Goal: Task Accomplishment & Management: Complete application form

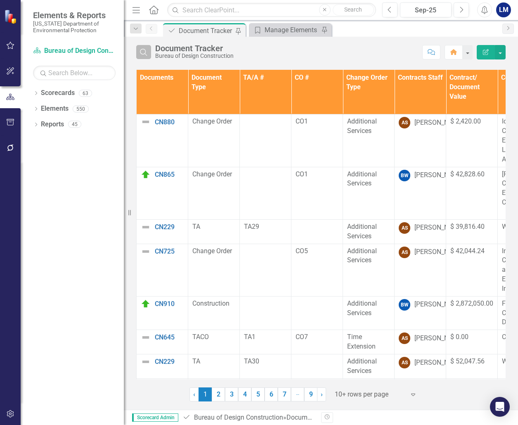
click at [147, 51] on icon "Search" at bounding box center [143, 51] width 9 height 7
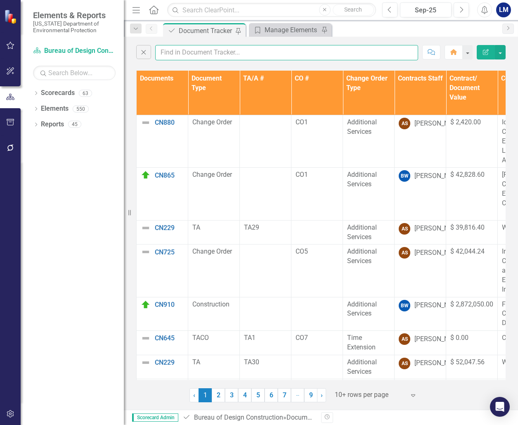
click at [167, 51] on input "text" at bounding box center [286, 52] width 263 height 15
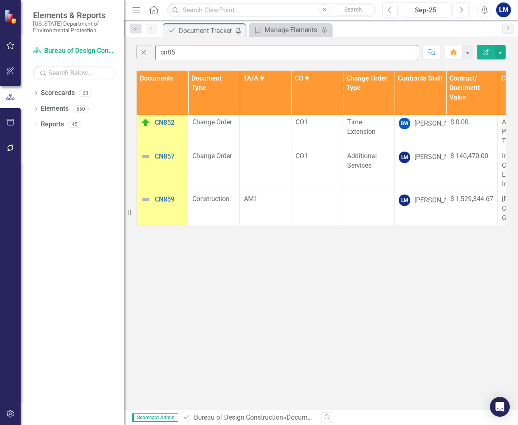
type input "cn85"
click at [517, 169] on html "Elements & Reports [US_STATE] Department of Environmental Protection Scorecard …" at bounding box center [259, 212] width 518 height 425
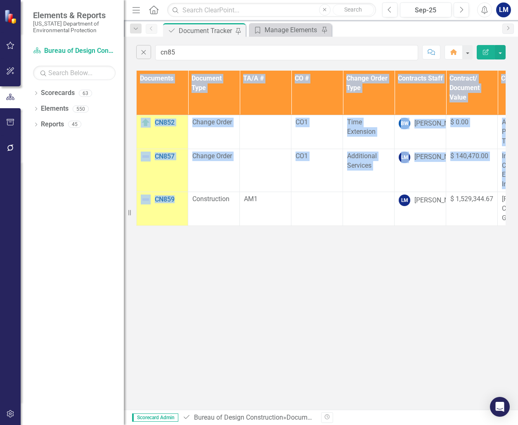
drag, startPoint x: 184, startPoint y: 225, endPoint x: 253, endPoint y: 231, distance: 69.1
click at [253, 226] on div "Documents Document Type TA/A # CO # Change Order Type Contracts Staff Contract/…" at bounding box center [320, 148] width 369 height 155
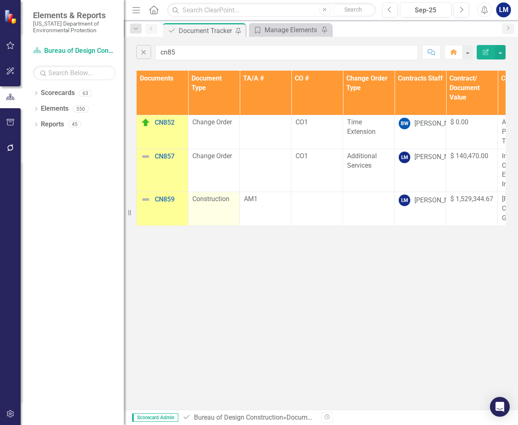
drag, startPoint x: 253, startPoint y: 231, endPoint x: 220, endPoint y: 224, distance: 34.0
click at [220, 224] on td "Construction" at bounding box center [214, 209] width 52 height 34
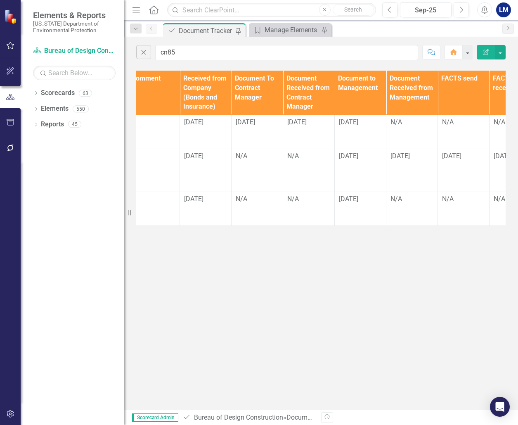
scroll to position [0, 1127]
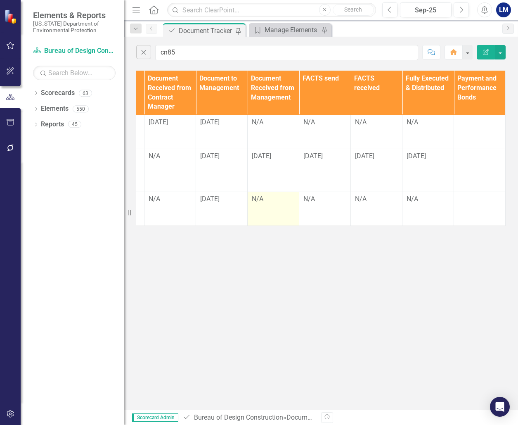
click at [266, 208] on td "N/A" at bounding box center [274, 209] width 52 height 34
click at [262, 204] on div "N/A" at bounding box center [273, 199] width 43 height 10
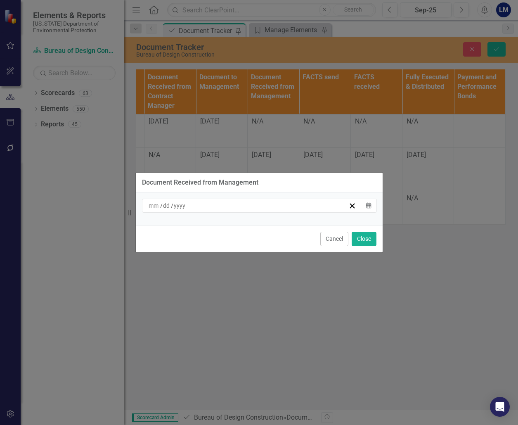
drag, startPoint x: 380, startPoint y: 220, endPoint x: 375, endPoint y: 213, distance: 9.1
click at [379, 219] on div "/ / Calendar" at bounding box center [259, 208] width 247 height 33
click at [370, 206] on icon "Calendar" at bounding box center [368, 206] width 5 height 6
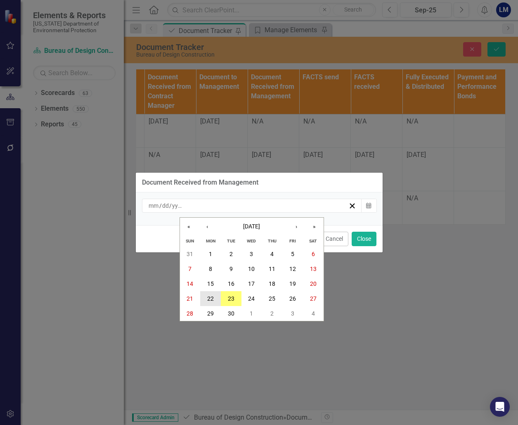
click at [208, 296] on abbr "22" at bounding box center [210, 298] width 7 height 7
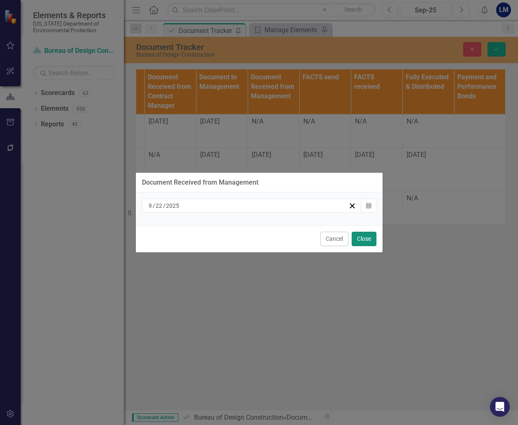
click at [363, 239] on button "Close" at bounding box center [364, 239] width 25 height 14
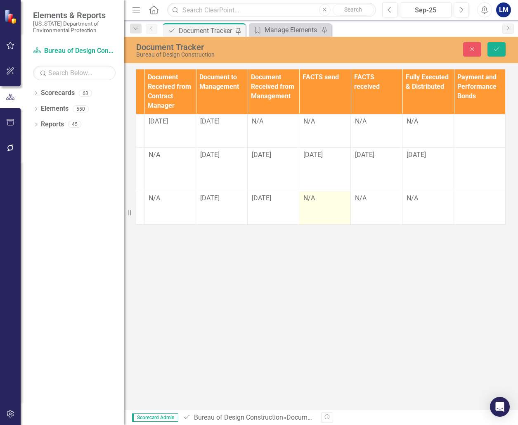
click at [317, 200] on div "N/A" at bounding box center [324, 198] width 43 height 9
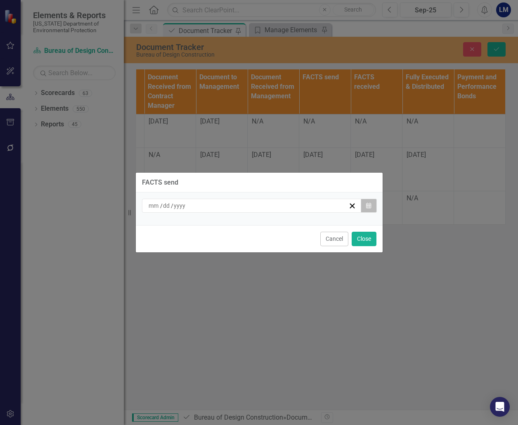
click at [369, 206] on icon "button" at bounding box center [368, 205] width 5 height 6
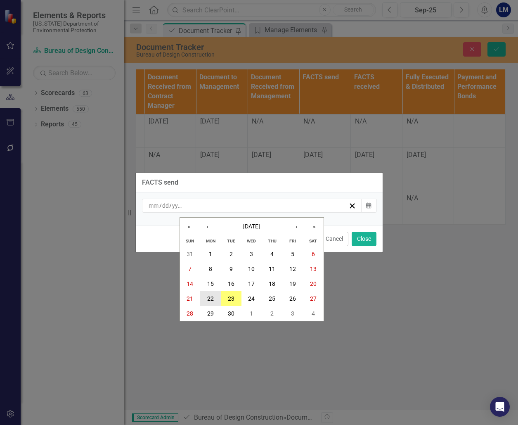
click at [212, 294] on button "22" at bounding box center [210, 298] width 21 height 15
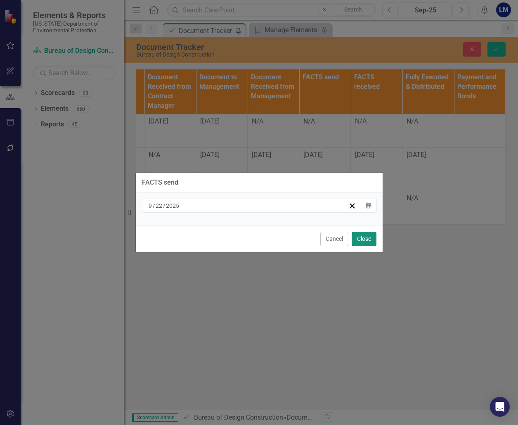
click at [364, 234] on button "Close" at bounding box center [364, 239] width 25 height 14
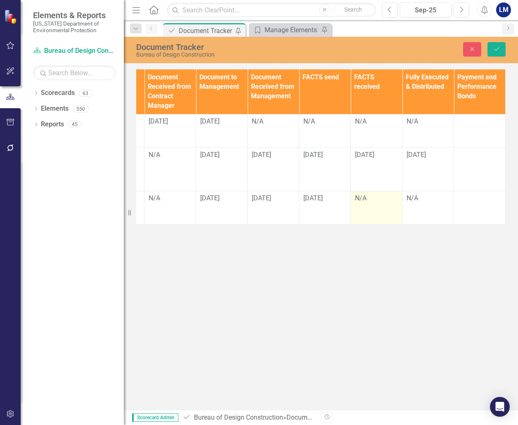
click at [364, 206] on td "N/A" at bounding box center [377, 208] width 52 height 34
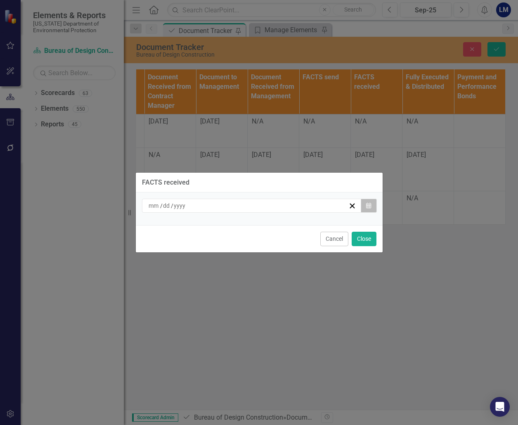
drag, startPoint x: 364, startPoint y: 206, endPoint x: 369, endPoint y: 207, distance: 5.2
click at [369, 207] on icon "button" at bounding box center [368, 205] width 5 height 6
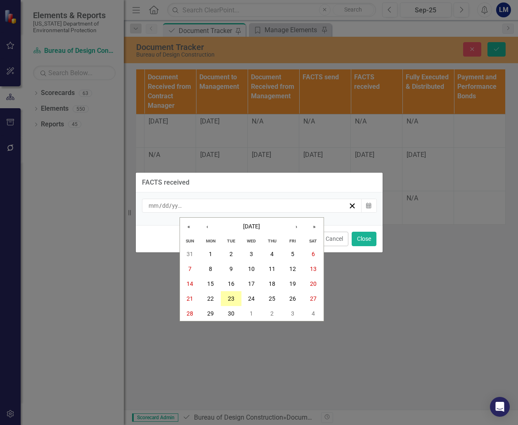
click at [229, 298] on abbr "23" at bounding box center [231, 298] width 7 height 7
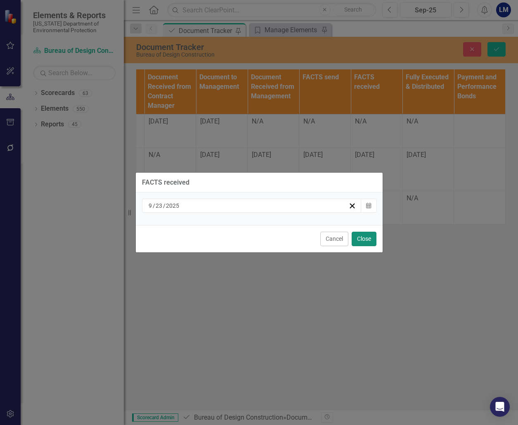
click at [365, 239] on button "Close" at bounding box center [364, 239] width 25 height 14
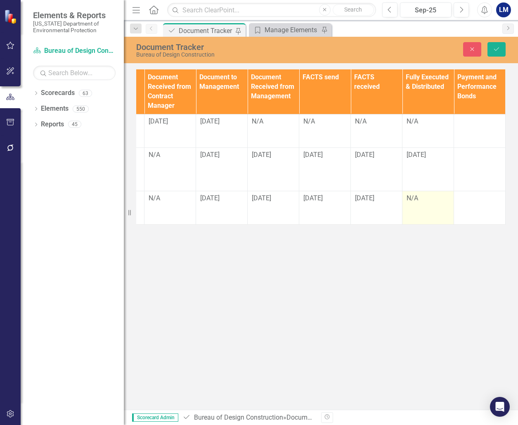
click at [420, 202] on div "N/A" at bounding box center [427, 198] width 43 height 9
click at [421, 204] on td "N/A" at bounding box center [428, 208] width 52 height 34
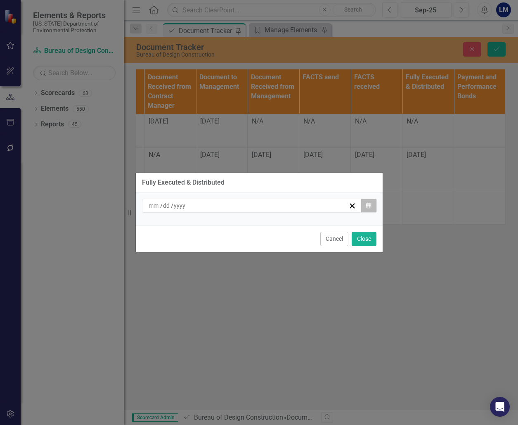
click at [366, 205] on button "Calendar" at bounding box center [369, 205] width 16 height 14
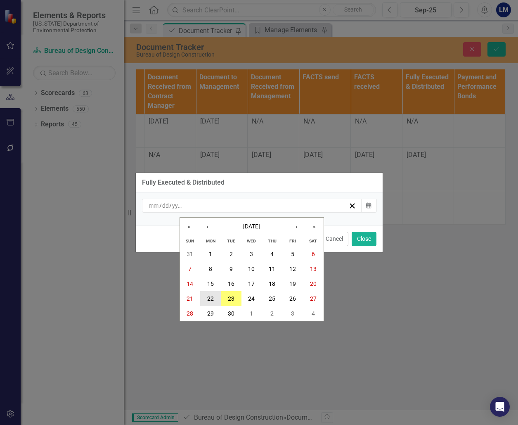
click at [213, 300] on abbr "22" at bounding box center [210, 298] width 7 height 7
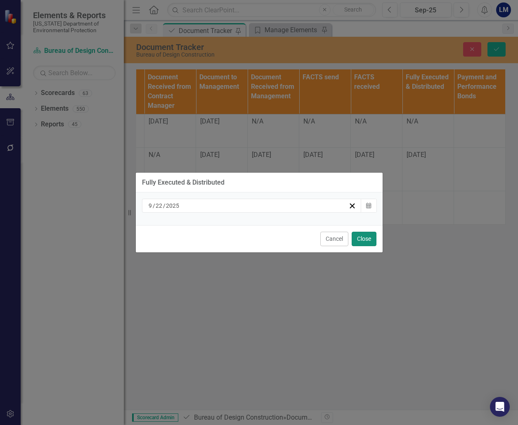
click at [363, 241] on button "Close" at bounding box center [364, 239] width 25 height 14
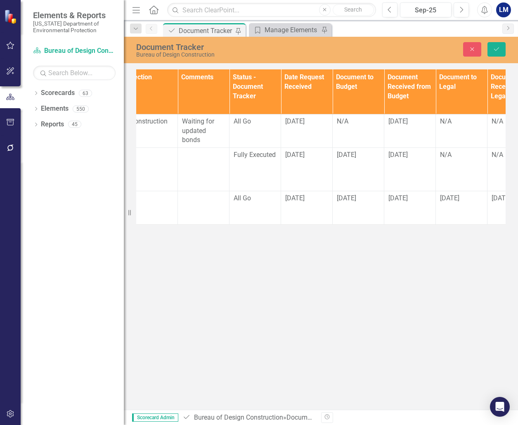
scroll to position [0, 379]
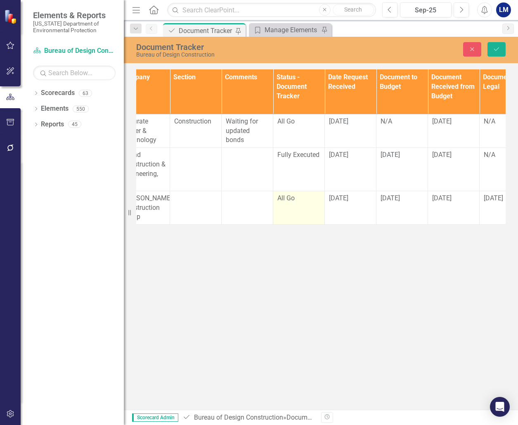
click at [294, 213] on td "All Go" at bounding box center [299, 208] width 52 height 34
click at [314, 201] on icon at bounding box center [312, 201] width 4 height 2
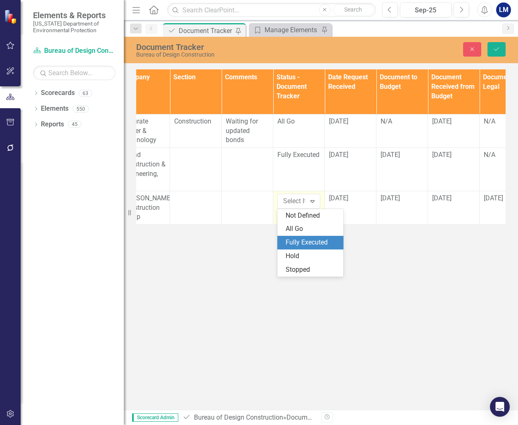
click at [307, 243] on div "Fully Executed" at bounding box center [312, 242] width 53 height 9
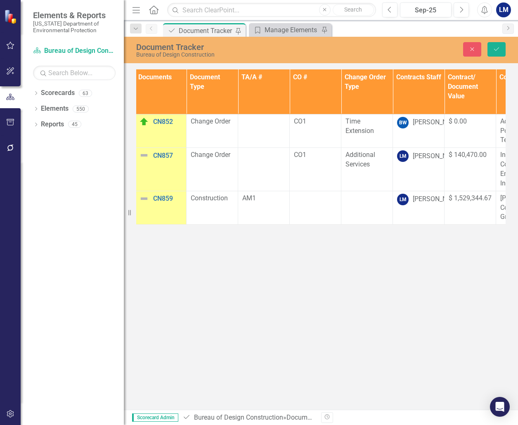
scroll to position [0, 0]
click at [437, 293] on div "Document Tracker Bureau of Design Construction Close Save Documents Document Ty…" at bounding box center [321, 223] width 394 height 373
click at [446, 248] on div "Document Tracker Bureau of Design Construction Close Save Documents Document Ty…" at bounding box center [321, 223] width 394 height 373
click at [382, 239] on div "Document Tracker Bureau of Design Construction Close Save Documents Document Ty…" at bounding box center [321, 223] width 394 height 373
click at [388, 235] on div "Document Tracker Bureau of Design Construction Close Save Documents Document Ty…" at bounding box center [321, 223] width 394 height 373
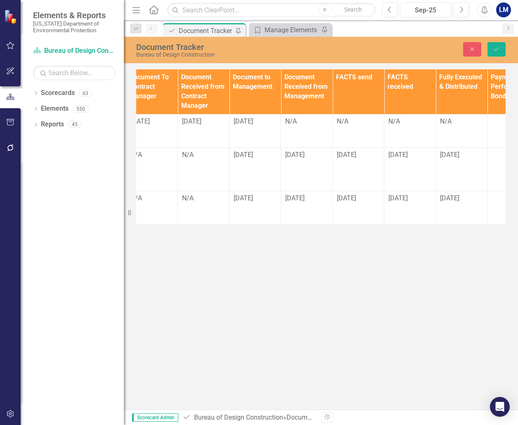
scroll to position [0, 1127]
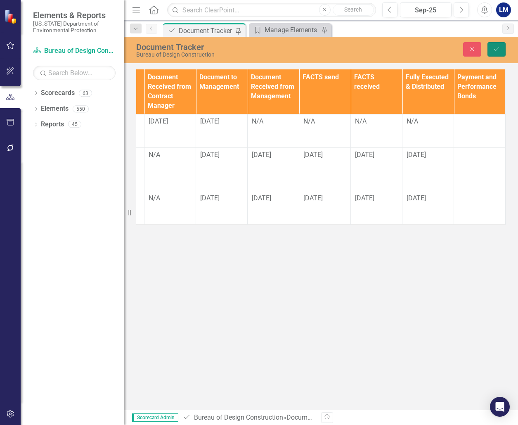
click at [496, 48] on icon "Save" at bounding box center [496, 49] width 7 height 6
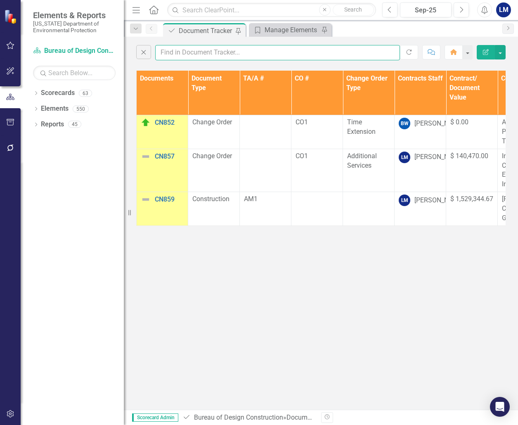
click at [181, 52] on input "text" at bounding box center [277, 52] width 245 height 15
type input "c"
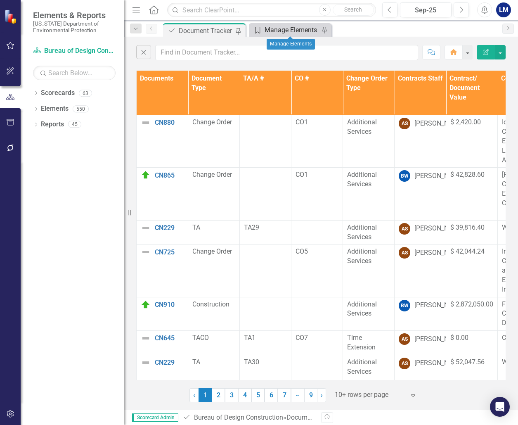
click at [283, 30] on div "Manage Elements" at bounding box center [292, 30] width 54 height 10
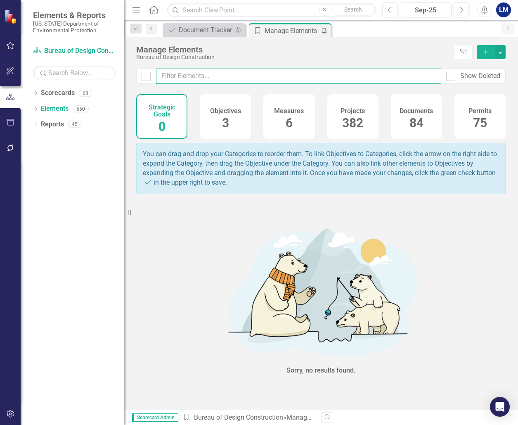
click at [163, 79] on input "text" at bounding box center [298, 76] width 285 height 15
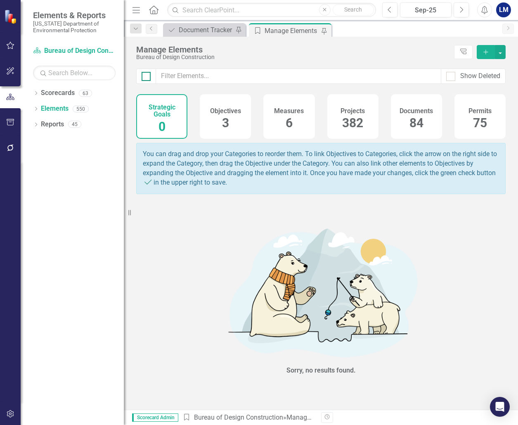
click at [150, 77] on div at bounding box center [146, 76] width 9 height 9
click at [147, 77] on input "checkbox" at bounding box center [144, 74] width 5 height 5
checkbox input "false"
click at [409, 126] on div "Documents 84" at bounding box center [416, 116] width 51 height 45
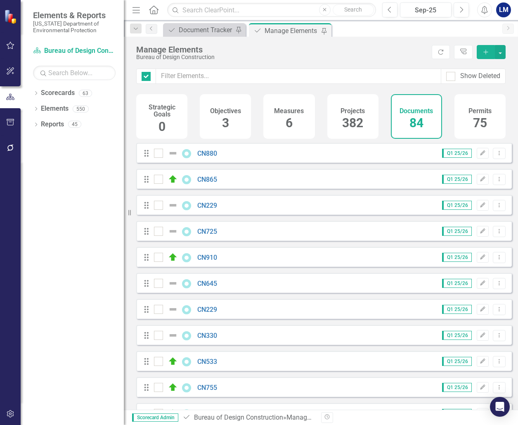
checkbox input "false"
click at [486, 52] on icon "Add" at bounding box center [485, 52] width 7 height 6
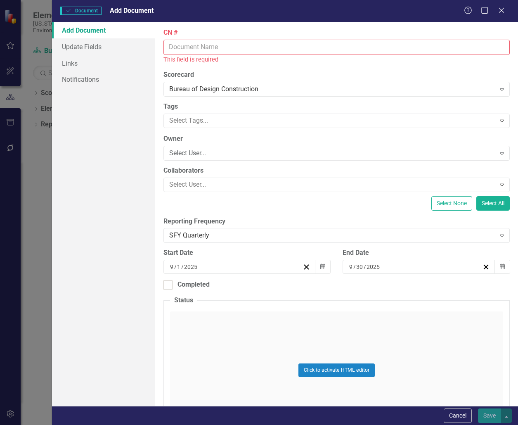
click at [185, 45] on input "CN #" at bounding box center [336, 47] width 347 height 15
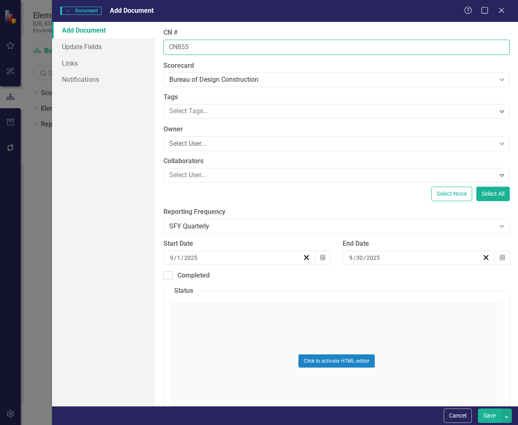
type input "CN855"
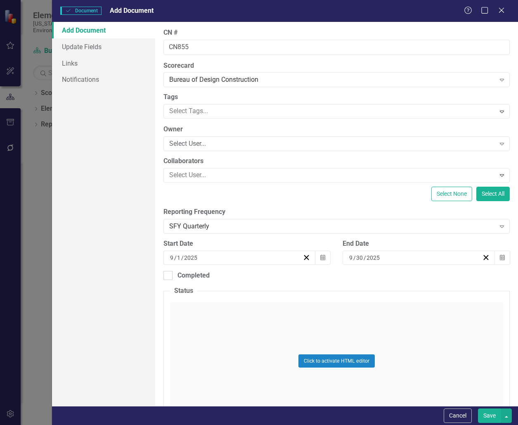
click at [227, 319] on div "Click to activate HTML editor" at bounding box center [336, 361] width 333 height 118
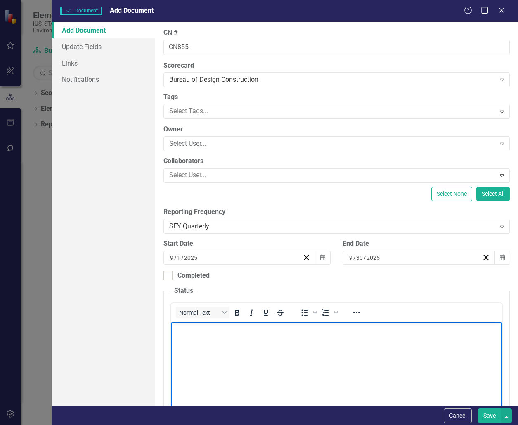
click at [197, 338] on body "Rich Text Area. Press ALT-0 for help." at bounding box center [336, 384] width 332 height 124
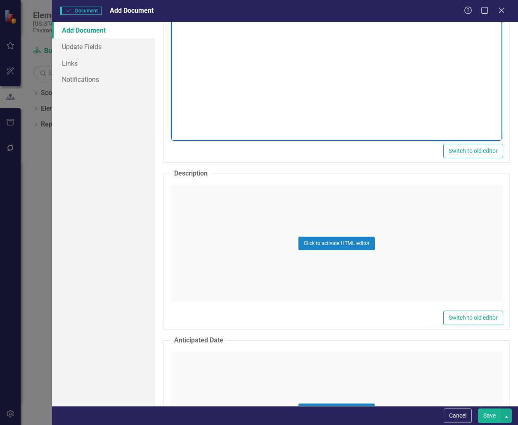
scroll to position [330, 0]
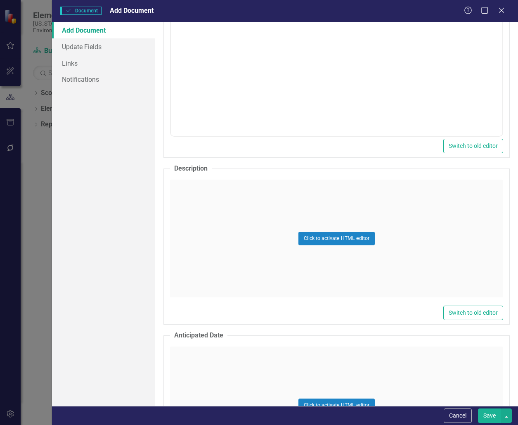
click at [199, 195] on div "Click to activate HTML editor" at bounding box center [336, 239] width 333 height 118
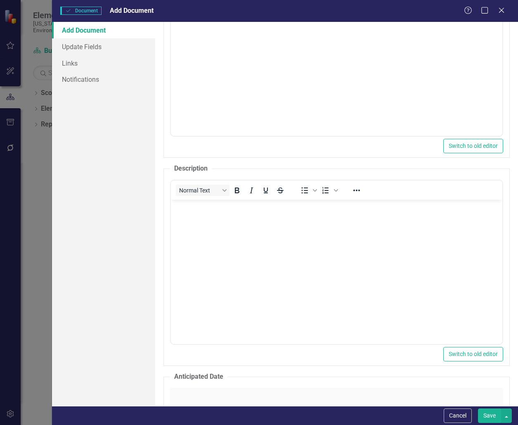
scroll to position [0, 0]
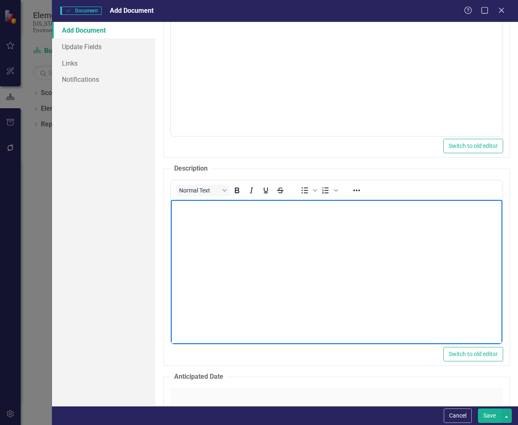
click at [191, 211] on p "Rich Text Area. Press ALT-0 for help." at bounding box center [336, 207] width 328 height 10
paste body "Rich Text Area. Press ALT-0 for help."
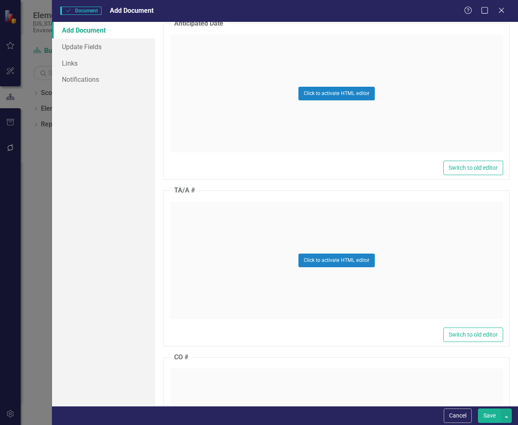
scroll to position [702, 0]
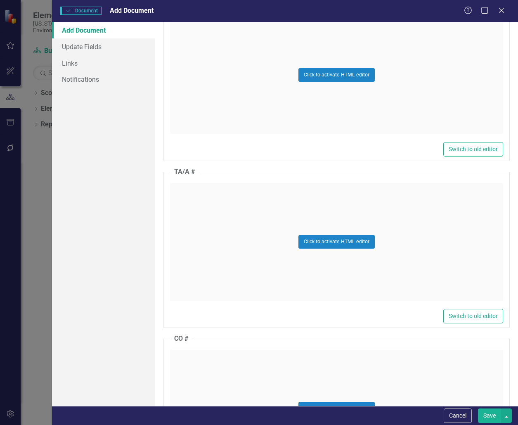
click at [212, 206] on div "Click to activate HTML editor" at bounding box center [336, 242] width 333 height 118
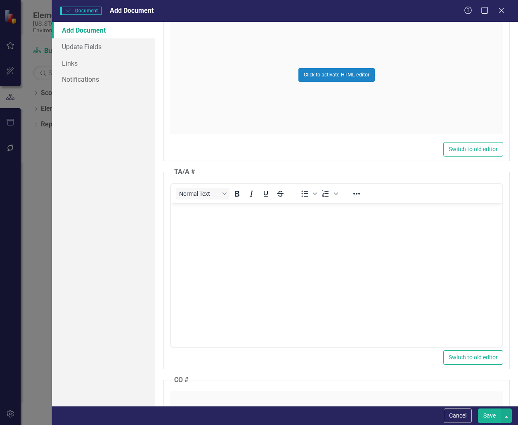
scroll to position [0, 0]
click at [208, 222] on body "Rich Text Area. Press ALT-0 for help." at bounding box center [336, 265] width 332 height 124
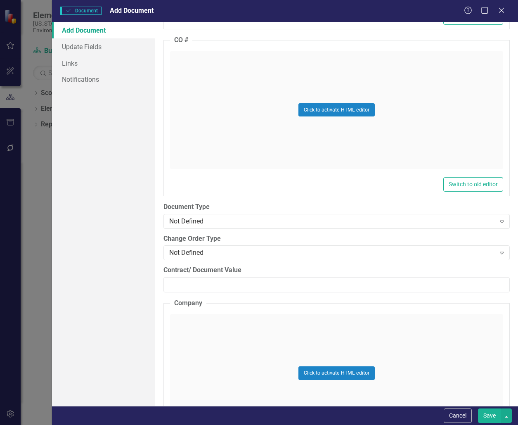
scroll to position [1073, 0]
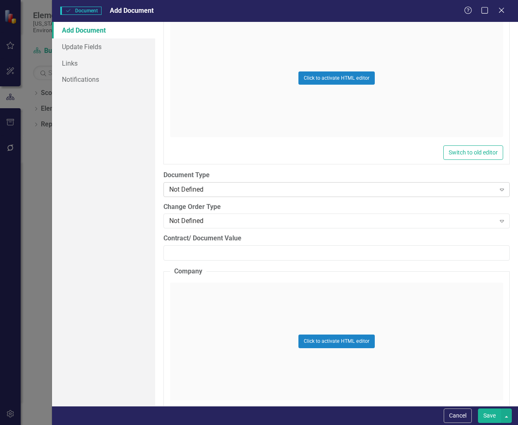
click at [281, 187] on div "Not Defined" at bounding box center [332, 188] width 326 height 9
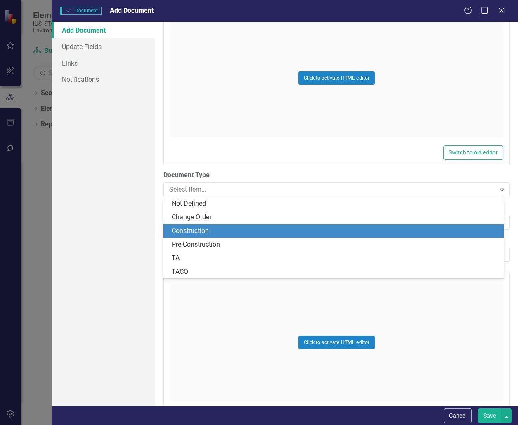
click at [225, 230] on div "Construction" at bounding box center [335, 230] width 327 height 9
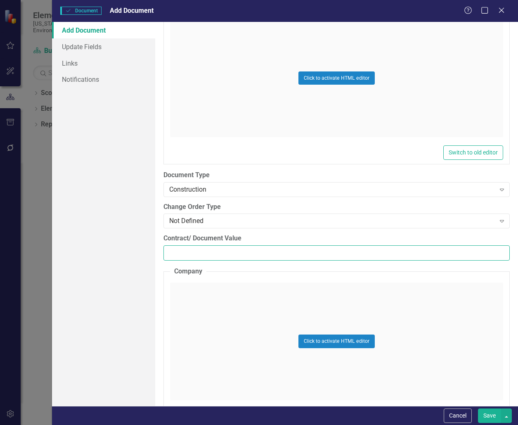
click at [187, 252] on input "Contract/ Document Value" at bounding box center [336, 252] width 347 height 15
paste input "634426.60"
type input "634426.60"
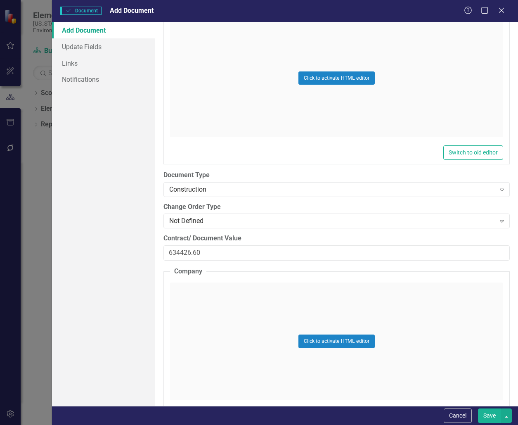
click at [202, 294] on div "Click to activate HTML editor" at bounding box center [336, 341] width 333 height 118
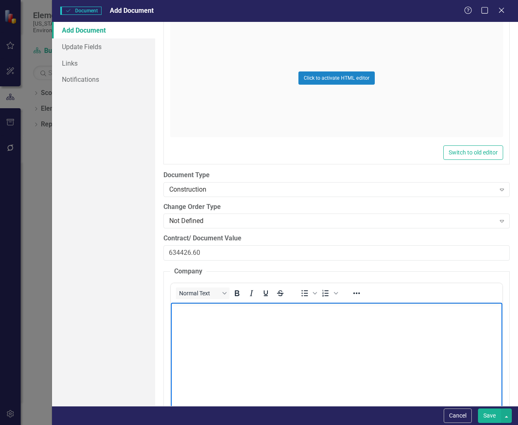
click at [198, 310] on p "Rich Text Area. Press ALT-0 for help." at bounding box center [336, 309] width 328 height 10
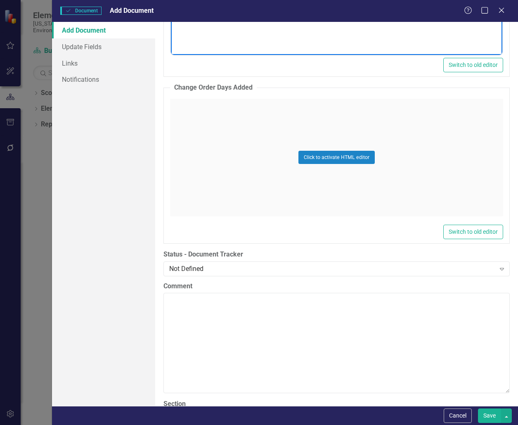
scroll to position [1568, 0]
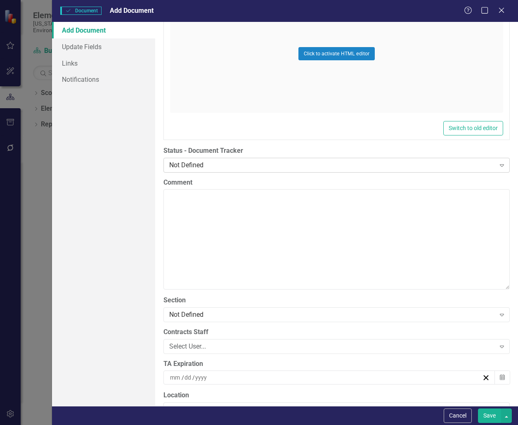
click at [206, 162] on div "Not Defined" at bounding box center [332, 164] width 326 height 9
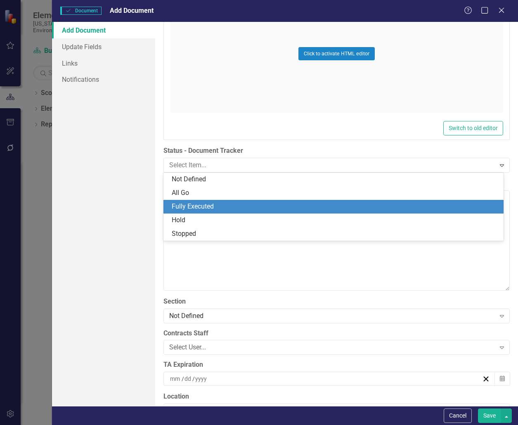
click at [213, 207] on div "Fully Executed" at bounding box center [335, 206] width 327 height 9
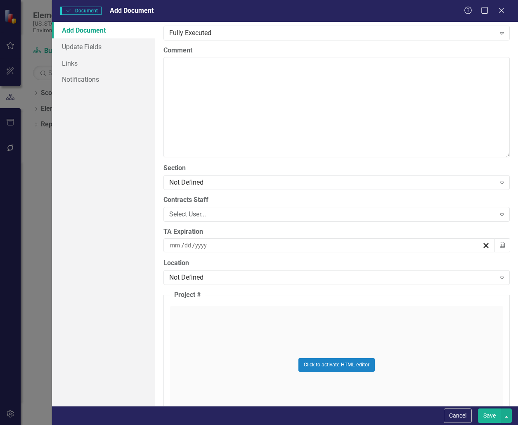
scroll to position [1733, 0]
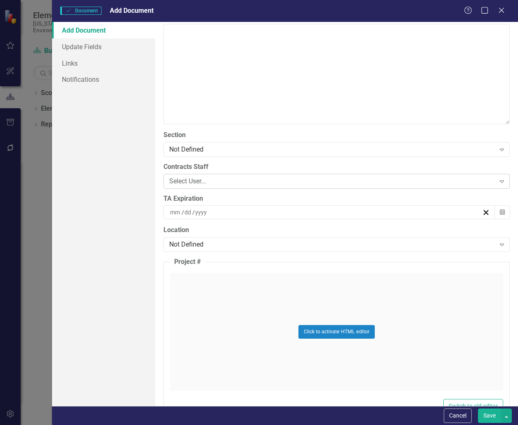
click at [228, 182] on div "Select User..." at bounding box center [332, 180] width 326 height 9
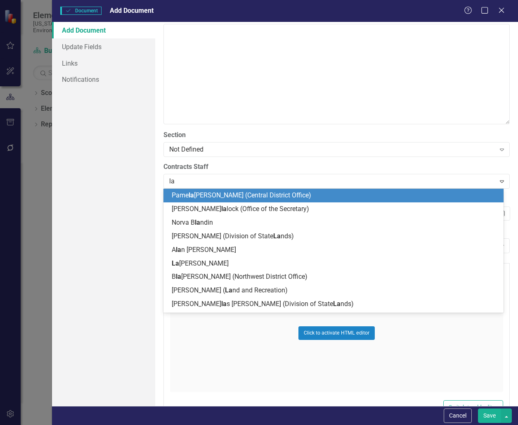
type input "[PERSON_NAME]"
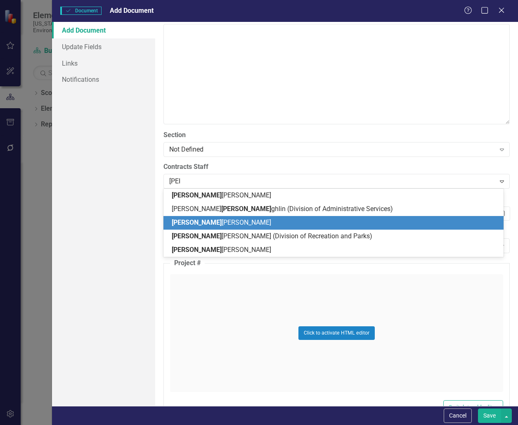
click at [224, 224] on span "[PERSON_NAME] [PERSON_NAME]" at bounding box center [221, 222] width 99 height 8
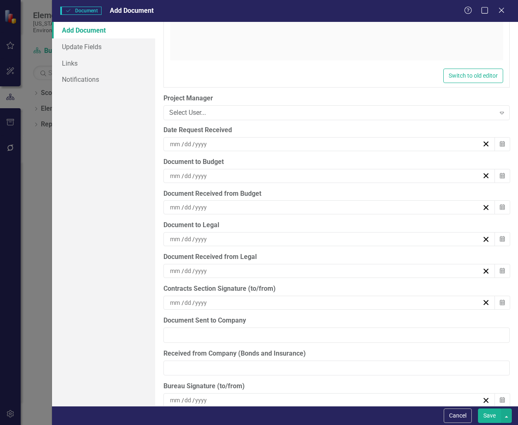
scroll to position [2105, 0]
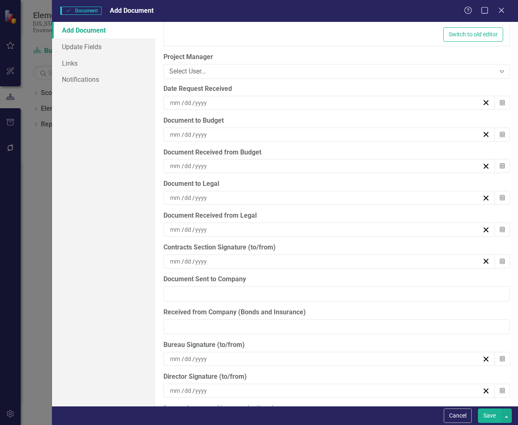
click at [236, 133] on div "/ /" at bounding box center [325, 134] width 313 height 8
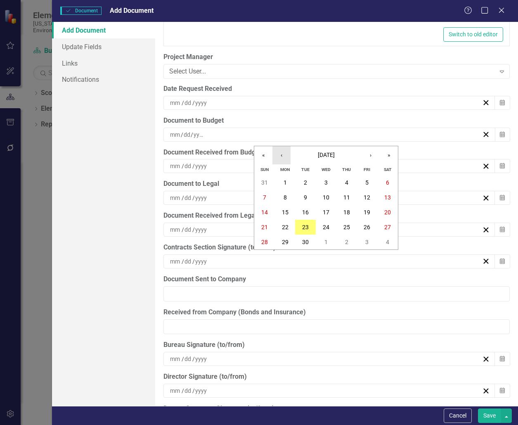
click at [281, 151] on button "‹" at bounding box center [281, 155] width 18 height 18
click at [368, 225] on abbr "25" at bounding box center [367, 227] width 7 height 7
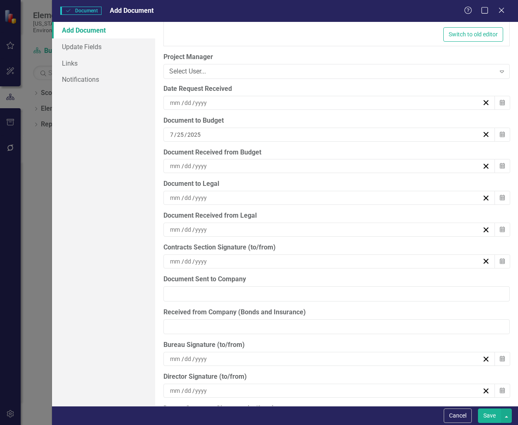
click at [246, 164] on div "/ /" at bounding box center [325, 166] width 313 height 8
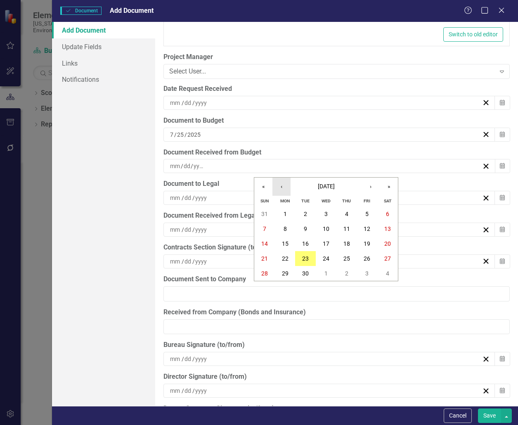
click at [282, 183] on button "‹" at bounding box center [281, 186] width 18 height 18
click at [286, 275] on abbr "28" at bounding box center [285, 273] width 7 height 7
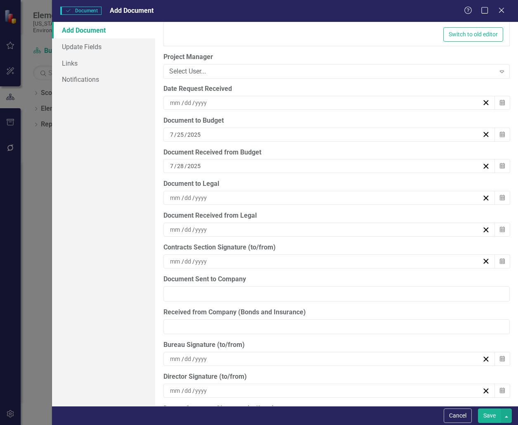
click at [229, 198] on div "/ /" at bounding box center [325, 198] width 313 height 8
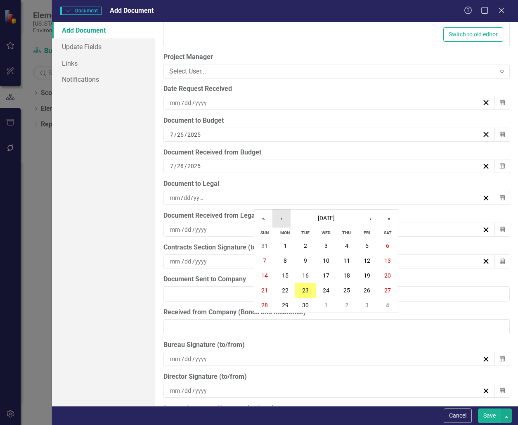
click at [285, 219] on button "‹" at bounding box center [281, 218] width 18 height 18
click at [288, 304] on abbr "28" at bounding box center [285, 305] width 7 height 7
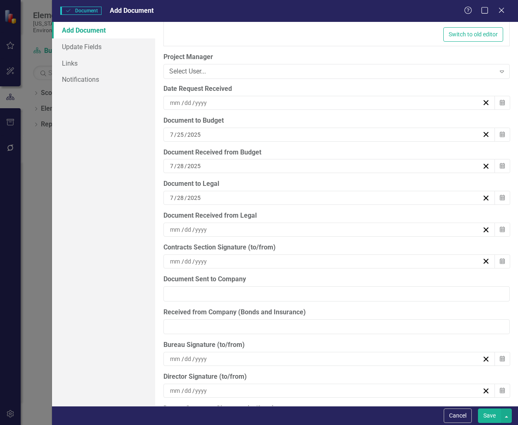
click at [234, 197] on div "[DATE]" at bounding box center [325, 198] width 313 height 8
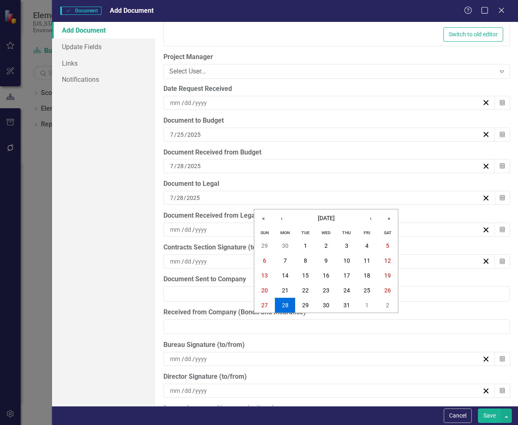
click at [235, 228] on div "/ /" at bounding box center [325, 229] width 313 height 8
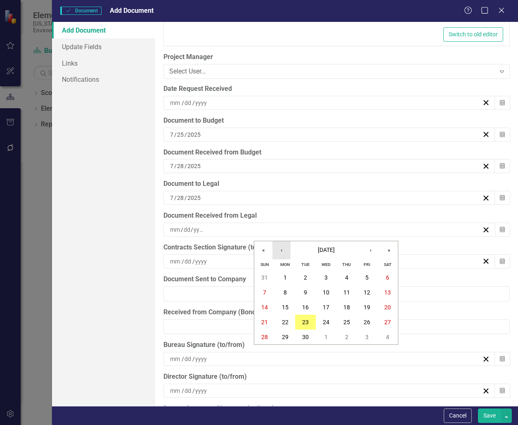
click at [280, 244] on button "‹" at bounding box center [281, 250] width 18 height 18
click at [283, 248] on button "‹" at bounding box center [281, 250] width 18 height 18
click at [286, 333] on abbr "28" at bounding box center [285, 336] width 7 height 7
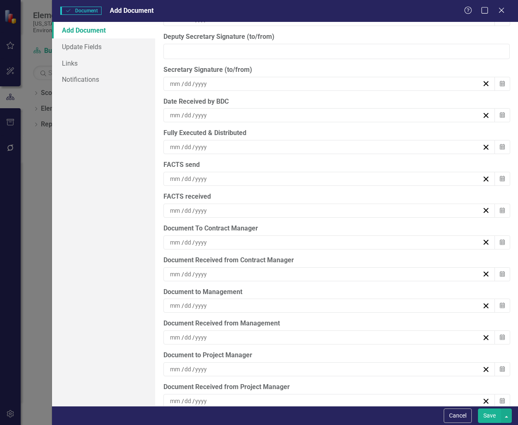
scroll to position [2491, 0]
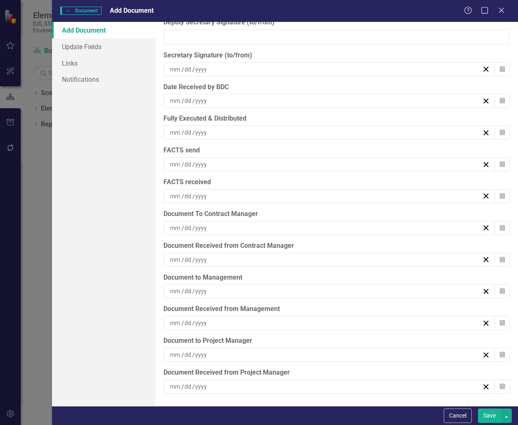
click at [254, 289] on div "/ /" at bounding box center [325, 291] width 313 height 8
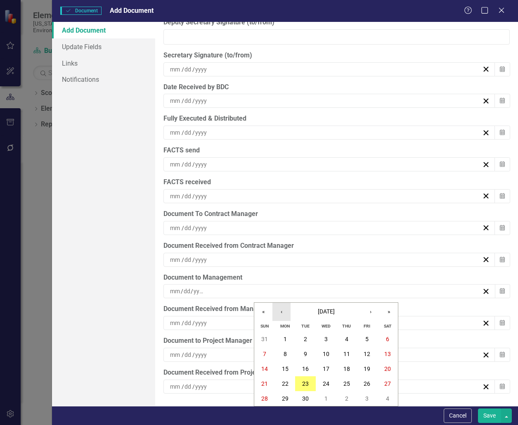
click at [284, 310] on button "‹" at bounding box center [281, 311] width 18 height 18
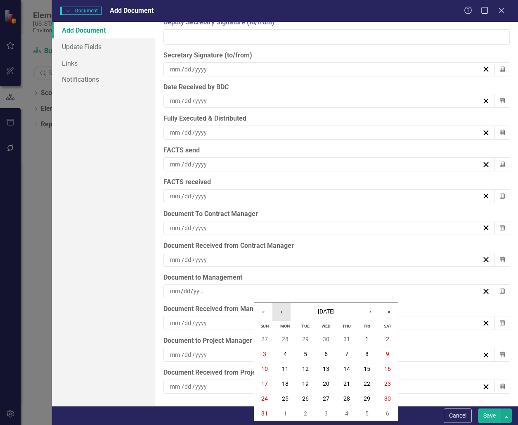
click at [284, 310] on button "‹" at bounding box center [281, 311] width 18 height 18
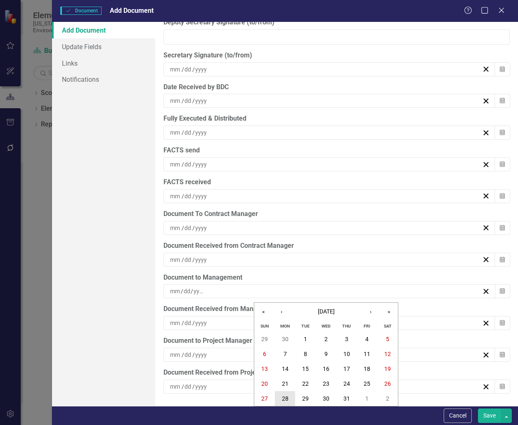
click at [285, 394] on button "28" at bounding box center [285, 398] width 21 height 15
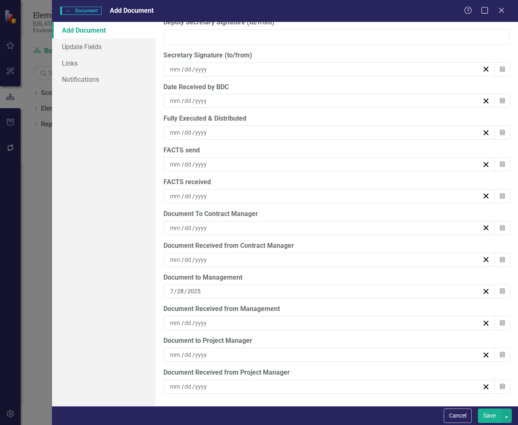
click at [256, 321] on div "/ /" at bounding box center [325, 323] width 313 height 8
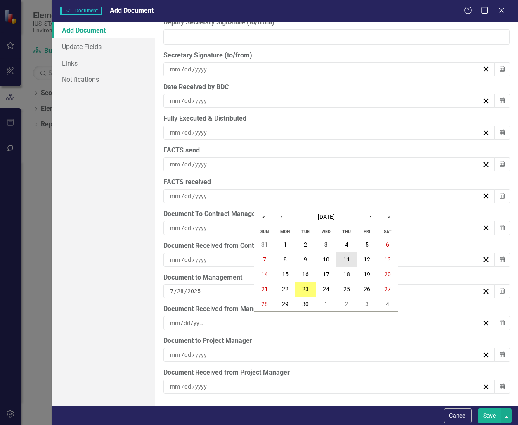
click at [347, 260] on abbr "11" at bounding box center [346, 259] width 7 height 7
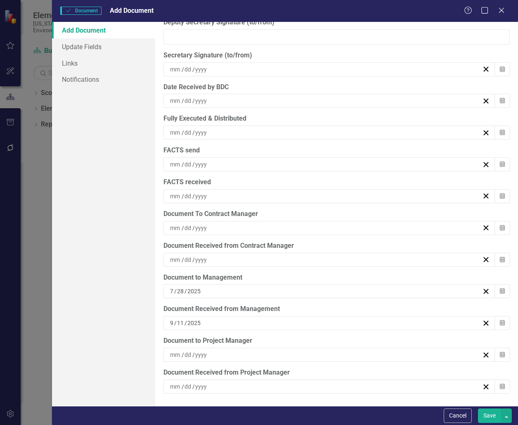
click at [236, 129] on div "/ /" at bounding box center [325, 132] width 313 height 8
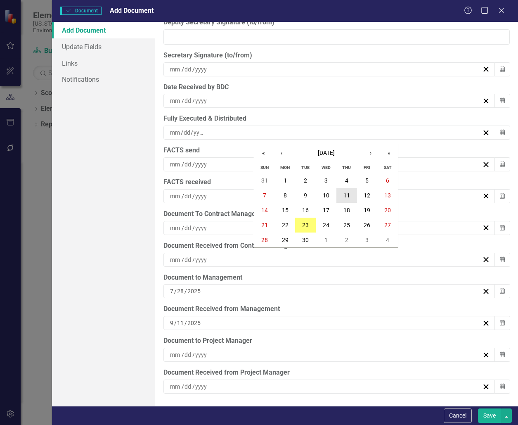
click at [351, 192] on button "11" at bounding box center [346, 195] width 21 height 15
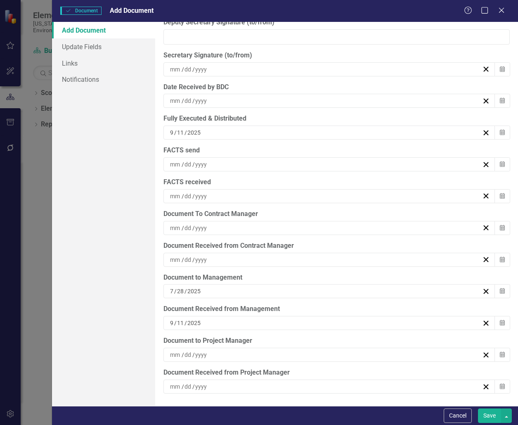
click at [250, 157] on span "FACTS send / / Calendar" at bounding box center [336, 159] width 347 height 26
click at [253, 162] on div "/ /" at bounding box center [325, 164] width 313 height 8
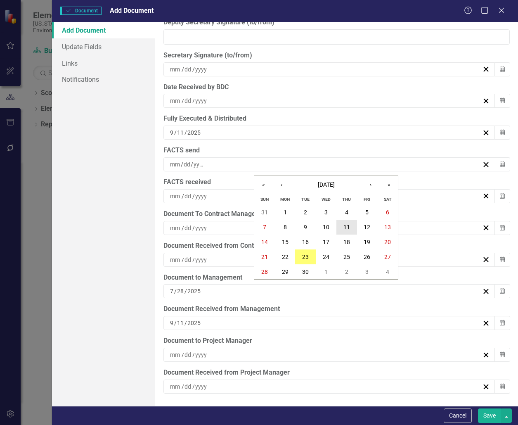
click at [349, 227] on abbr "11" at bounding box center [346, 227] width 7 height 7
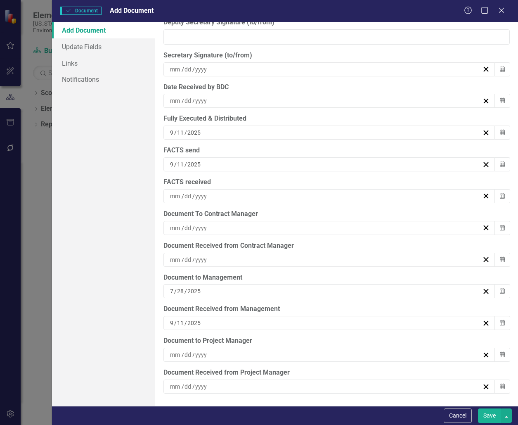
click at [233, 198] on div "/ /" at bounding box center [325, 196] width 313 height 8
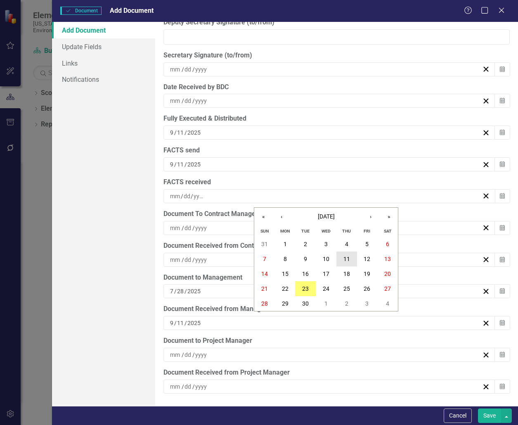
click at [350, 258] on abbr "11" at bounding box center [346, 258] width 7 height 7
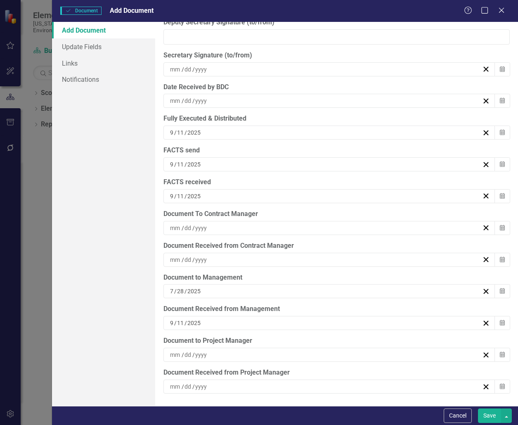
click at [490, 414] on button "Save" at bounding box center [489, 415] width 23 height 14
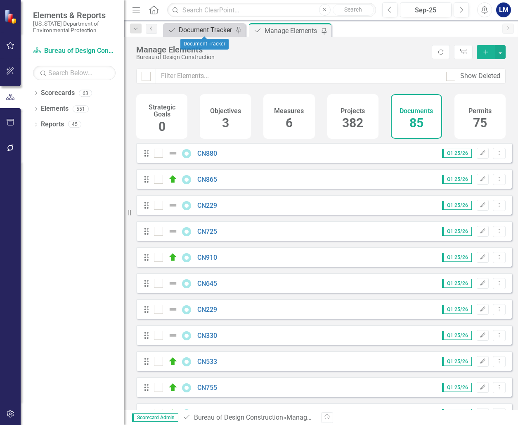
click at [187, 29] on div "Document Tracker" at bounding box center [206, 30] width 54 height 10
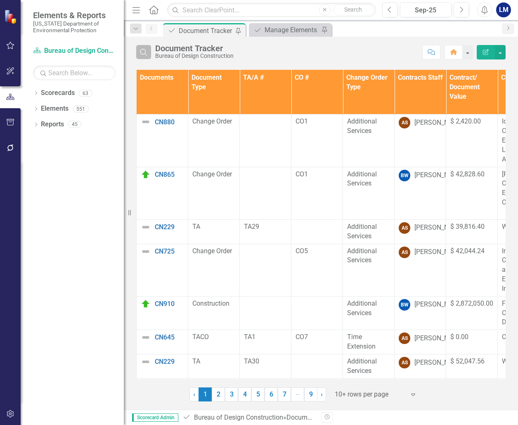
click at [146, 54] on icon "Search" at bounding box center [143, 51] width 9 height 7
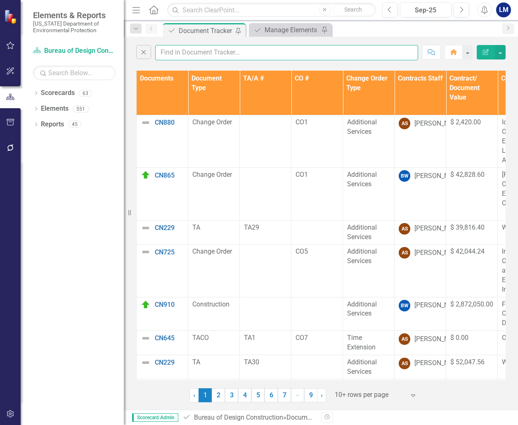
click at [169, 54] on input "text" at bounding box center [286, 52] width 263 height 15
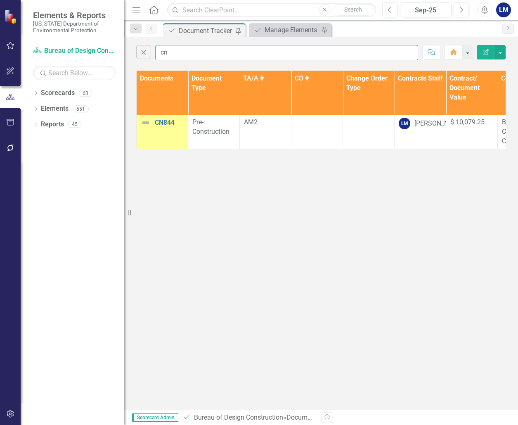
type input "c"
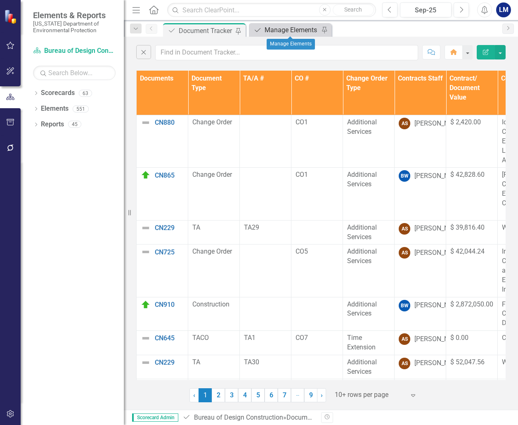
click at [287, 31] on div "Manage Elements" at bounding box center [292, 30] width 54 height 10
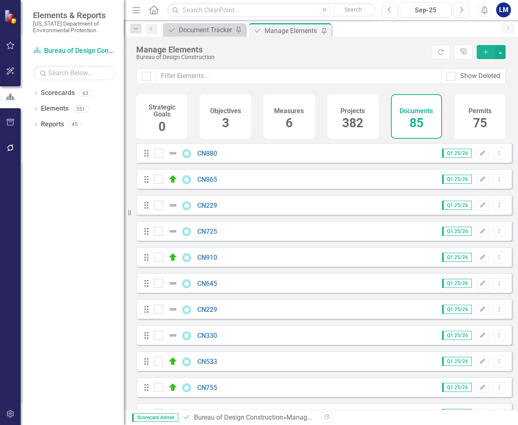
click at [414, 120] on span "85" at bounding box center [416, 123] width 14 height 14
click at [486, 52] on icon "Add" at bounding box center [485, 52] width 7 height 6
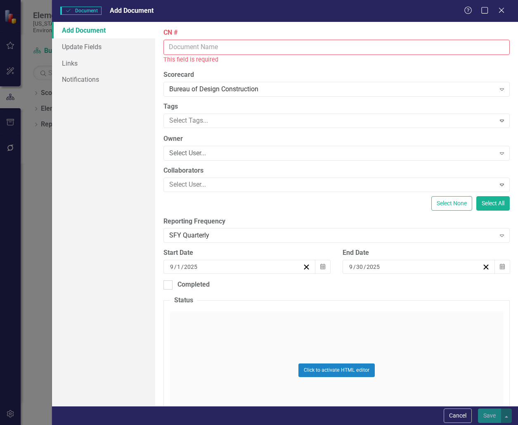
click at [178, 41] on input "CN #" at bounding box center [336, 47] width 347 height 15
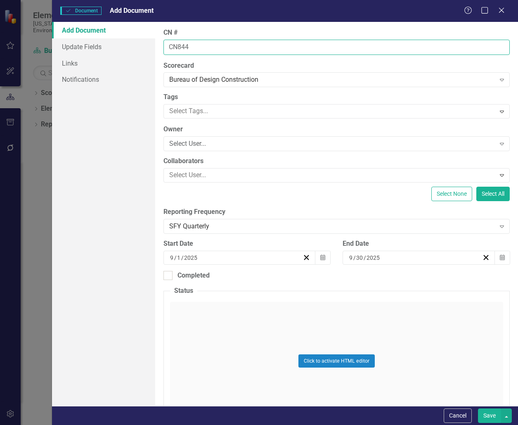
type input "CN844"
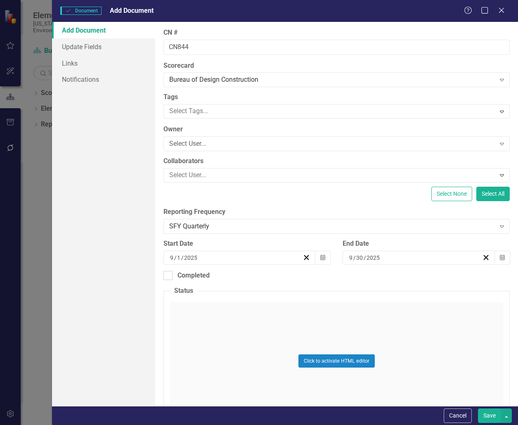
click at [197, 317] on div "Click to activate HTML editor" at bounding box center [336, 361] width 333 height 118
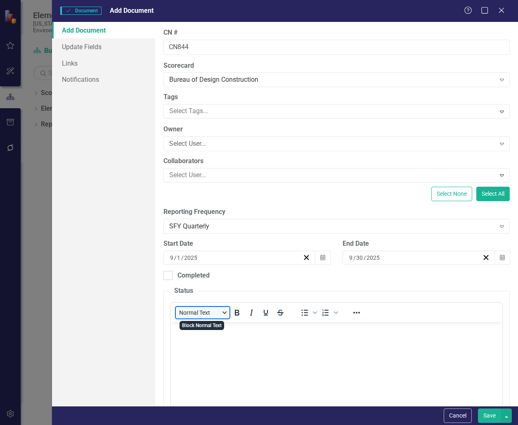
click at [193, 312] on button "Normal Text" at bounding box center [203, 313] width 54 height 12
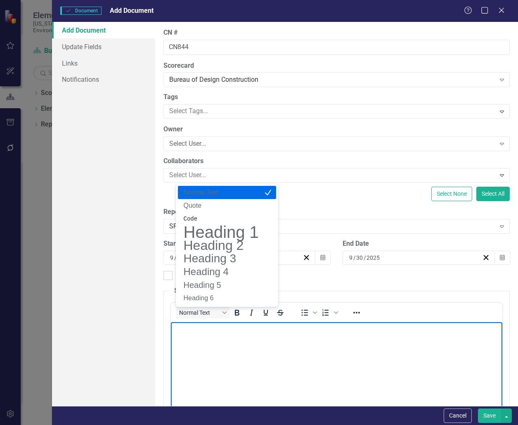
click at [192, 332] on p "Rich Text Area. Press ALT-0 for help." at bounding box center [336, 329] width 328 height 10
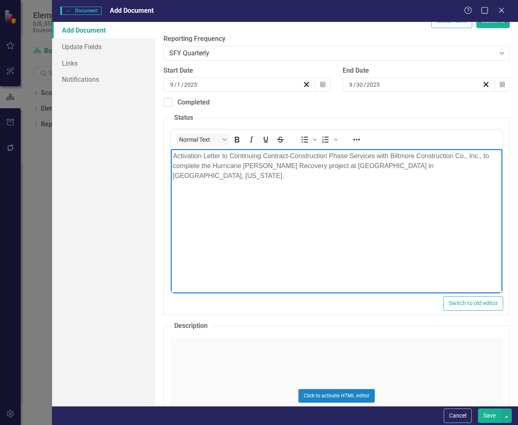
scroll to position [165, 0]
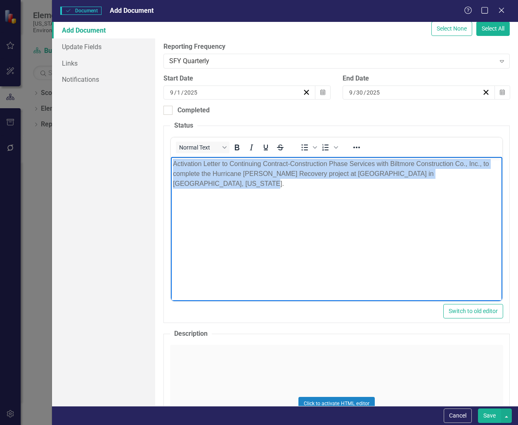
drag, startPoint x: 492, startPoint y: 174, endPoint x: 337, endPoint y: 322, distance: 214.3
click at [170, 164] on html "Activation Letter to Continuing Contract-Construction Phase Services with Biltm…" at bounding box center [336, 219] width 332 height 124
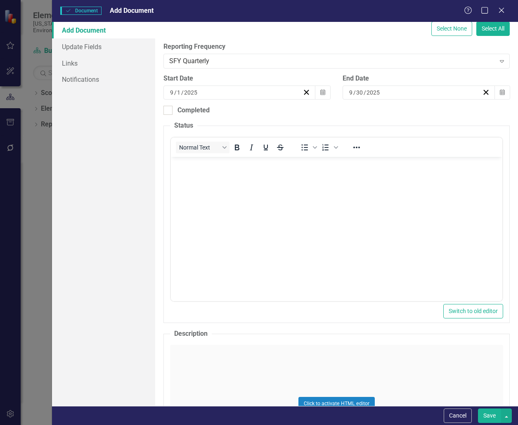
click at [204, 351] on div "Click to activate HTML editor" at bounding box center [336, 404] width 333 height 118
click at [193, 377] on body "Rich Text Area. Press ALT-0 for help." at bounding box center [336, 427] width 332 height 124
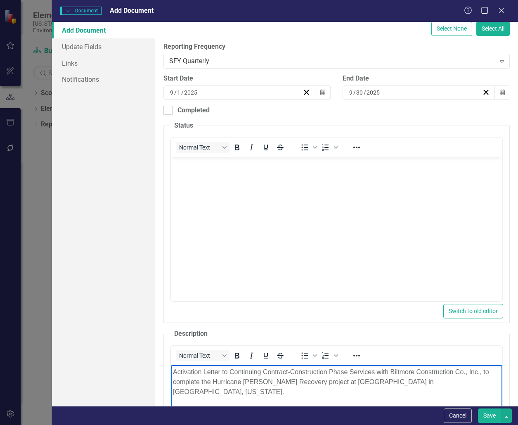
click at [226, 173] on body "Rich Text Area. Press ALT-0 for help." at bounding box center [336, 219] width 332 height 124
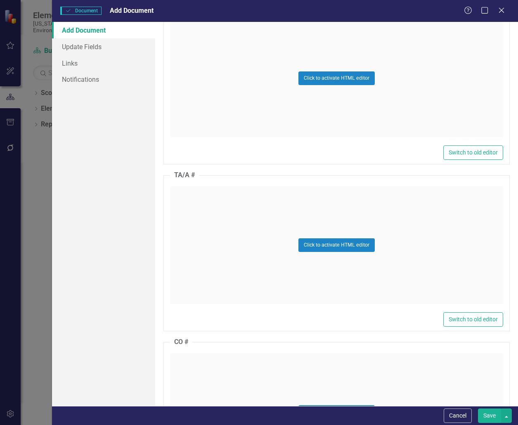
scroll to position [702, 0]
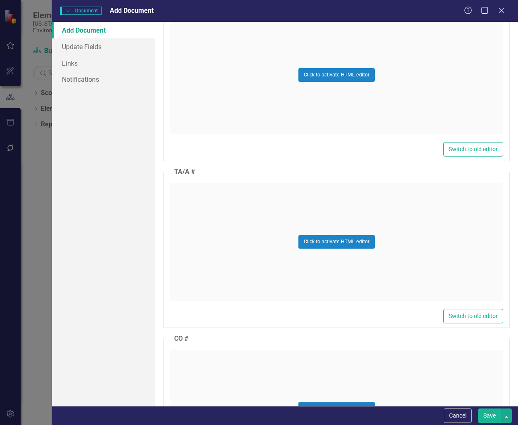
click at [202, 201] on div "Click to activate HTML editor" at bounding box center [336, 242] width 333 height 118
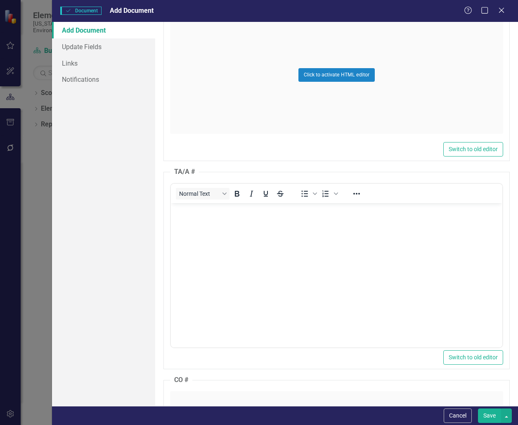
scroll to position [0, 0]
click at [203, 216] on body "Rich Text Area. Press ALT-0 for help." at bounding box center [336, 265] width 332 height 124
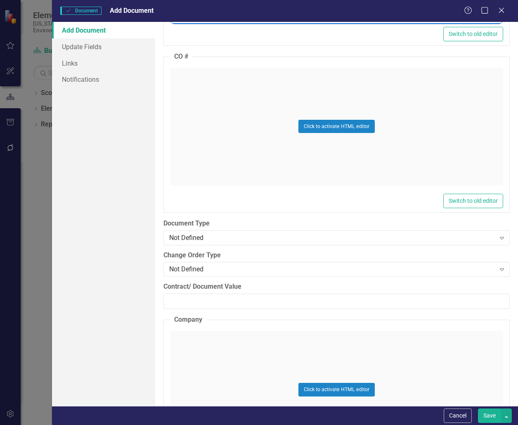
scroll to position [1114, 0]
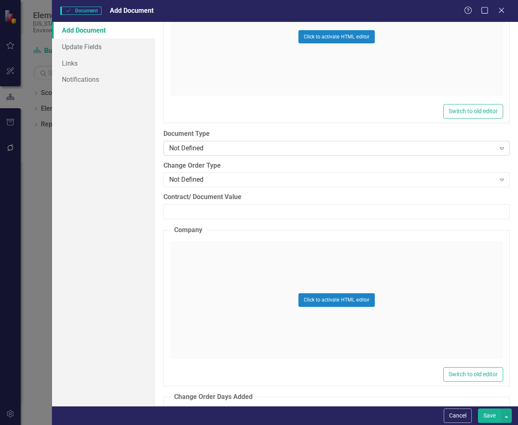
click at [205, 143] on div "Not Defined" at bounding box center [332, 147] width 326 height 9
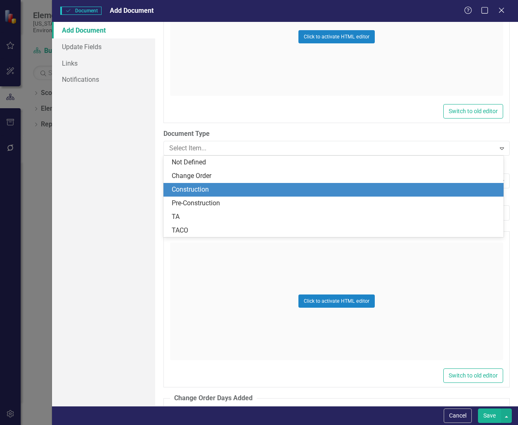
click at [224, 189] on div "Construction" at bounding box center [335, 189] width 327 height 9
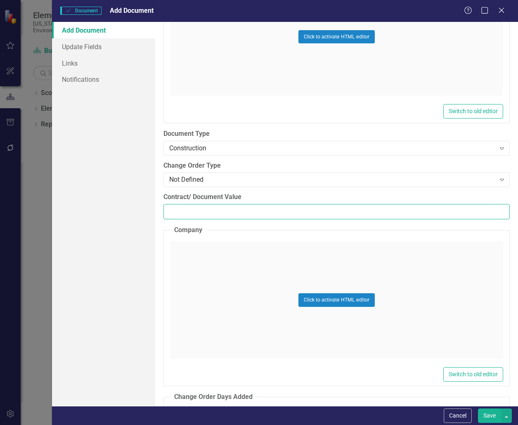
click at [181, 215] on input "Contract/ Document Value" at bounding box center [336, 211] width 347 height 15
paste input "49969.00"
type input "49969.00"
click at [202, 258] on div "Click to activate HTML editor" at bounding box center [336, 300] width 333 height 118
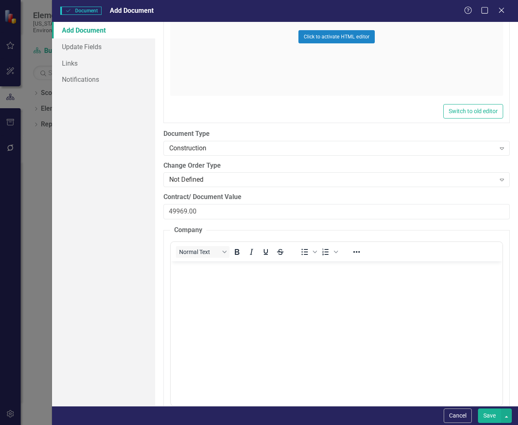
scroll to position [0, 0]
click at [190, 281] on body "Rich Text Area. Press ALT-0 for help." at bounding box center [336, 323] width 332 height 124
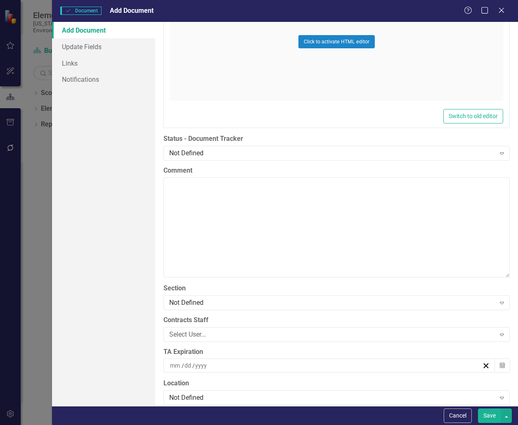
scroll to position [1609, 0]
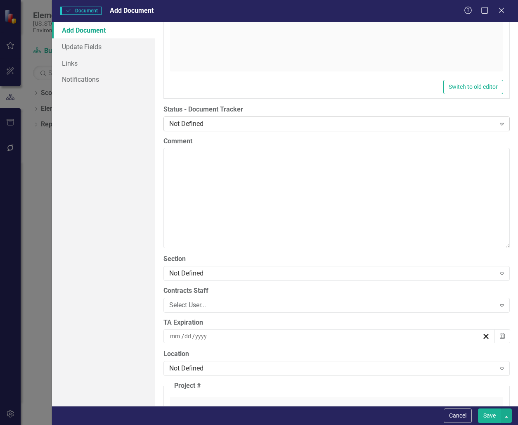
click at [210, 121] on div "Not Defined" at bounding box center [332, 123] width 326 height 9
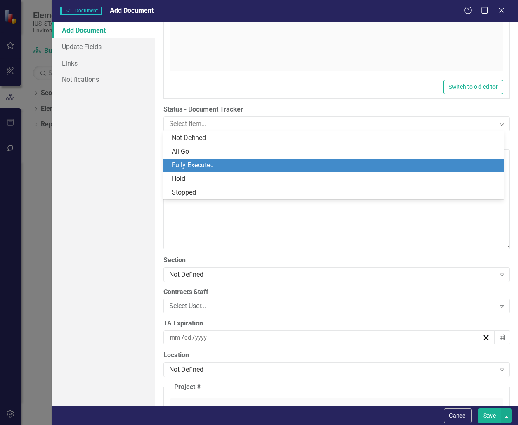
click at [208, 169] on div "Fully Executed" at bounding box center [335, 165] width 327 height 9
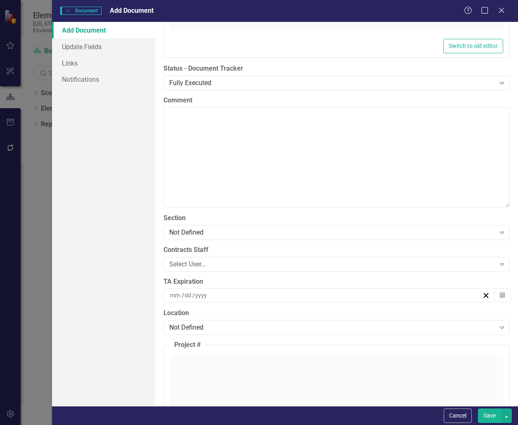
scroll to position [1775, 0]
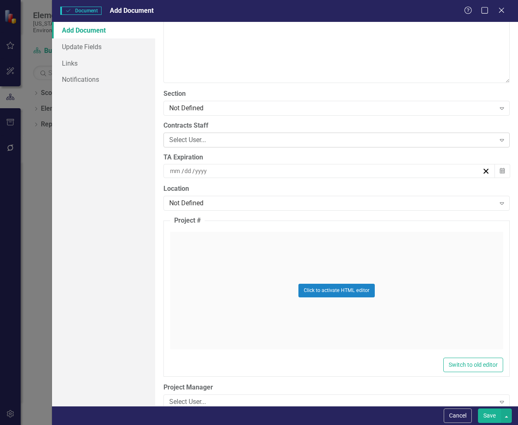
click at [206, 133] on div "Select User... Expand" at bounding box center [336, 139] width 347 height 15
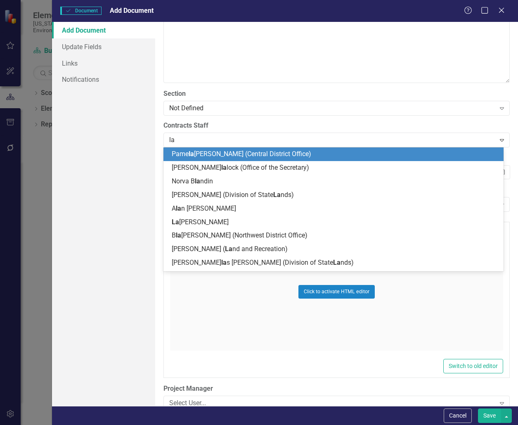
type input "[PERSON_NAME]"
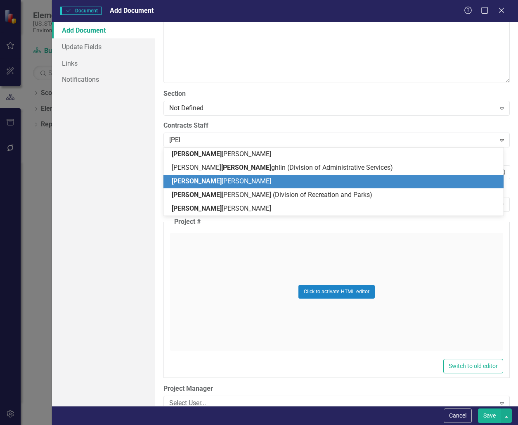
click at [222, 183] on span "[PERSON_NAME] [PERSON_NAME]" at bounding box center [221, 181] width 99 height 8
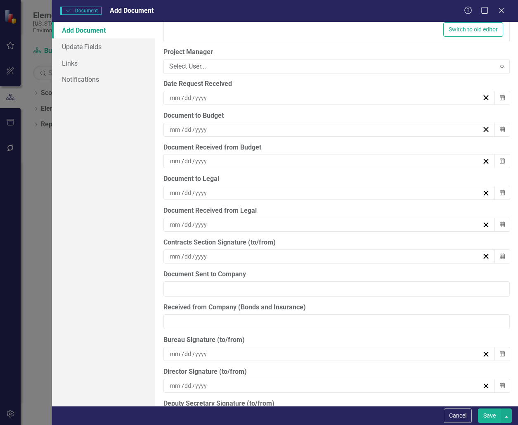
scroll to position [2146, 0]
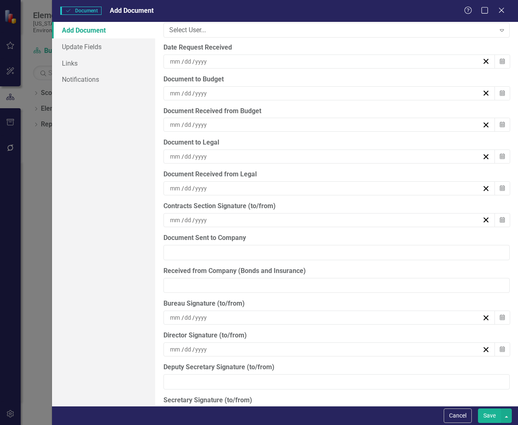
click at [224, 92] on div "/ /" at bounding box center [325, 93] width 313 height 8
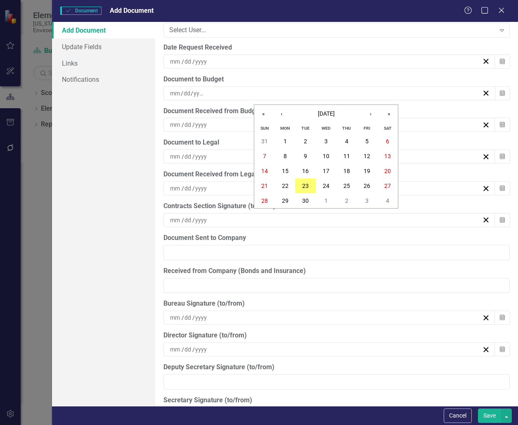
click at [203, 91] on input "number" at bounding box center [199, 93] width 12 height 8
click at [179, 90] on input "number" at bounding box center [175, 93] width 11 height 8
type input "12"
type input "02"
type input "2024"
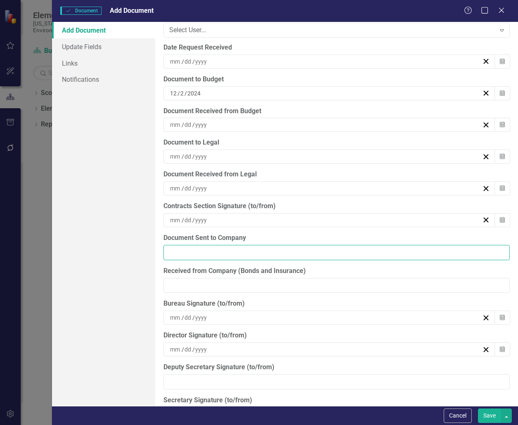
click at [333, 248] on input "Document Sent to Company" at bounding box center [336, 252] width 347 height 15
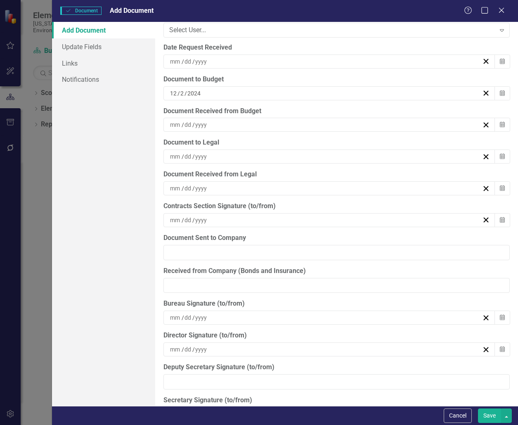
click at [219, 123] on div "/ /" at bounding box center [325, 125] width 313 height 8
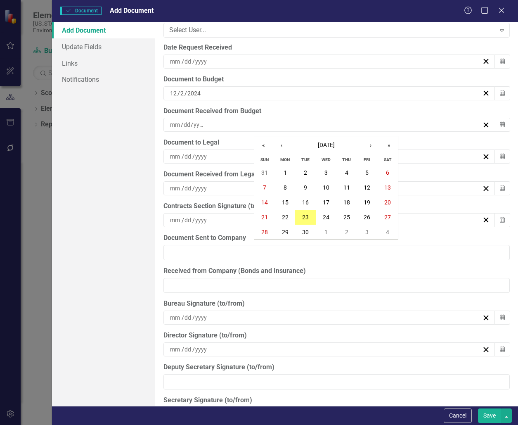
click at [205, 122] on input "number" at bounding box center [199, 125] width 12 height 8
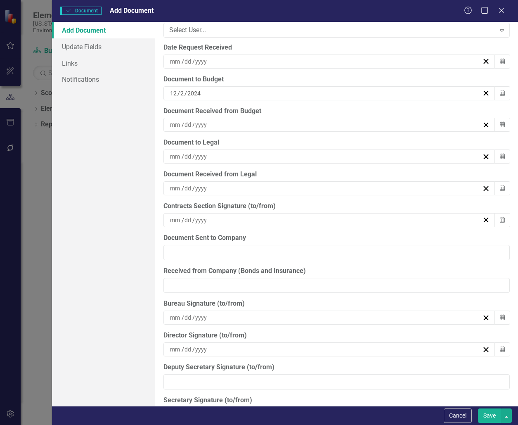
click at [170, 122] on input at bounding box center [176, 125] width 12 height 8
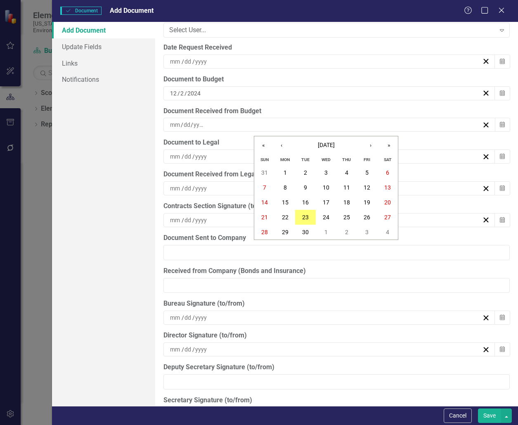
click at [172, 123] on input "number" at bounding box center [175, 125] width 11 height 8
type input "12"
type input "3"
type input "2024"
click at [185, 124] on input "number" at bounding box center [183, 125] width 7 height 8
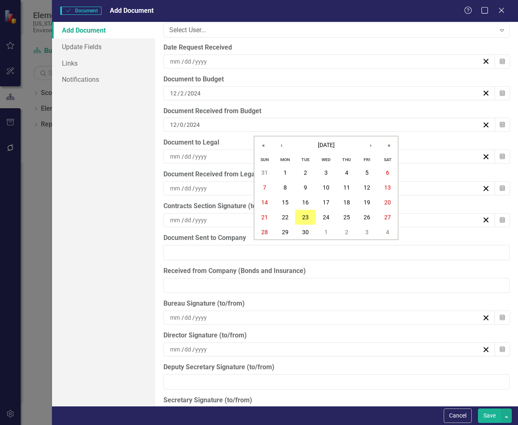
type input "03"
type input "2024"
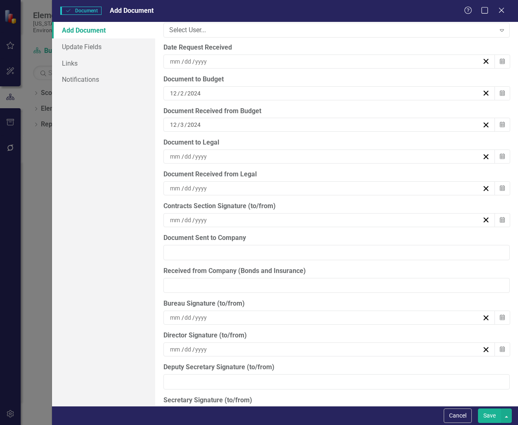
click at [243, 150] on div "/ /" at bounding box center [329, 156] width 332 height 14
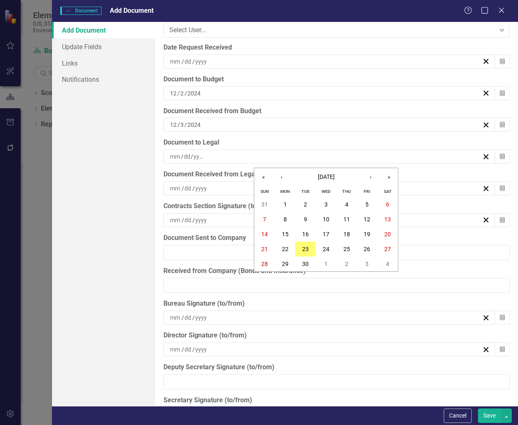
click at [171, 156] on input "number" at bounding box center [175, 156] width 11 height 8
type input "12"
type input "03"
type input "2024"
click at [200, 180] on span "Document Received from Legal / / Calendar" at bounding box center [336, 183] width 347 height 26
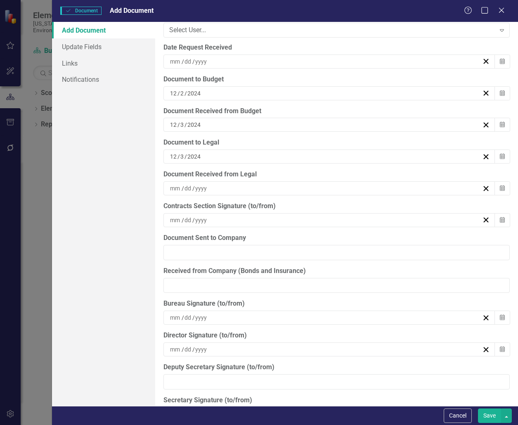
click at [170, 185] on input at bounding box center [176, 188] width 12 height 8
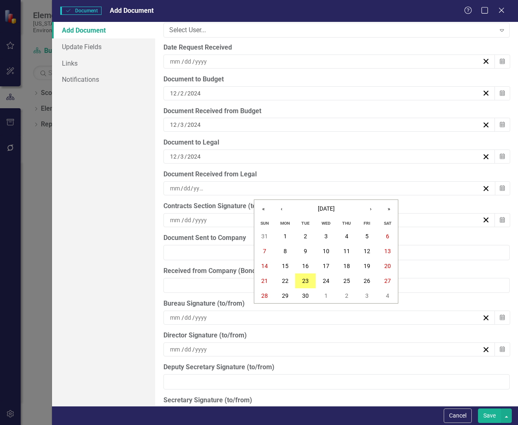
click at [172, 186] on input "number" at bounding box center [175, 188] width 11 height 8
type input "12"
type input "03"
type input "2024"
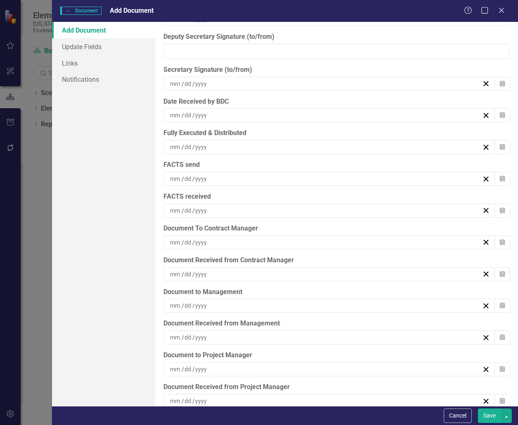
scroll to position [2491, 0]
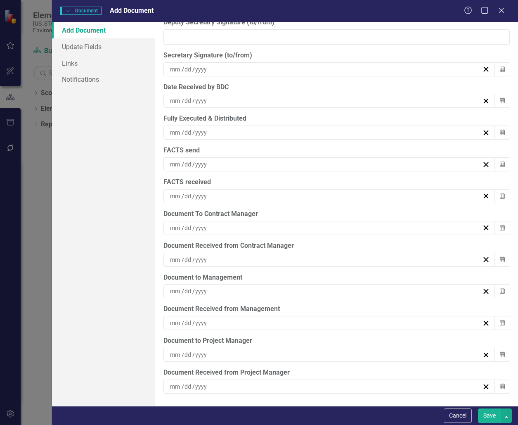
click at [172, 229] on input at bounding box center [176, 228] width 12 height 8
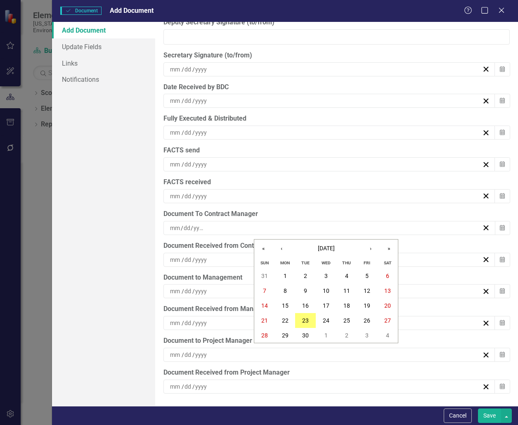
drag, startPoint x: 170, startPoint y: 224, endPoint x: 181, endPoint y: 230, distance: 12.4
click at [170, 224] on input "number" at bounding box center [175, 228] width 11 height 8
type input "12"
type input "03"
type input "2024"
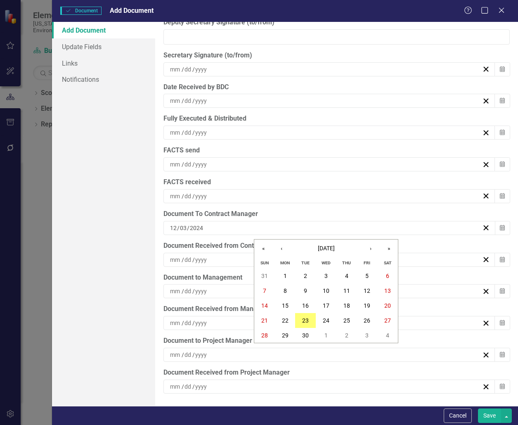
click at [170, 258] on input at bounding box center [176, 259] width 12 height 8
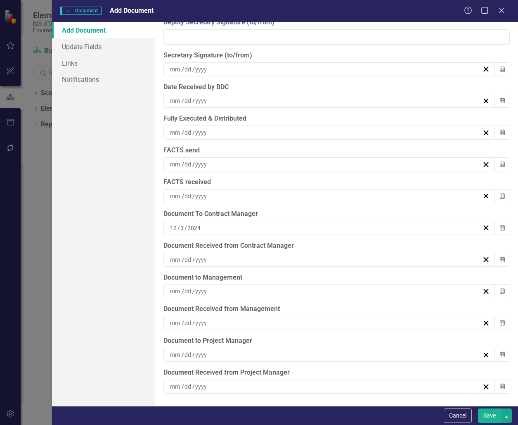
click at [169, 258] on div "/ /" at bounding box center [325, 259] width 313 height 8
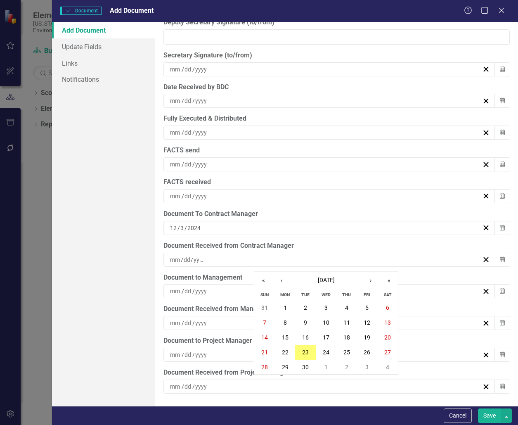
click at [170, 258] on input "number" at bounding box center [175, 259] width 11 height 8
type input "12"
type input "03"
type input "2024"
click at [226, 290] on div "/ /" at bounding box center [325, 291] width 313 height 8
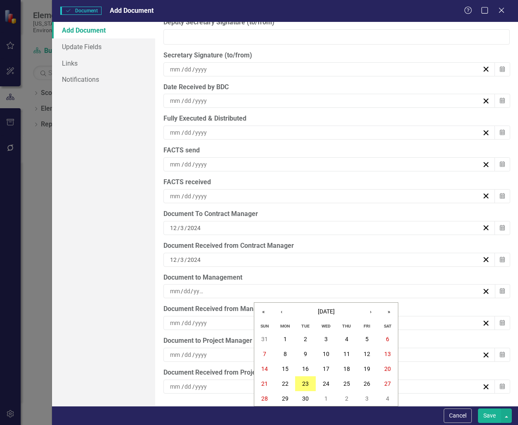
click at [226, 289] on div "/ /" at bounding box center [325, 291] width 313 height 8
type input "12"
type input "04"
type input "2024"
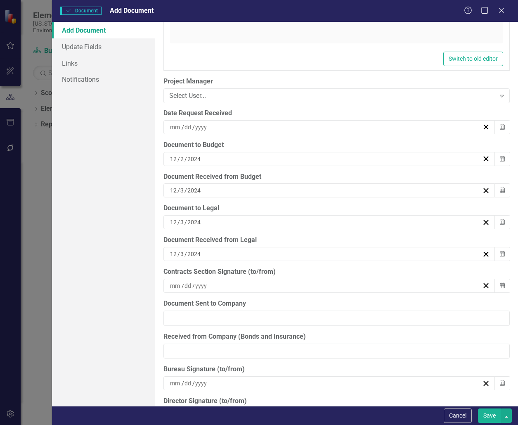
scroll to position [2078, 0]
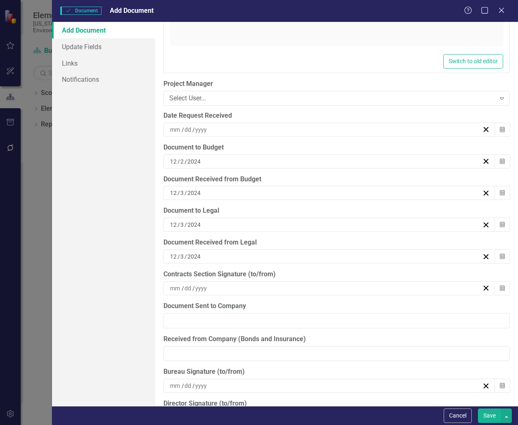
click at [201, 158] on input "2024" at bounding box center [194, 161] width 14 height 8
click at [171, 158] on input "12" at bounding box center [174, 161] width 8 height 8
click at [168, 155] on div "[DATE]" at bounding box center [329, 161] width 332 height 14
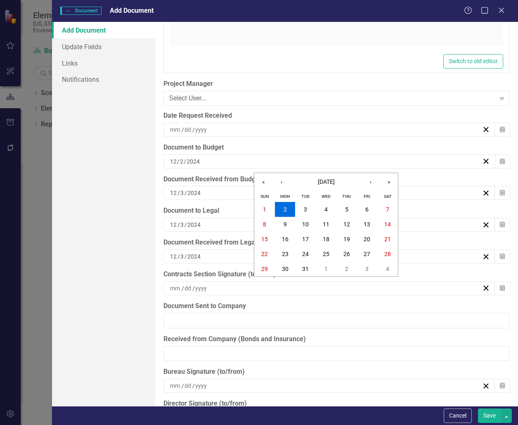
click at [170, 157] on input "12" at bounding box center [173, 161] width 7 height 8
type input "04"
type input "16"
type input "2025"
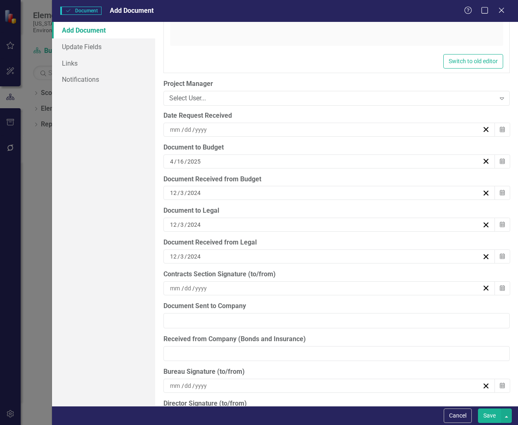
click at [221, 189] on div "[DATE]" at bounding box center [325, 193] width 313 height 8
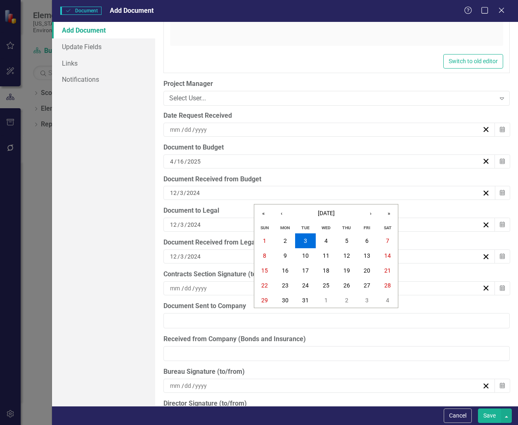
click at [170, 189] on input "12" at bounding box center [173, 193] width 7 height 8
type input "04"
type input "17"
type input "2025"
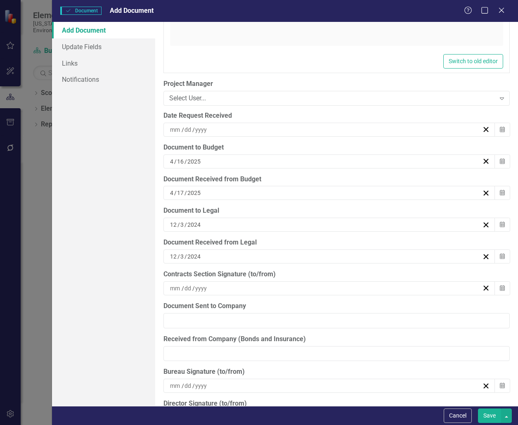
click at [229, 223] on div "[DATE]" at bounding box center [325, 224] width 313 height 8
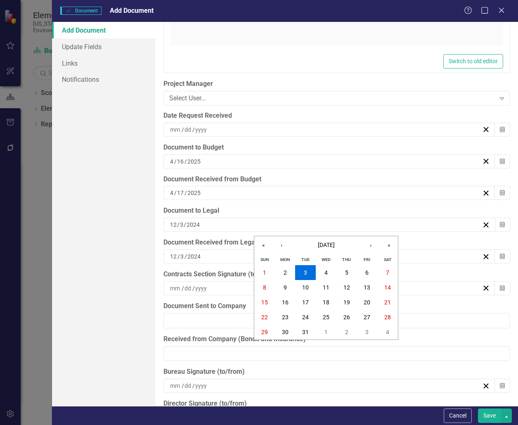
click at [170, 222] on input "12" at bounding box center [173, 224] width 7 height 8
type input "04"
type input "17"
type input "2025"
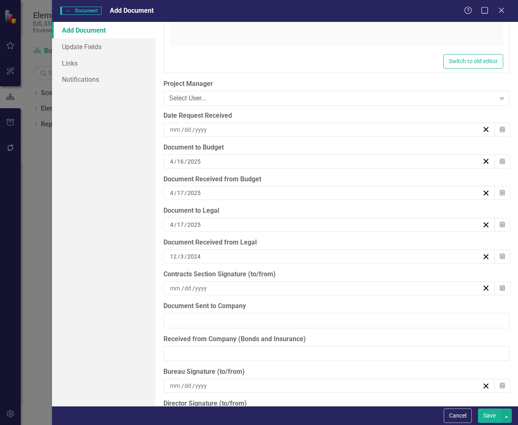
click at [170, 255] on input "12" at bounding box center [174, 256] width 8 height 8
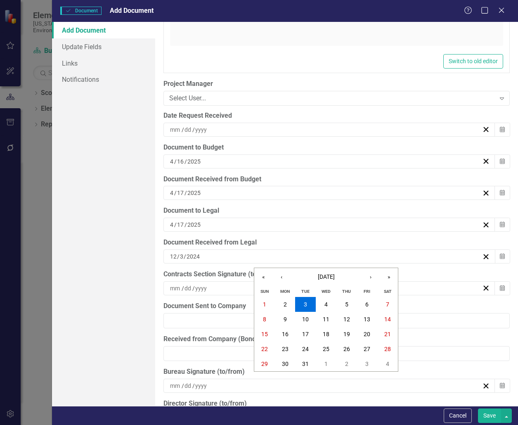
click at [170, 253] on input "12" at bounding box center [173, 256] width 7 height 8
type input "04"
type input "22"
type input "2025"
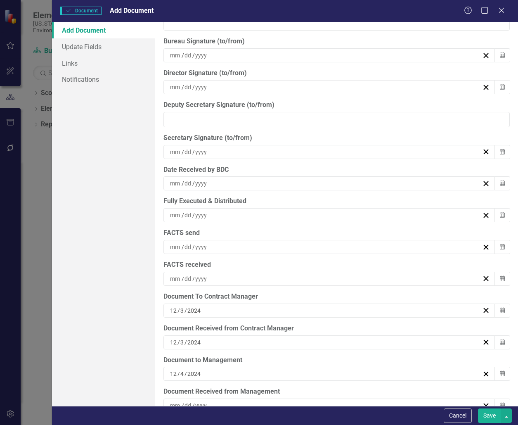
scroll to position [2491, 0]
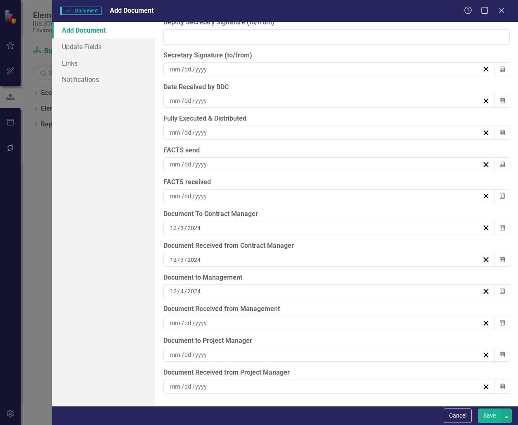
click at [229, 227] on div "[DATE]" at bounding box center [325, 228] width 313 height 8
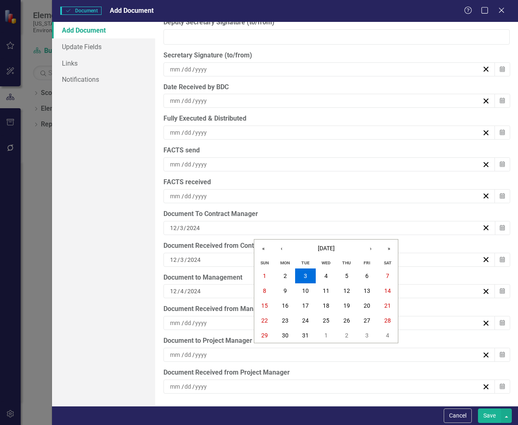
click at [170, 224] on input "12" at bounding box center [173, 228] width 7 height 8
type input "04"
type input "22"
type input "2025"
click at [209, 259] on div "[DATE]" at bounding box center [325, 259] width 313 height 8
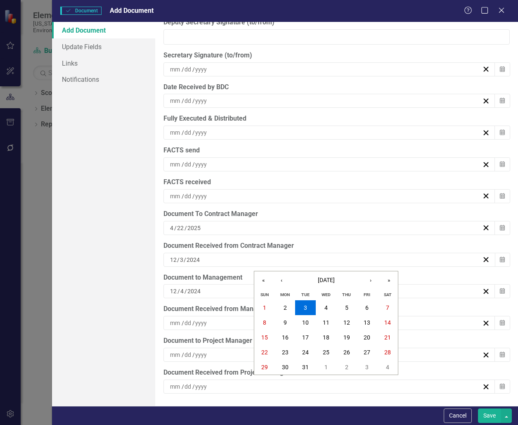
click at [171, 255] on input "12" at bounding box center [173, 259] width 7 height 8
type input "04"
type input "22"
type input "2025"
click at [201, 289] on input "2024" at bounding box center [194, 291] width 14 height 8
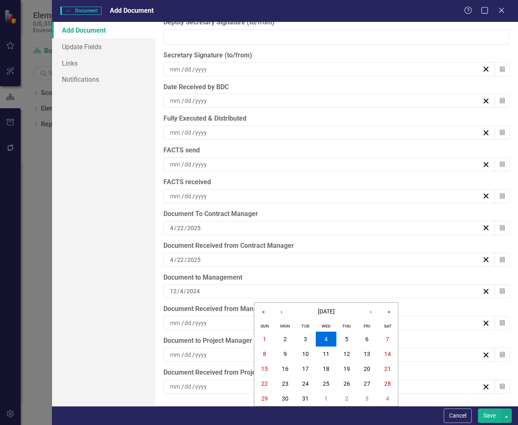
click at [170, 288] on input "12" at bounding box center [173, 291] width 7 height 8
type input "04"
type input "22"
type input "2025"
click at [214, 320] on div "/ /" at bounding box center [325, 323] width 313 height 8
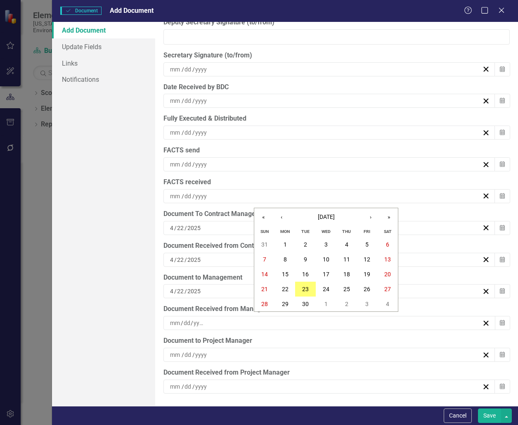
click at [204, 322] on input "number" at bounding box center [199, 323] width 12 height 8
click at [170, 320] on input "number" at bounding box center [175, 323] width 11 height 8
type input "05"
type input "20"
type input "2025"
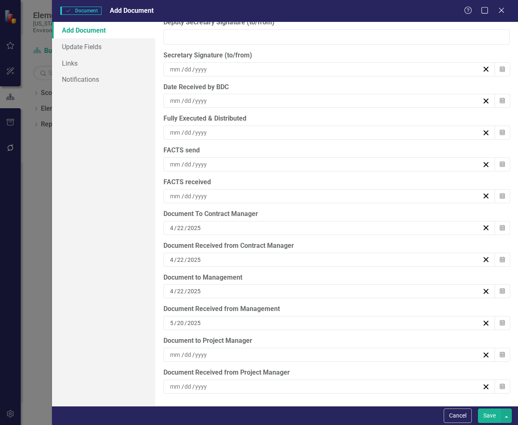
click at [213, 129] on div "/ /" at bounding box center [325, 132] width 313 height 8
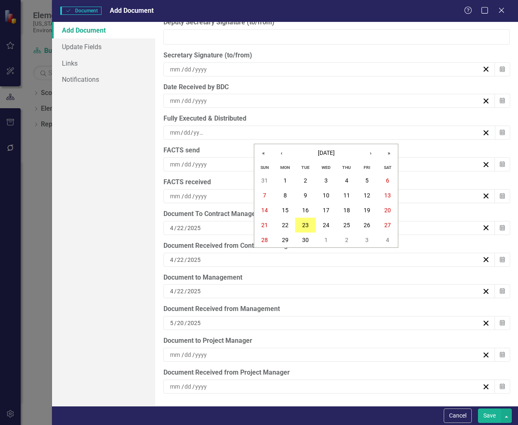
click at [169, 130] on div "/ /" at bounding box center [325, 132] width 313 height 8
type input "05"
type input "20"
type input "2025"
click at [218, 162] on div "/ /" at bounding box center [325, 164] width 313 height 8
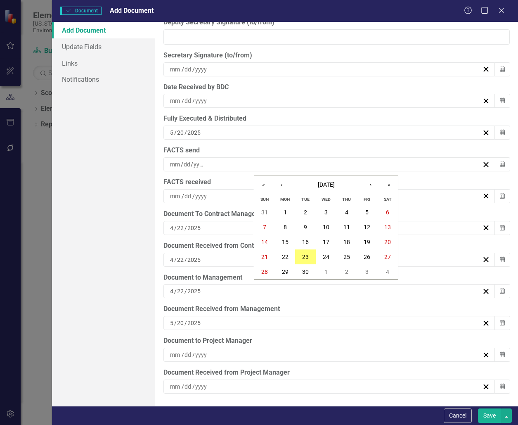
click at [170, 163] on input "number" at bounding box center [175, 164] width 11 height 8
type input "05"
type input "21"
type input "2025"
click at [208, 194] on div "/ /" at bounding box center [325, 196] width 313 height 8
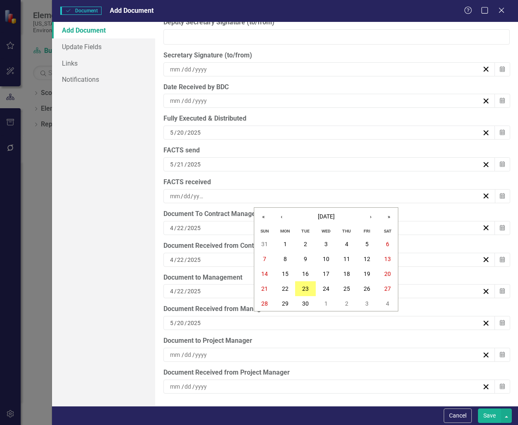
click at [169, 192] on div "/ /" at bounding box center [325, 196] width 313 height 8
type input "05"
type input "21"
type input "2025"
click at [374, 172] on div "ClearPoint Can Do More! How ClearPoint Can Help Close Enterprise plans can auto…" at bounding box center [336, 214] width 363 height 384
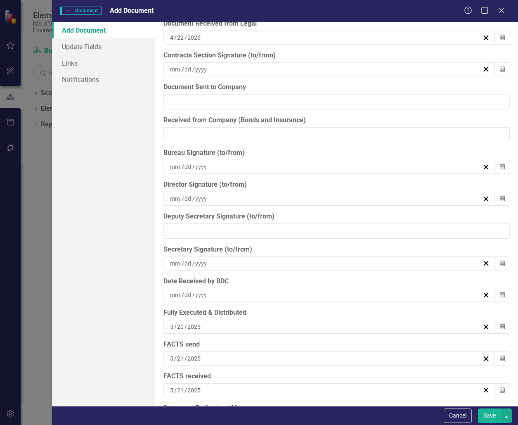
scroll to position [2284, 0]
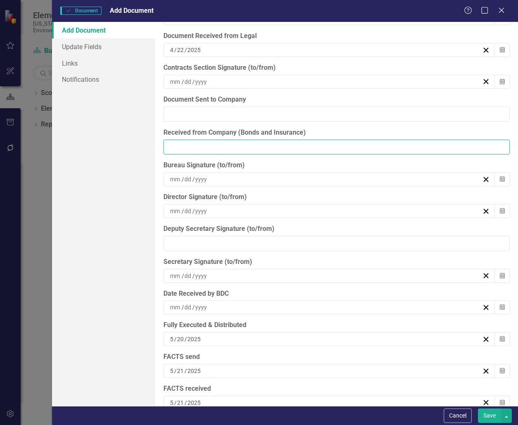
click at [208, 143] on input "Received from Company (Bonds and Insurance)" at bounding box center [336, 146] width 347 height 15
click at [175, 144] on input "06202025" at bounding box center [336, 146] width 347 height 15
click at [185, 144] on input "06/202025" at bounding box center [336, 146] width 347 height 15
type input "[DATE]"
click at [488, 415] on button "Save" at bounding box center [489, 415] width 23 height 14
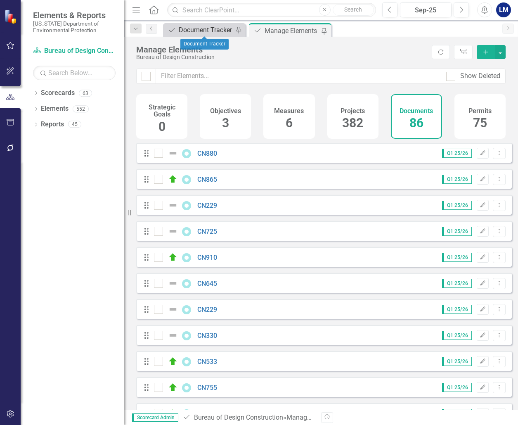
click at [190, 31] on div "Document Tracker" at bounding box center [206, 30] width 54 height 10
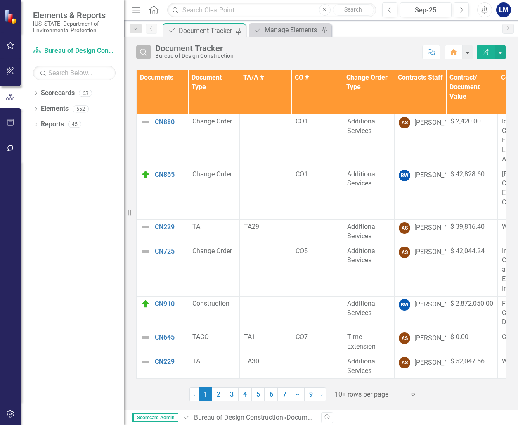
click at [145, 51] on icon "Search" at bounding box center [143, 51] width 9 height 7
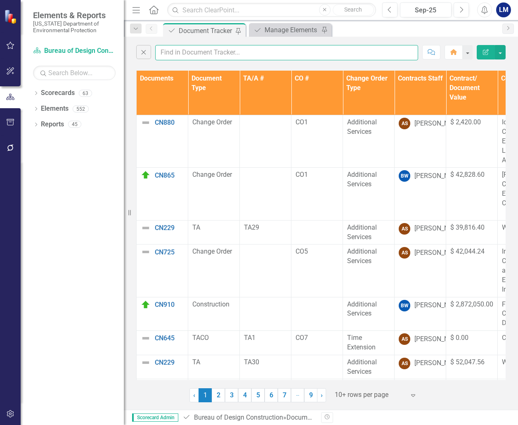
click at [171, 50] on input "text" at bounding box center [286, 52] width 263 height 15
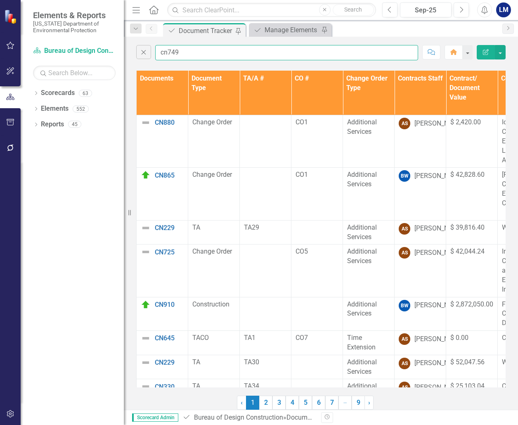
type input "cn749"
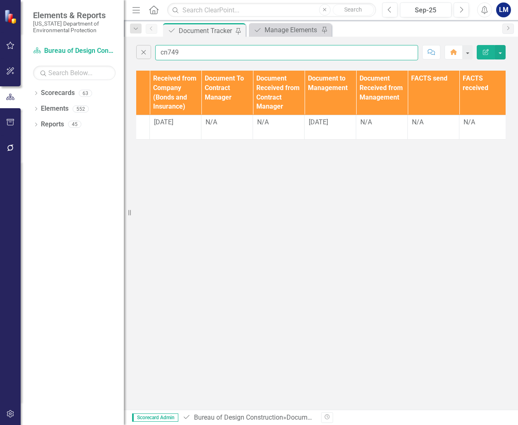
scroll to position [0, 1014]
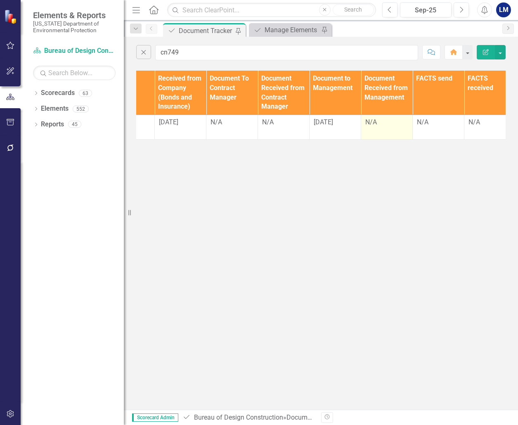
click at [376, 121] on div "N/A" at bounding box center [386, 122] width 43 height 9
click at [378, 122] on div "N/A" at bounding box center [386, 122] width 43 height 9
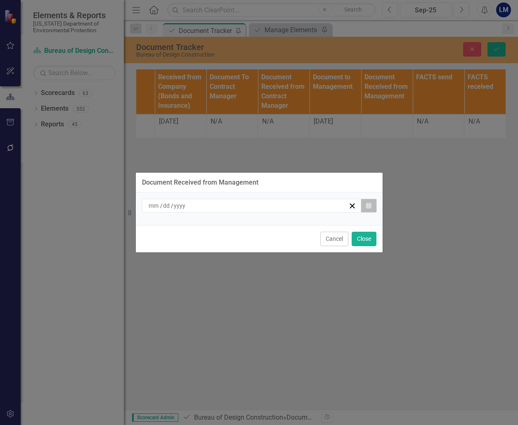
click at [370, 204] on icon "button" at bounding box center [368, 205] width 5 height 6
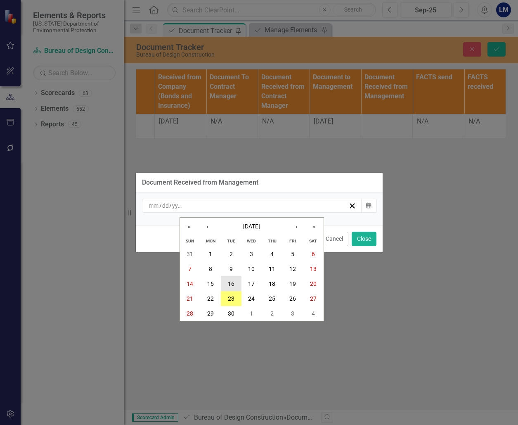
click at [229, 280] on abbr "16" at bounding box center [231, 283] width 7 height 7
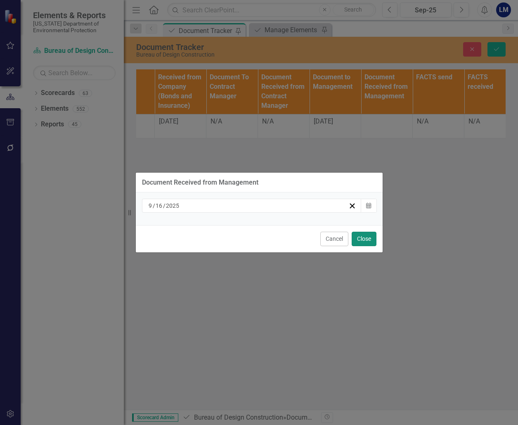
click at [365, 236] on button "Close" at bounding box center [364, 239] width 25 height 14
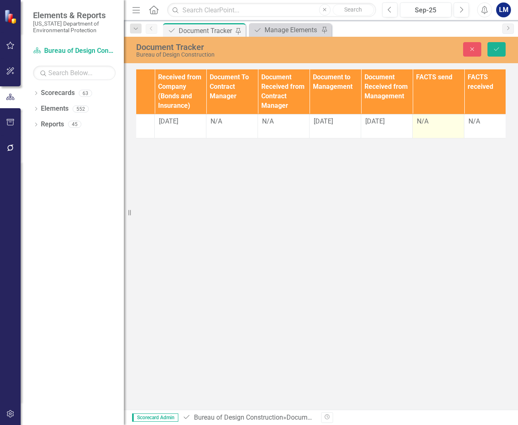
click at [430, 118] on div "N/A" at bounding box center [438, 121] width 43 height 9
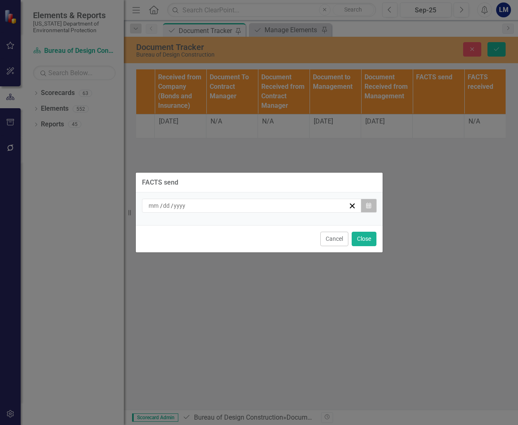
click at [368, 206] on icon "button" at bounding box center [368, 205] width 5 height 6
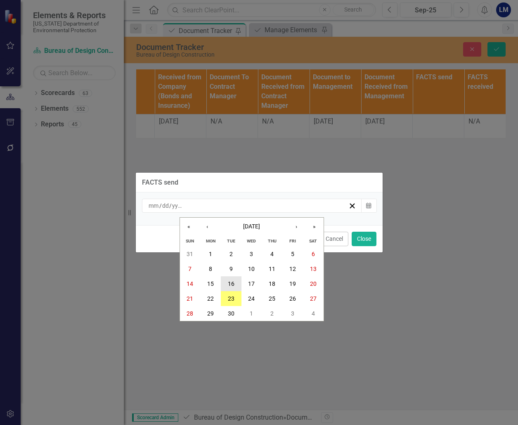
click at [229, 281] on abbr "16" at bounding box center [231, 283] width 7 height 7
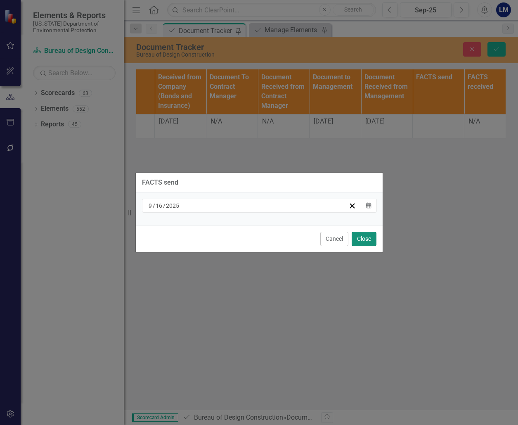
click at [366, 237] on button "Close" at bounding box center [364, 239] width 25 height 14
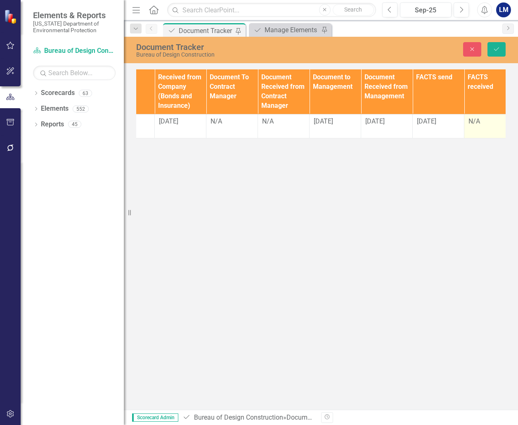
click at [477, 123] on div "N/A" at bounding box center [489, 121] width 43 height 9
click at [481, 122] on div "N/A" at bounding box center [489, 121] width 43 height 9
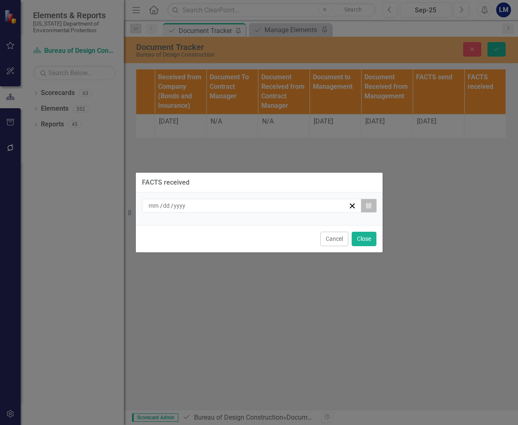
click at [373, 204] on button "Calendar" at bounding box center [369, 205] width 16 height 14
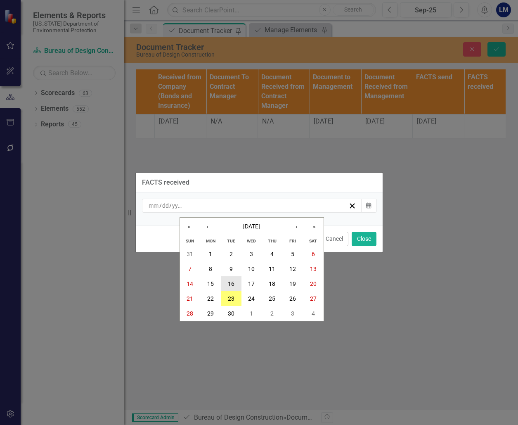
click at [234, 280] on abbr "16" at bounding box center [231, 283] width 7 height 7
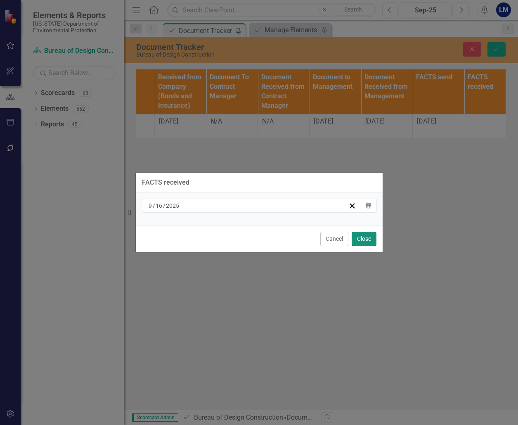
click at [358, 236] on button "Close" at bounding box center [364, 239] width 25 height 14
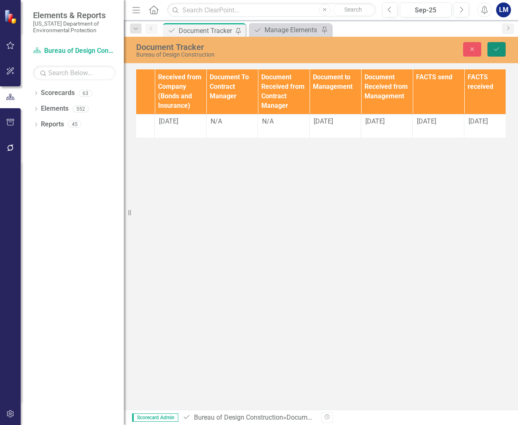
click at [495, 48] on icon "Save" at bounding box center [496, 49] width 7 height 6
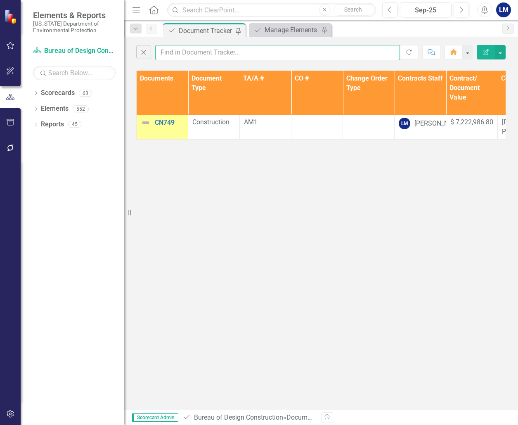
click at [183, 54] on input "text" at bounding box center [277, 52] width 245 height 15
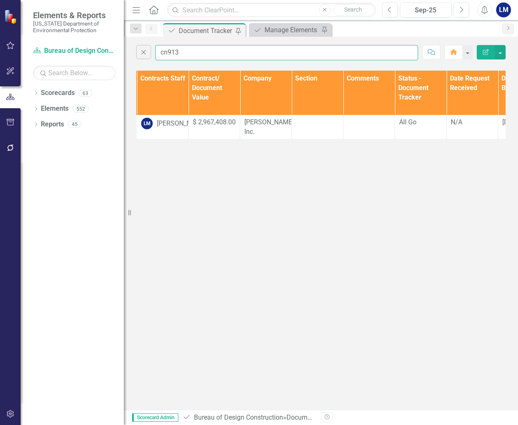
scroll to position [0, 274]
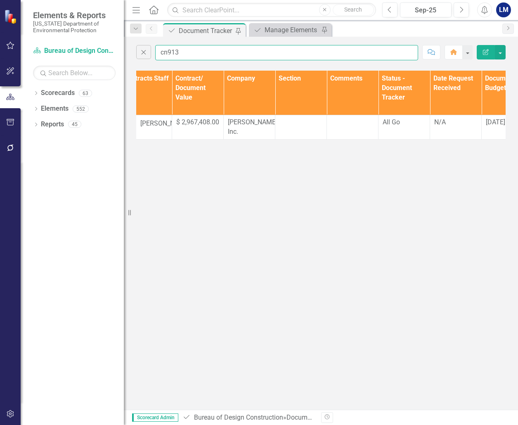
type input "cn913"
click at [410, 160] on div "Close cn913 Comment Home Edit Report Documents Document Type TA/A # CO # Change…" at bounding box center [321, 223] width 394 height 373
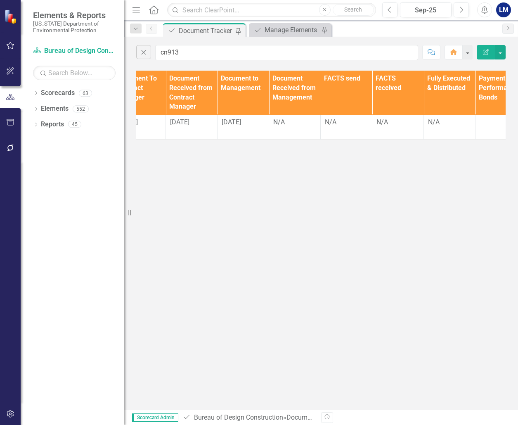
scroll to position [0, 1127]
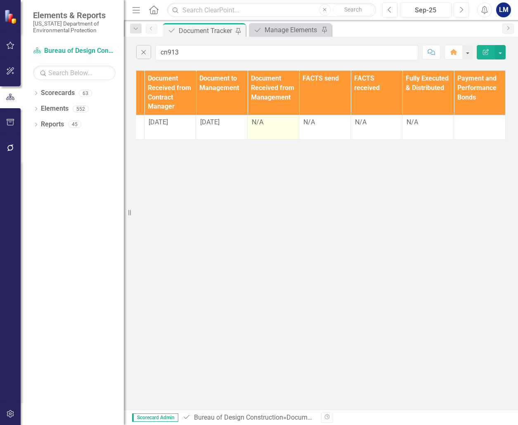
click at [260, 122] on div "N/A" at bounding box center [273, 122] width 43 height 9
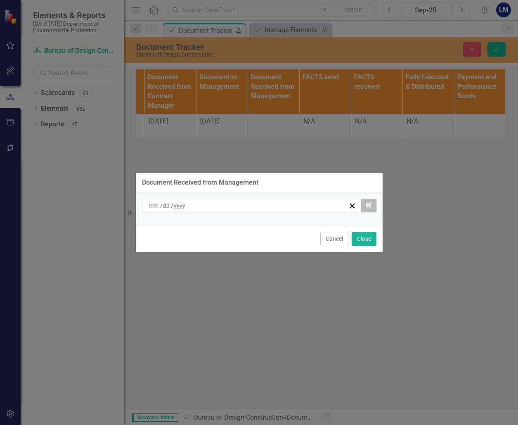
click at [365, 206] on button "Calendar" at bounding box center [369, 205] width 16 height 14
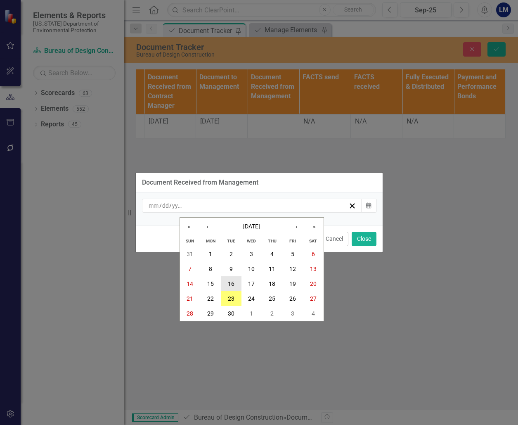
click at [229, 281] on abbr "16" at bounding box center [231, 283] width 7 height 7
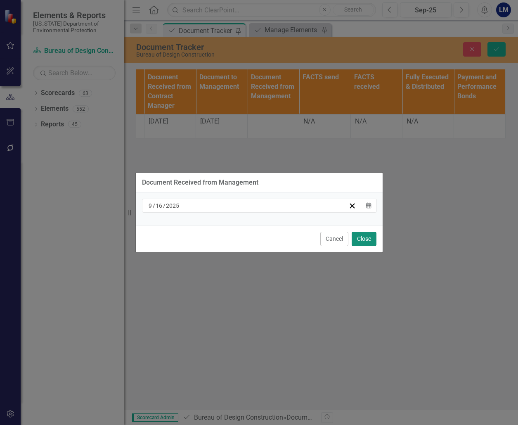
click at [365, 237] on button "Close" at bounding box center [364, 239] width 25 height 14
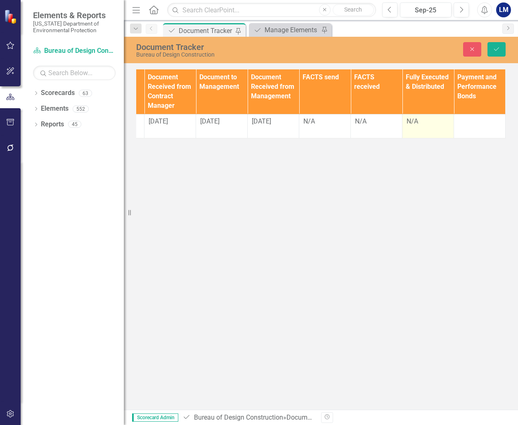
click at [416, 119] on div "N/A" at bounding box center [427, 121] width 43 height 9
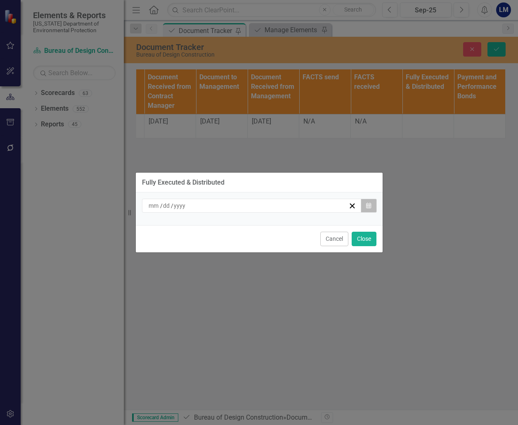
click at [372, 204] on button "Calendar" at bounding box center [369, 205] width 16 height 14
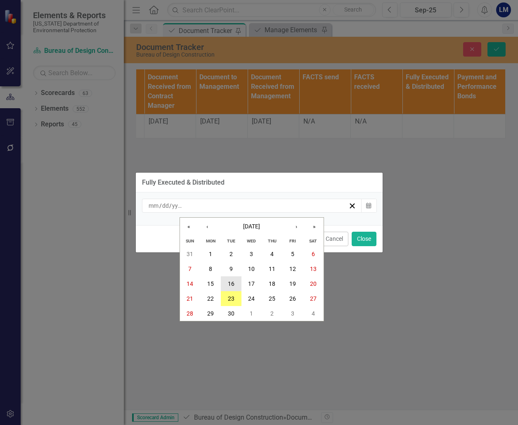
click at [231, 283] on abbr "16" at bounding box center [231, 283] width 7 height 7
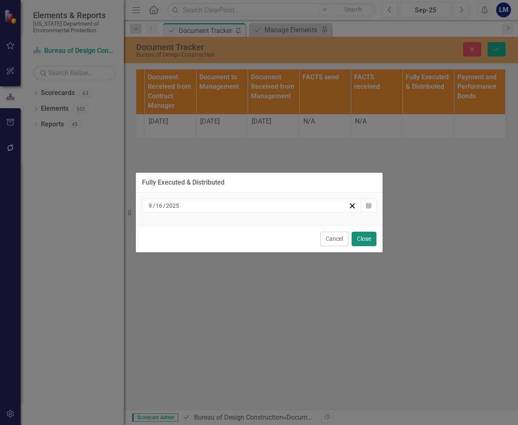
click at [359, 238] on button "Close" at bounding box center [364, 239] width 25 height 14
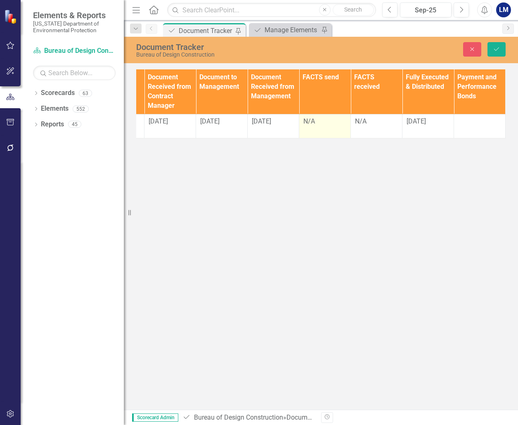
click at [316, 123] on div "N/A" at bounding box center [324, 121] width 43 height 9
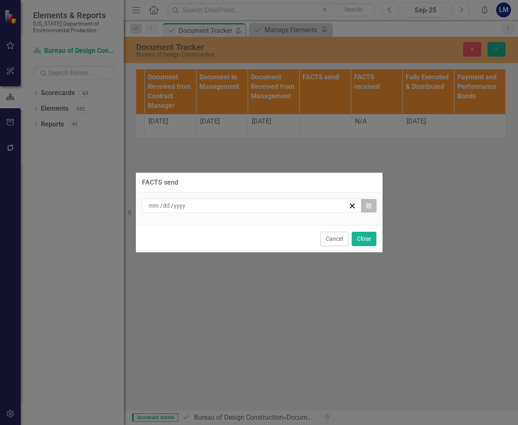
click at [373, 205] on button "Calendar" at bounding box center [369, 205] width 16 height 14
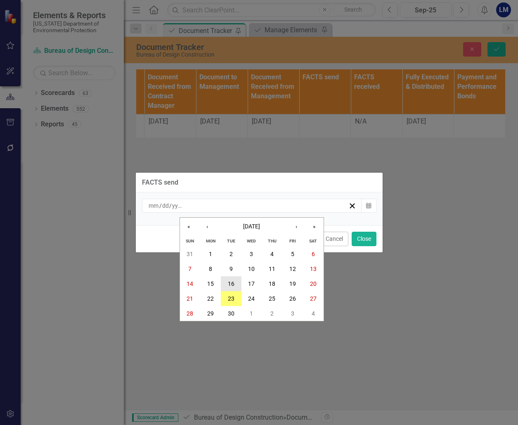
click at [229, 281] on abbr "16" at bounding box center [231, 283] width 7 height 7
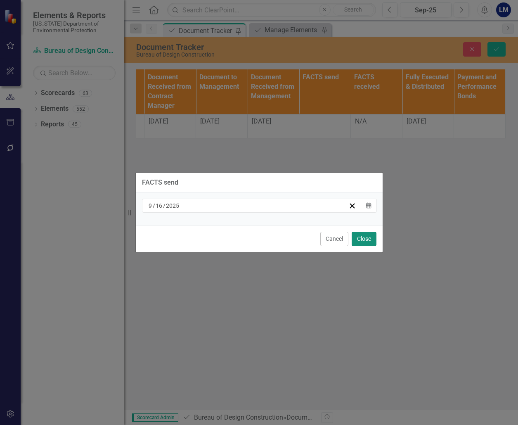
click at [368, 240] on button "Close" at bounding box center [364, 239] width 25 height 14
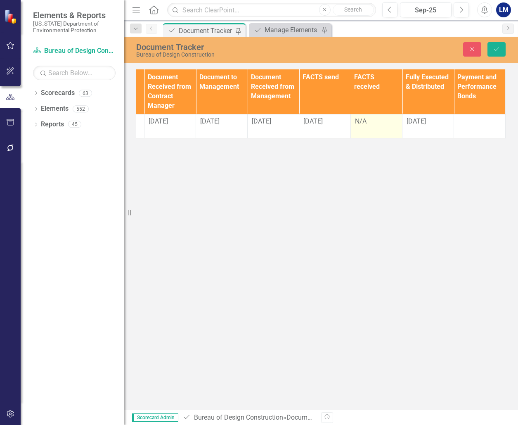
click at [373, 124] on div "N/A" at bounding box center [376, 121] width 43 height 9
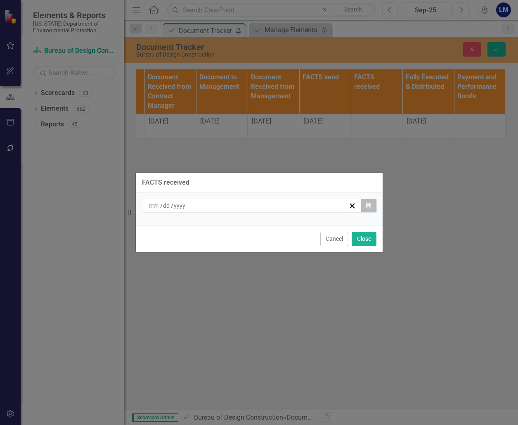
click at [372, 203] on button "Calendar" at bounding box center [369, 205] width 16 height 14
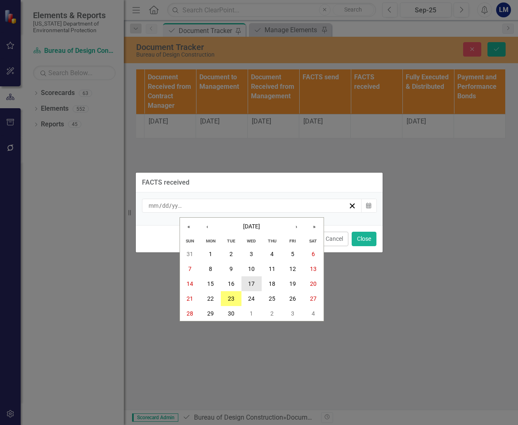
click at [248, 282] on abbr "17" at bounding box center [251, 283] width 7 height 7
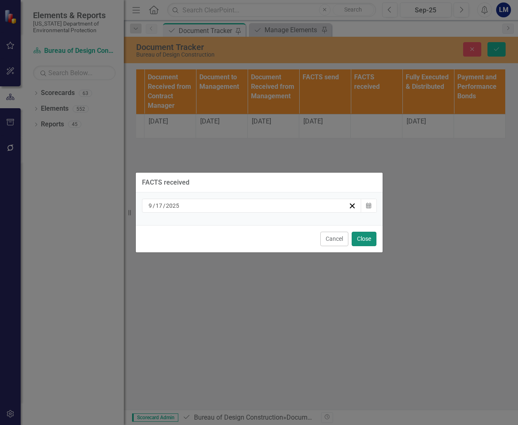
click at [371, 241] on button "Close" at bounding box center [364, 239] width 25 height 14
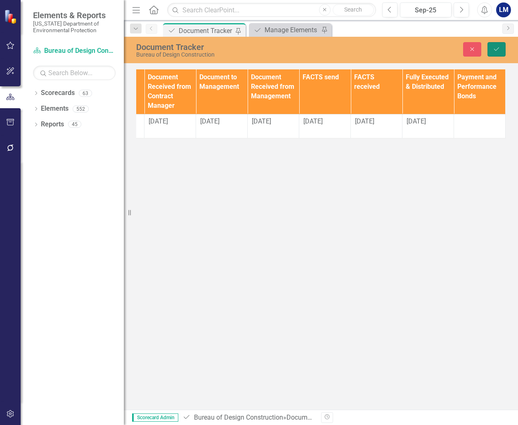
click at [499, 46] on icon "Save" at bounding box center [496, 49] width 7 height 6
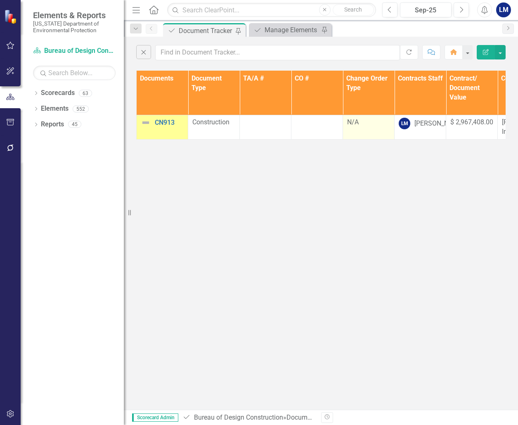
click at [361, 130] on td "N/A" at bounding box center [369, 127] width 52 height 24
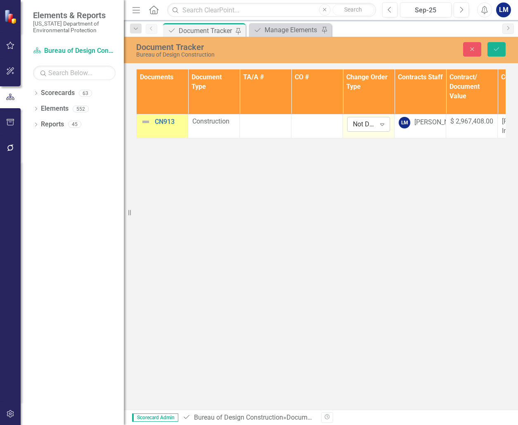
click at [381, 126] on icon "Expand" at bounding box center [382, 124] width 8 height 7
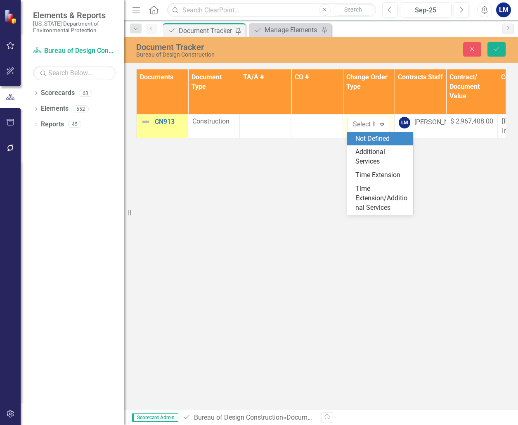
click at [383, 139] on div "Not Defined" at bounding box center [381, 138] width 53 height 9
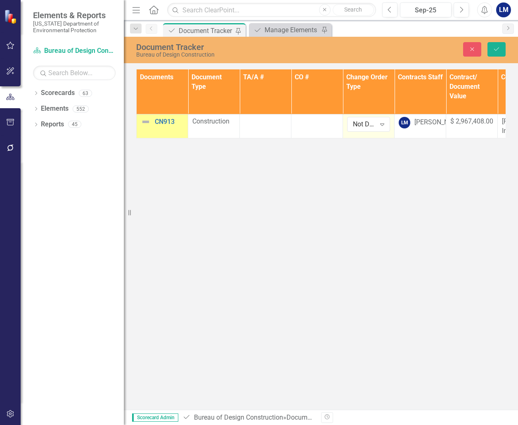
click at [404, 186] on div "Document Tracker Bureau of Design Construction Close Save Documents Document Ty…" at bounding box center [321, 223] width 394 height 373
click at [499, 45] on button "Save" at bounding box center [496, 49] width 18 height 14
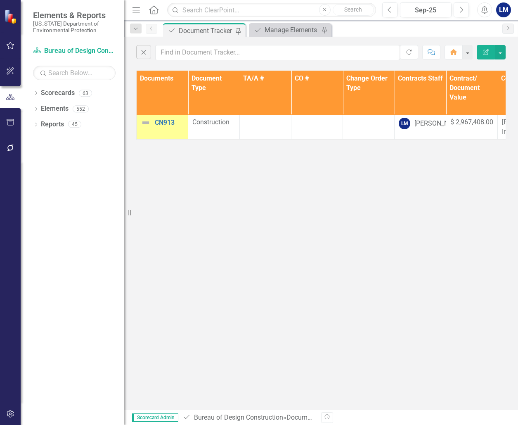
click at [258, 388] on div "Close Refresh Comment Home Edit Report Documents Document Type TA/A # CO # Chan…" at bounding box center [321, 223] width 394 height 373
click at [163, 50] on input "text" at bounding box center [277, 52] width 245 height 15
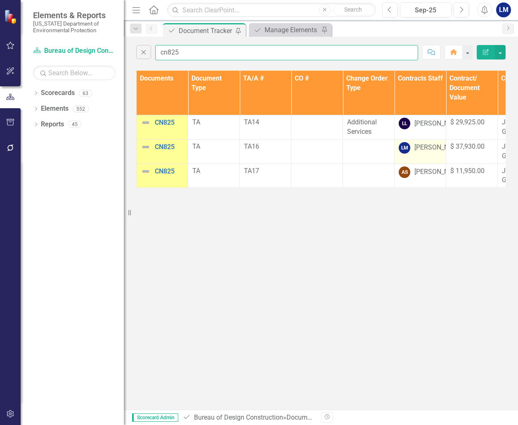
type input "cn825"
click at [422, 152] on div "[PERSON_NAME]" at bounding box center [439, 147] width 50 height 9
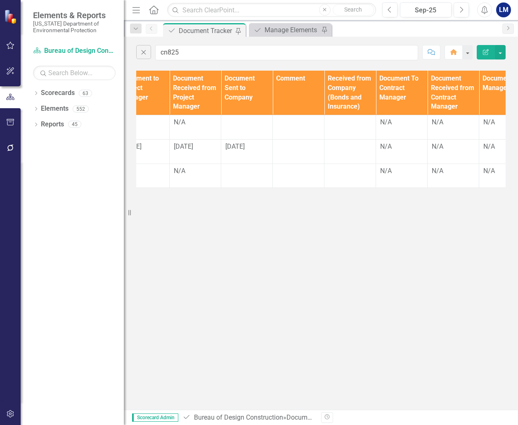
scroll to position [0, 858]
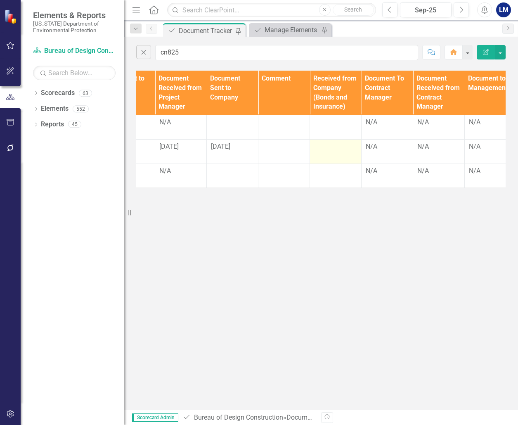
click at [328, 152] on div at bounding box center [335, 147] width 43 height 10
click at [400, 216] on div "Close cn825 Comment Home Edit Report Documents Document Type TA/A # CO # Change…" at bounding box center [321, 223] width 394 height 373
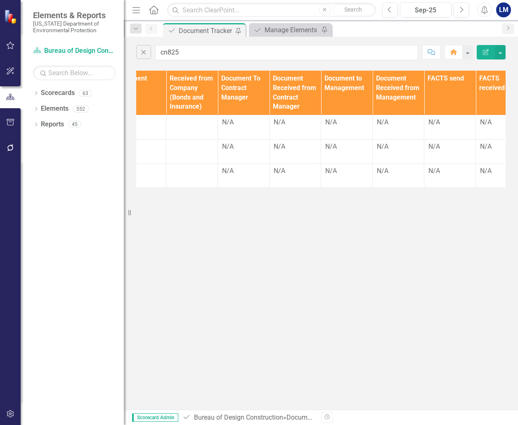
scroll to position [0, 1007]
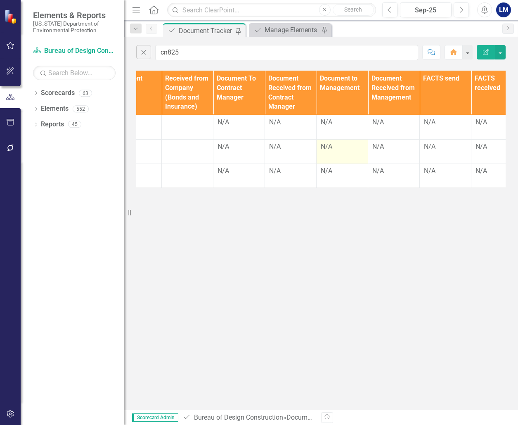
click at [337, 151] on td "N/A" at bounding box center [343, 151] width 52 height 24
click at [333, 151] on div "N/A" at bounding box center [342, 146] width 43 height 9
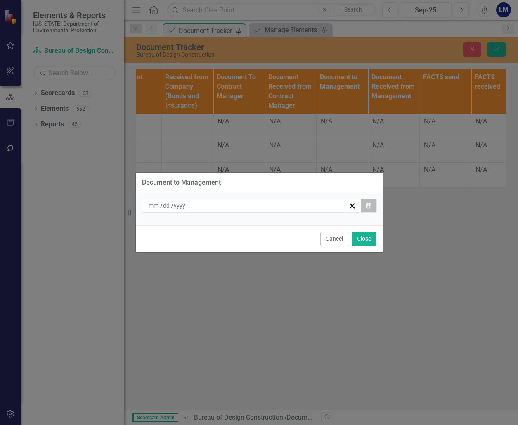
click at [369, 203] on icon "Calendar" at bounding box center [368, 206] width 5 height 6
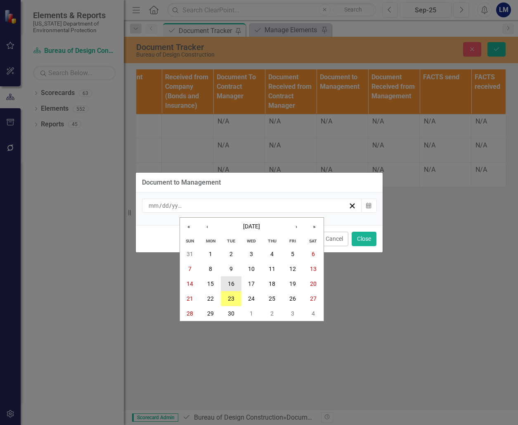
click at [230, 282] on abbr "16" at bounding box center [231, 283] width 7 height 7
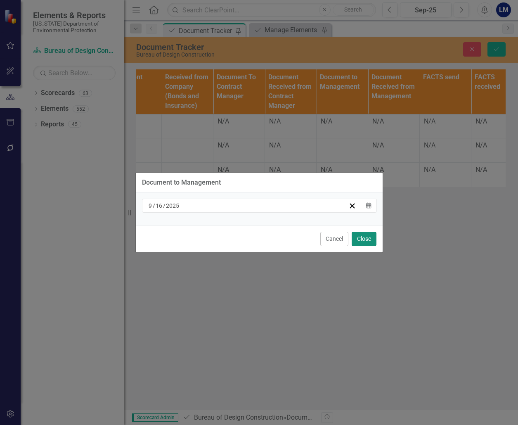
click at [361, 236] on button "Close" at bounding box center [364, 239] width 25 height 14
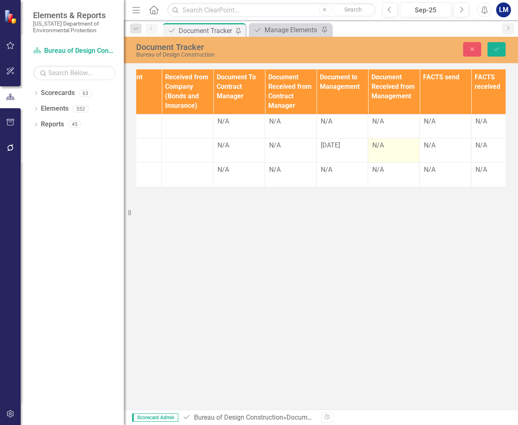
click at [386, 150] on div "N/A" at bounding box center [393, 145] width 43 height 9
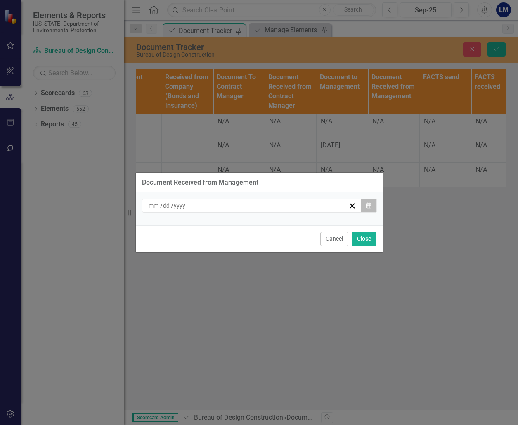
click at [368, 206] on icon "Calendar" at bounding box center [368, 206] width 5 height 6
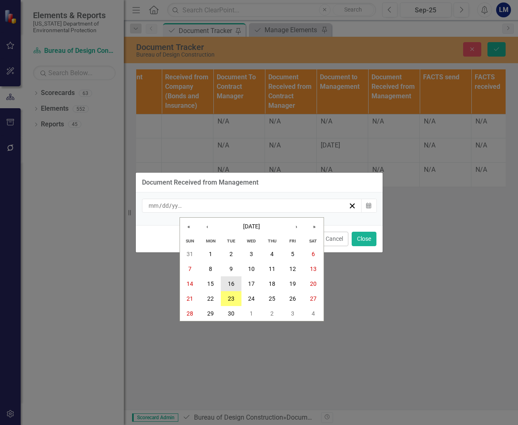
click at [230, 281] on abbr "16" at bounding box center [231, 283] width 7 height 7
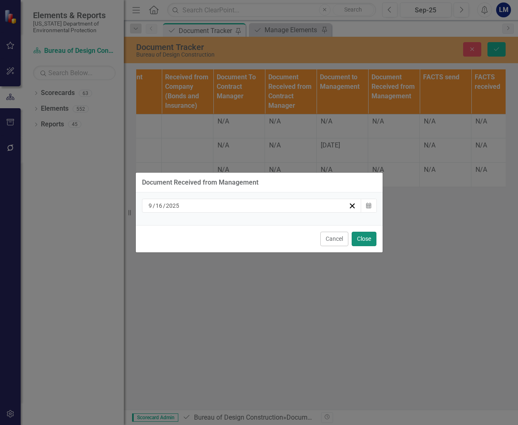
click at [368, 237] on button "Close" at bounding box center [364, 239] width 25 height 14
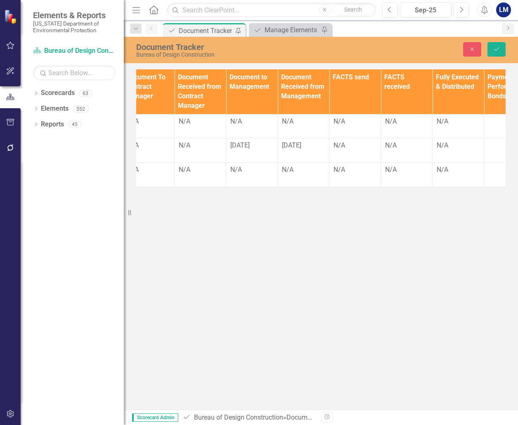
scroll to position [0, 1104]
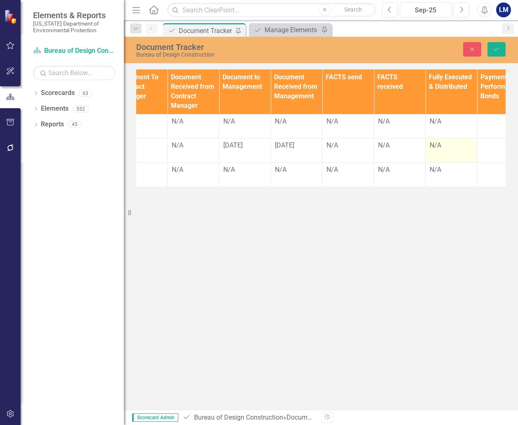
click at [445, 150] on div "N/A" at bounding box center [451, 145] width 43 height 9
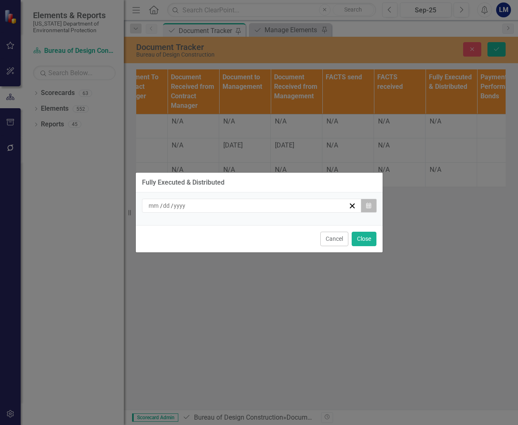
click at [371, 206] on icon "button" at bounding box center [368, 205] width 5 height 6
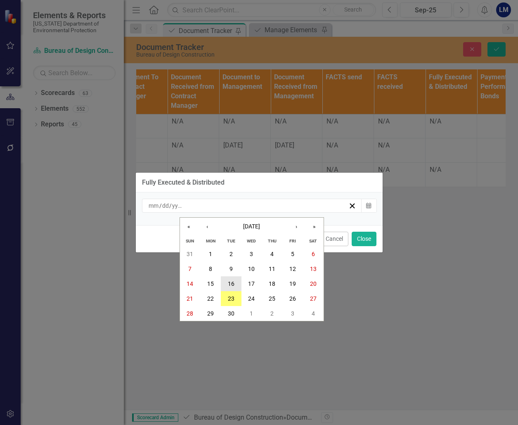
click at [232, 280] on abbr "16" at bounding box center [231, 283] width 7 height 7
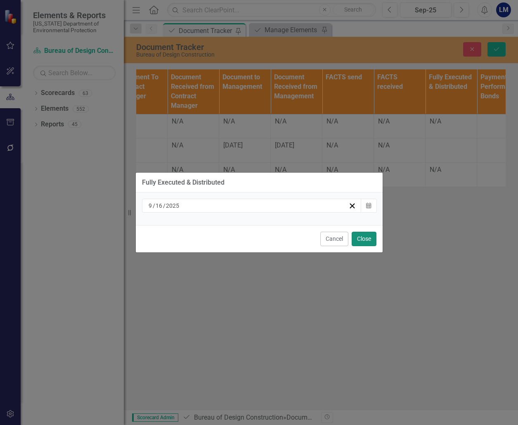
click at [368, 238] on button "Close" at bounding box center [364, 239] width 25 height 14
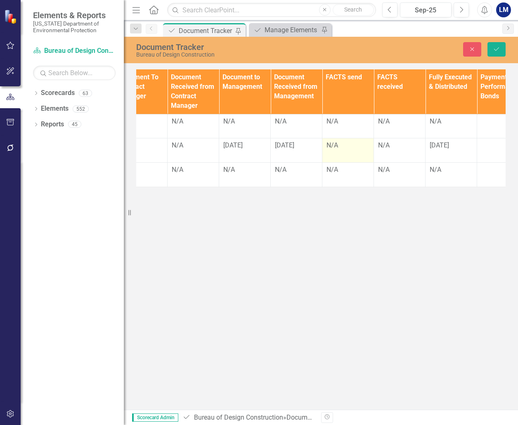
click at [341, 150] on div "N/A" at bounding box center [347, 145] width 43 height 9
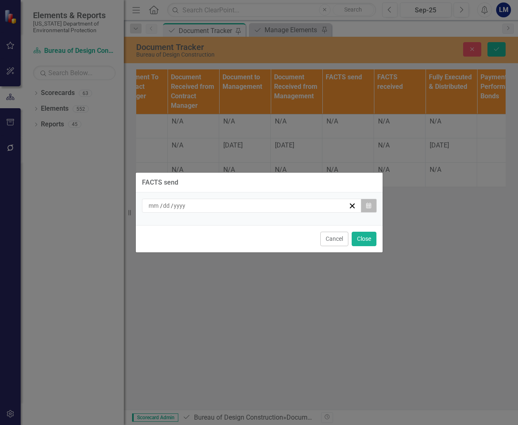
click at [370, 204] on icon "button" at bounding box center [368, 205] width 5 height 6
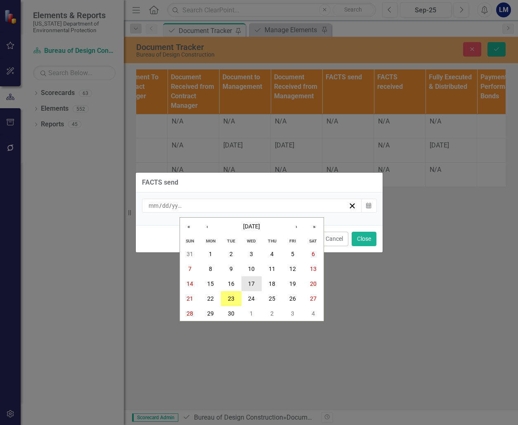
click at [253, 280] on abbr "17" at bounding box center [251, 283] width 7 height 7
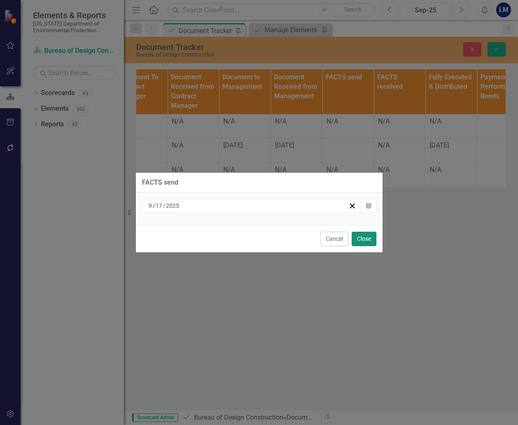
click at [360, 238] on button "Close" at bounding box center [364, 239] width 25 height 14
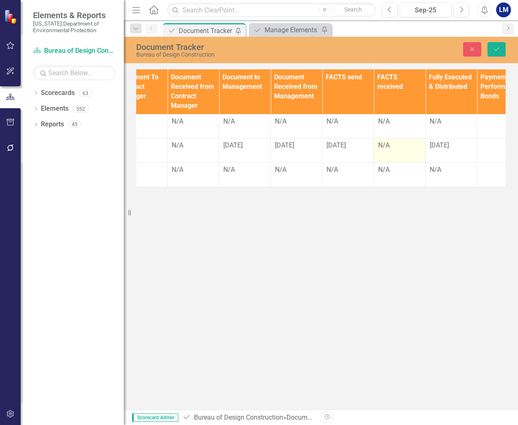
click at [395, 150] on div "N/A" at bounding box center [399, 145] width 43 height 9
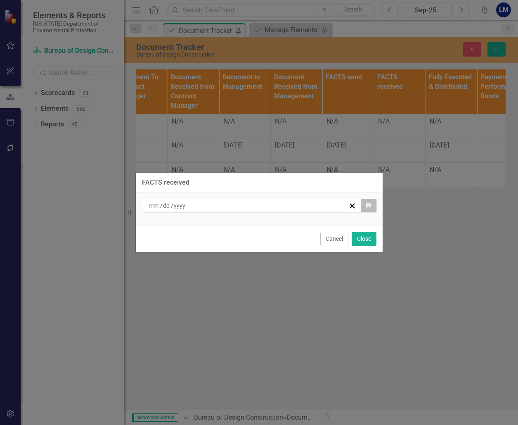
click at [373, 208] on button "Calendar" at bounding box center [369, 205] width 16 height 14
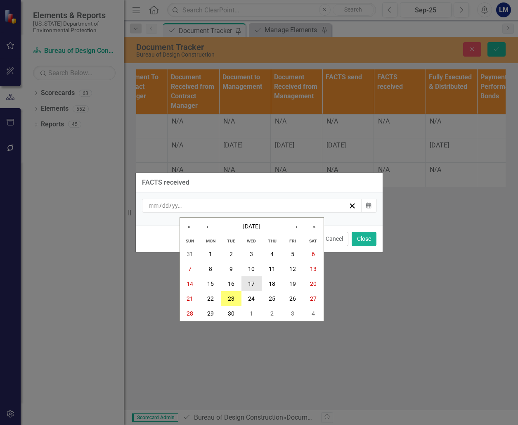
click at [255, 283] on button "17" at bounding box center [251, 283] width 21 height 15
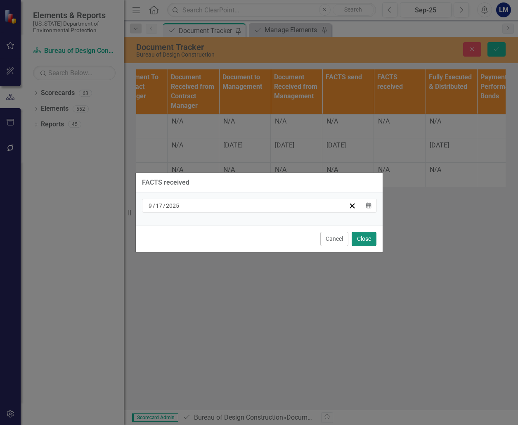
click at [366, 241] on button "Close" at bounding box center [364, 239] width 25 height 14
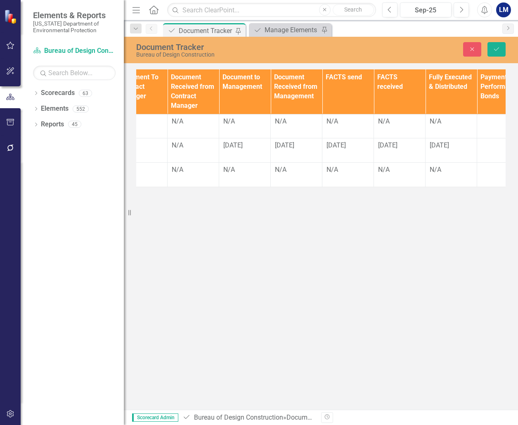
scroll to position [0, 1127]
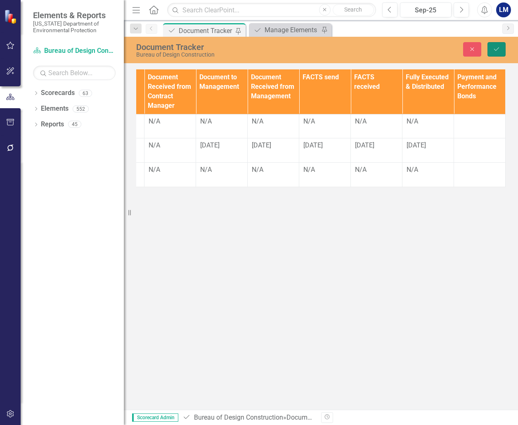
click at [496, 46] on icon "Save" at bounding box center [496, 49] width 7 height 6
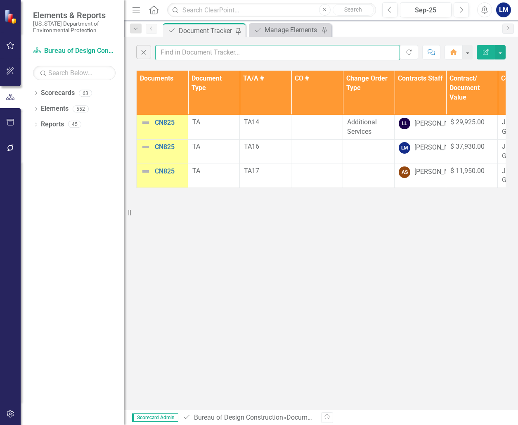
click at [208, 52] on input "text" at bounding box center [277, 52] width 245 height 15
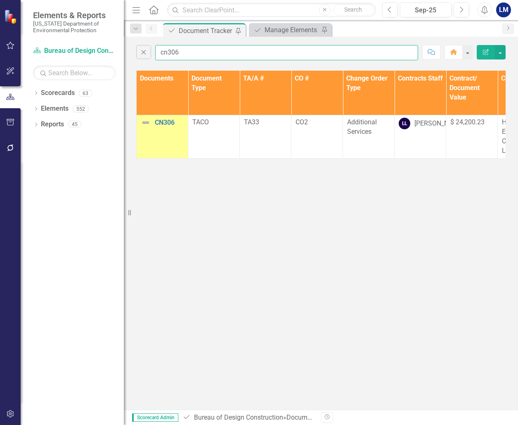
click at [186, 47] on input "cn306" at bounding box center [286, 52] width 263 height 15
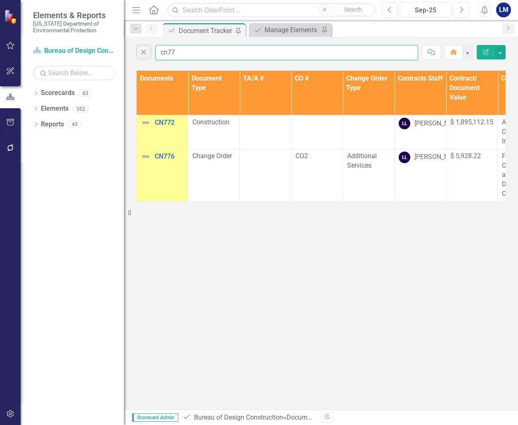
type input "cn77"
click at [232, 384] on div "Close cn77 Comment Home Edit Report Documents Document Type TA/A # CO # Change …" at bounding box center [321, 223] width 394 height 373
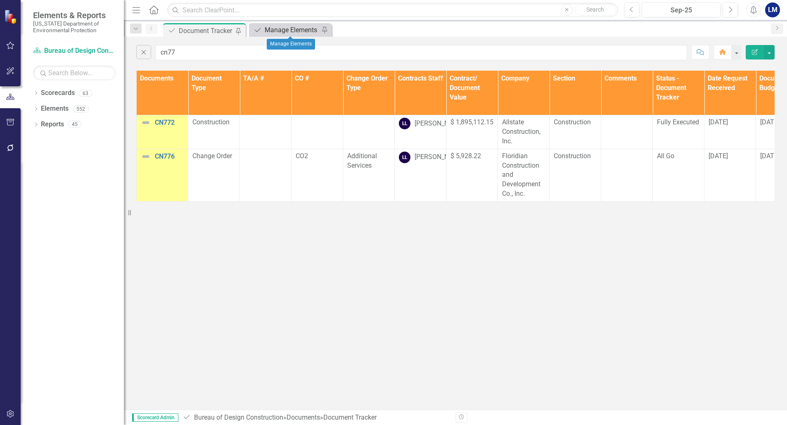
click at [283, 32] on div "Manage Elements" at bounding box center [292, 30] width 54 height 10
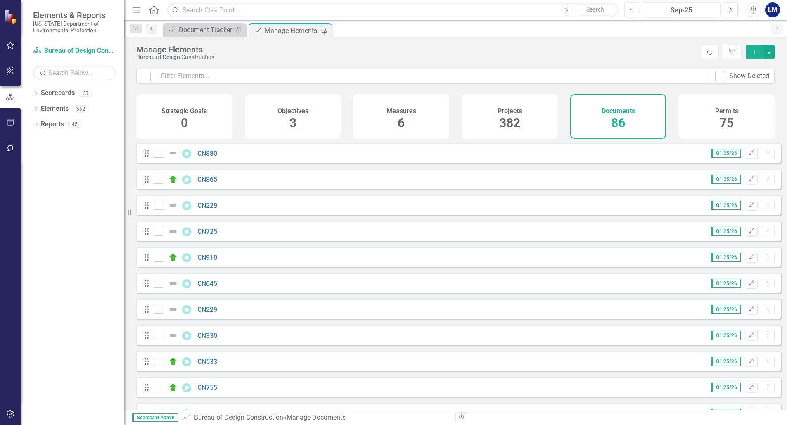
click at [517, 111] on h4 "Documents" at bounding box center [617, 110] width 33 height 7
click at [517, 50] on icon "Add" at bounding box center [754, 52] width 7 height 6
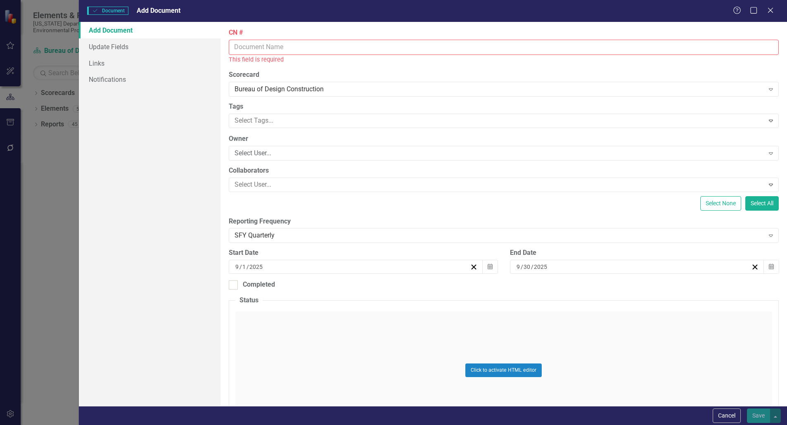
click at [251, 45] on input "CN #" at bounding box center [504, 47] width 550 height 15
click at [284, 43] on input "CN #" at bounding box center [504, 47] width 550 height 15
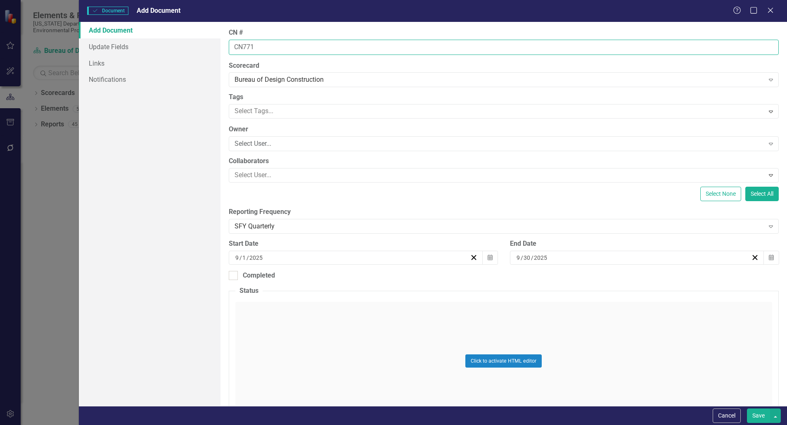
type input "CN771"
click at [314, 336] on div "Click to activate HTML editor" at bounding box center [503, 361] width 536 height 118
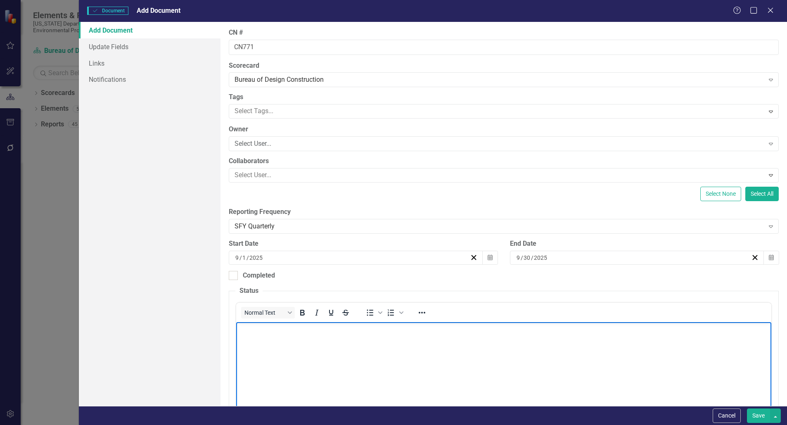
click at [307, 345] on body "Rich Text Area. Press ALT-0 for help." at bounding box center [503, 384] width 535 height 124
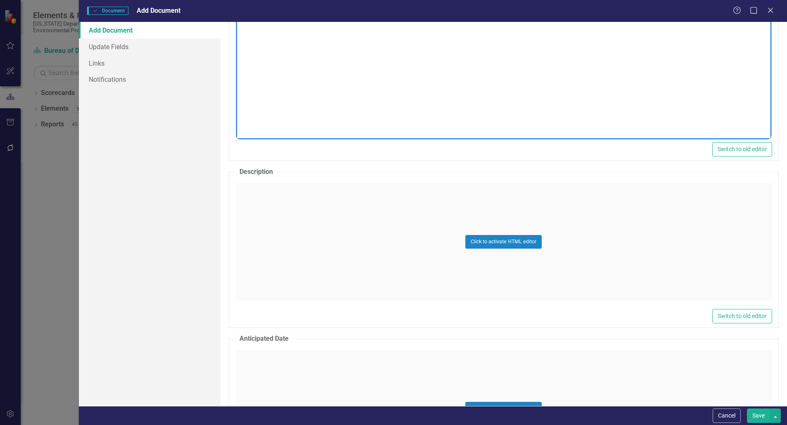
scroll to position [330, 0]
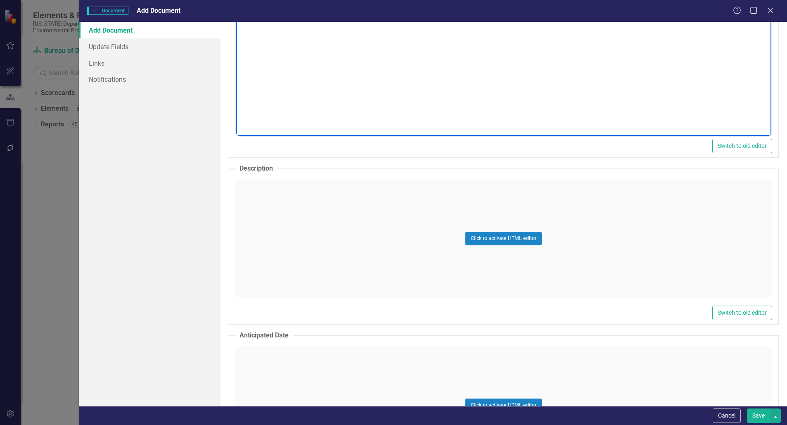
click at [289, 199] on div "Click to activate HTML editor" at bounding box center [503, 239] width 536 height 118
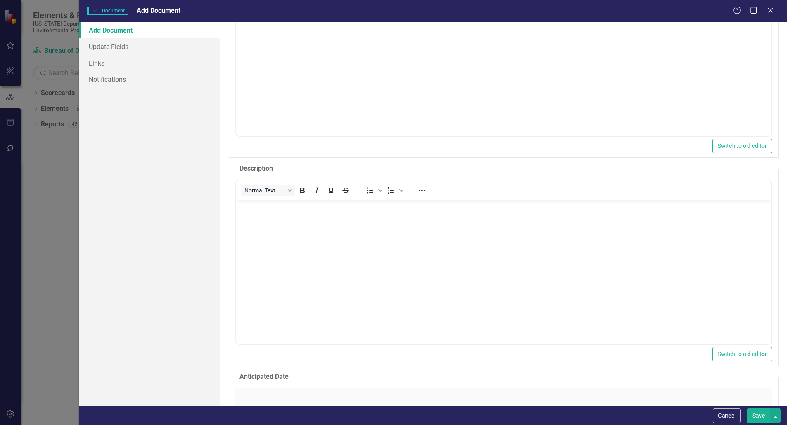
scroll to position [0, 0]
click at [292, 214] on body "Rich Text Area. Press ALT-0 for help." at bounding box center [503, 262] width 535 height 124
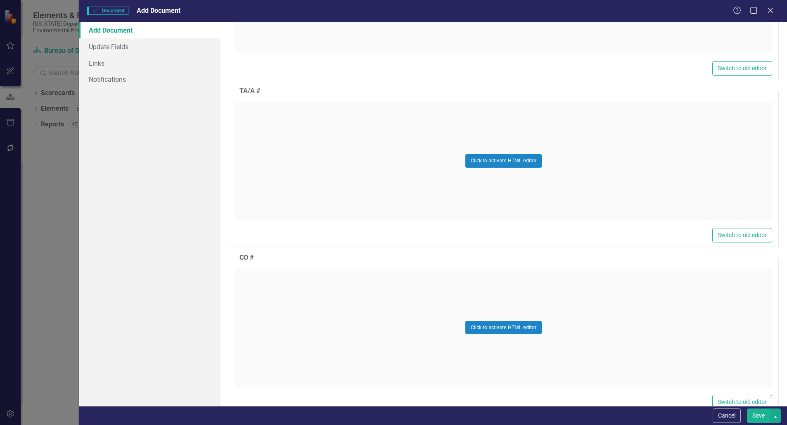
scroll to position [784, 0]
click at [265, 302] on div "Click to activate HTML editor" at bounding box center [503, 326] width 536 height 118
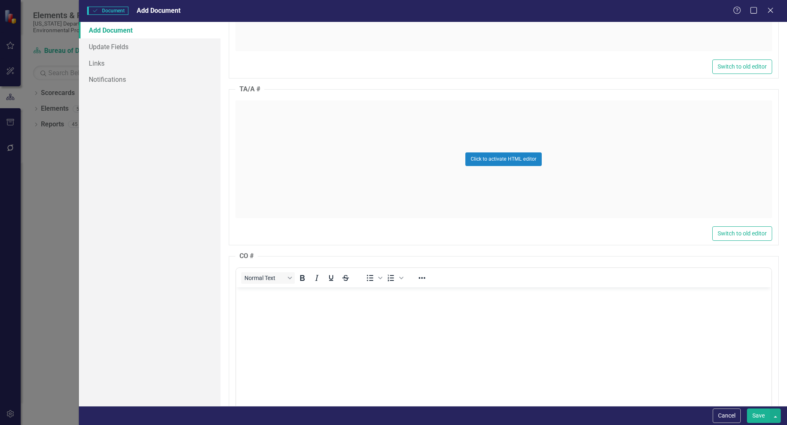
click at [268, 305] on body "Rich Text Area. Press ALT-0 for help." at bounding box center [503, 349] width 535 height 124
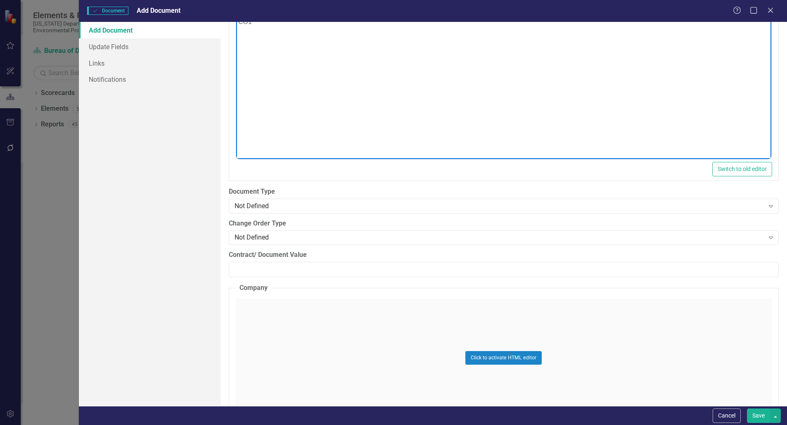
scroll to position [1114, 0]
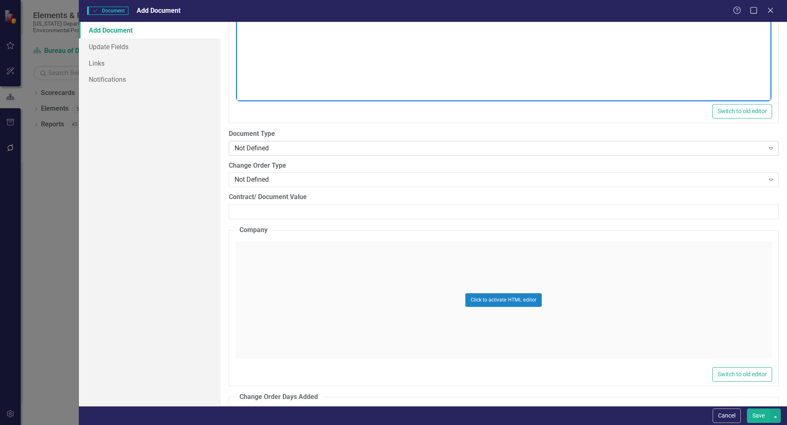
click at [274, 147] on div "Not Defined" at bounding box center [498, 147] width 529 height 9
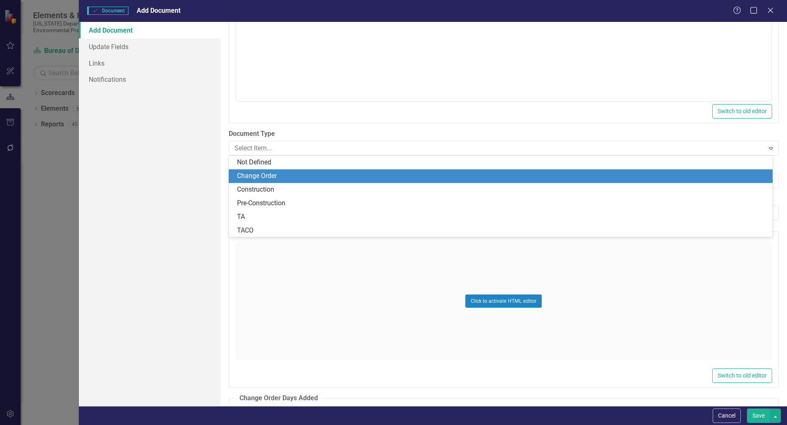
click at [280, 177] on div "Change Order" at bounding box center [502, 175] width 530 height 9
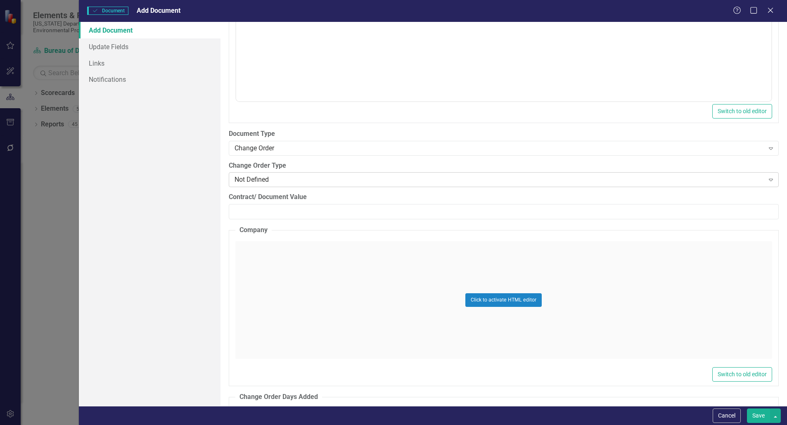
click at [279, 177] on div "Not Defined" at bounding box center [498, 179] width 529 height 9
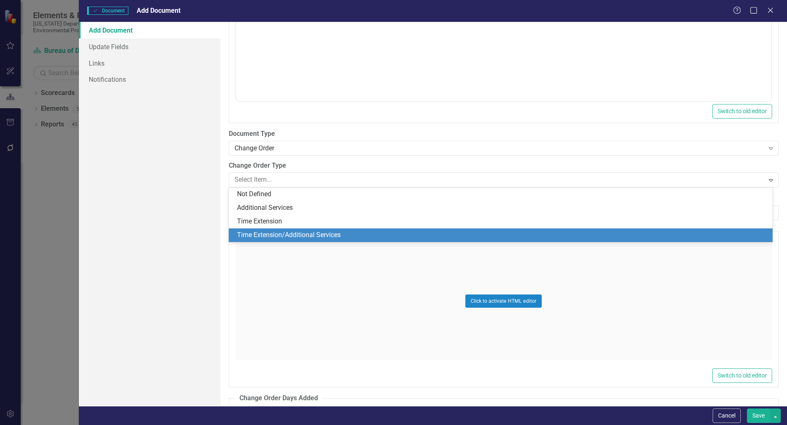
click at [298, 232] on div "Time Extension/Additional Services" at bounding box center [502, 234] width 530 height 9
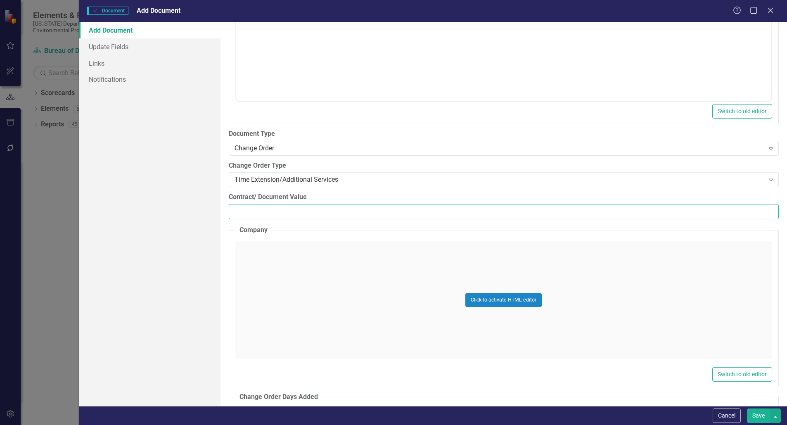
click at [264, 211] on input "Contract/ Document Value" at bounding box center [504, 211] width 550 height 15
paste input "51881.18"
type input "51881.18"
click at [266, 265] on div "Click to activate HTML editor" at bounding box center [503, 300] width 536 height 118
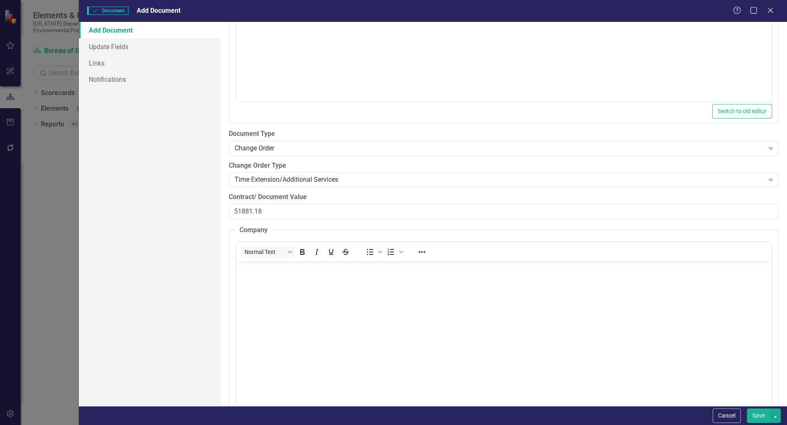
scroll to position [0, 0]
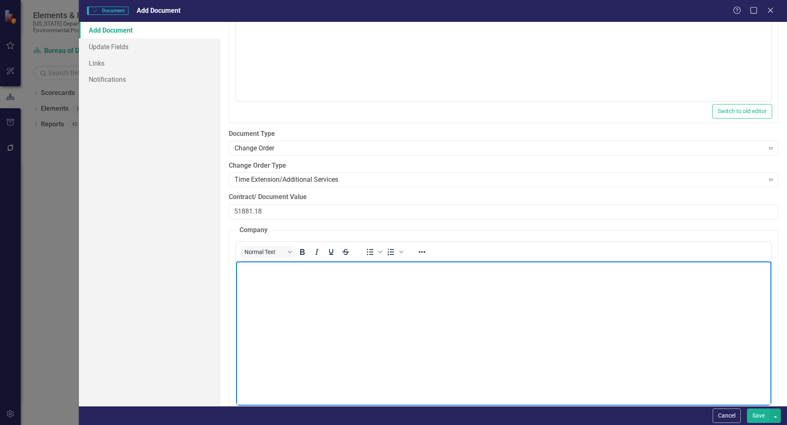
click at [265, 279] on body "Rich Text Area. Press ALT-0 for help." at bounding box center [503, 323] width 535 height 124
paste body "Rich Text Area. Press ALT-0 for help."
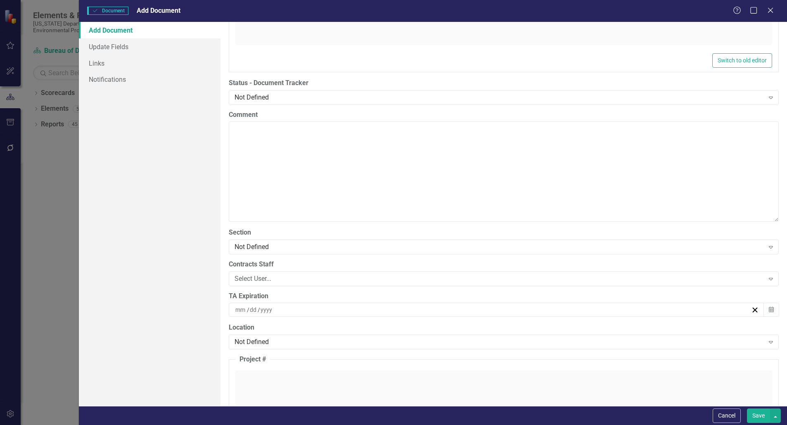
scroll to position [1651, 0]
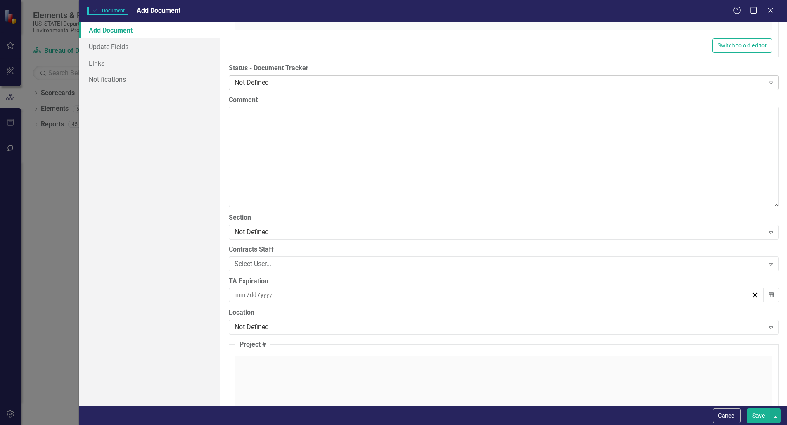
click at [257, 78] on div "Not Defined" at bounding box center [498, 82] width 529 height 9
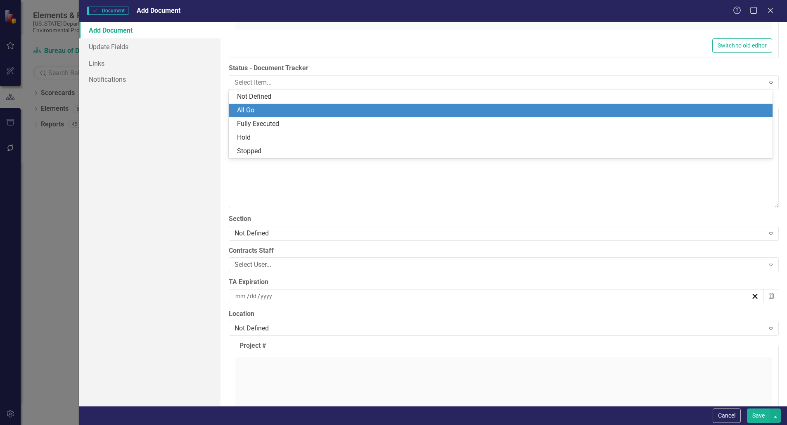
click at [264, 112] on div "All Go" at bounding box center [502, 110] width 530 height 9
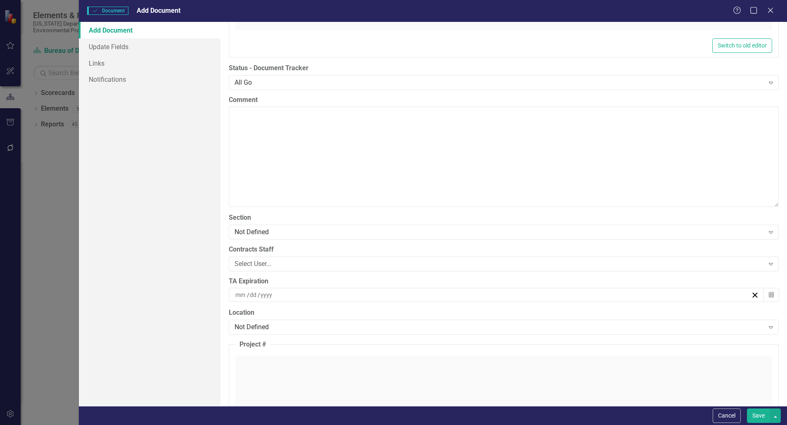
click at [280, 255] on div "Contracts Staff Select User... Expand" at bounding box center [504, 258] width 550 height 26
click at [281, 258] on div "Select User... Expand" at bounding box center [504, 263] width 550 height 15
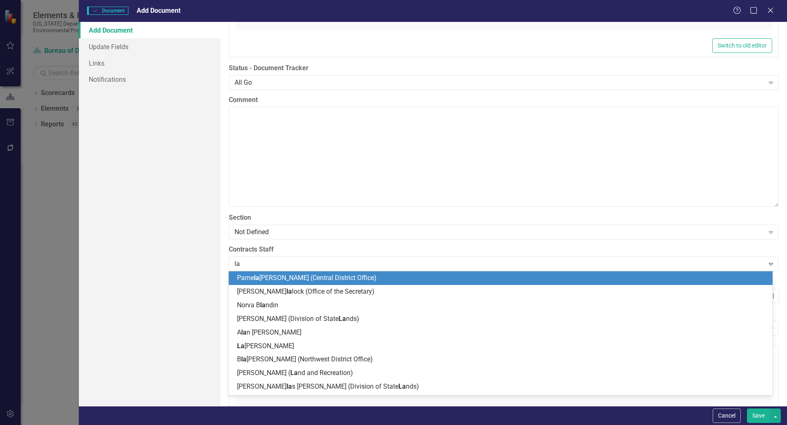
type input "[PERSON_NAME]"
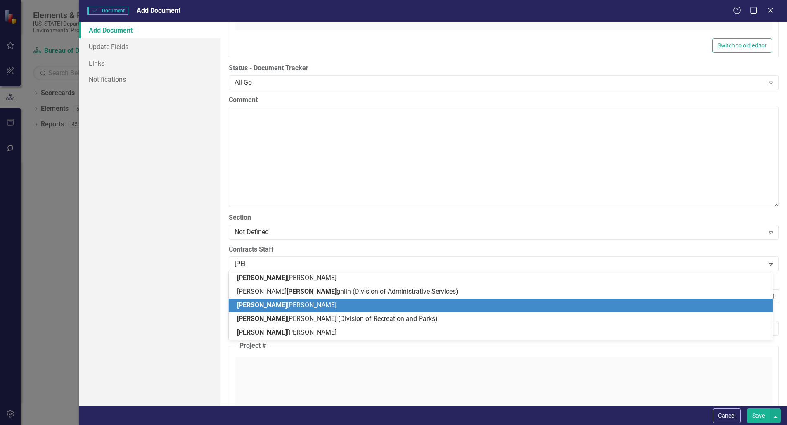
click at [267, 307] on span "[PERSON_NAME] [PERSON_NAME]" at bounding box center [286, 305] width 99 height 8
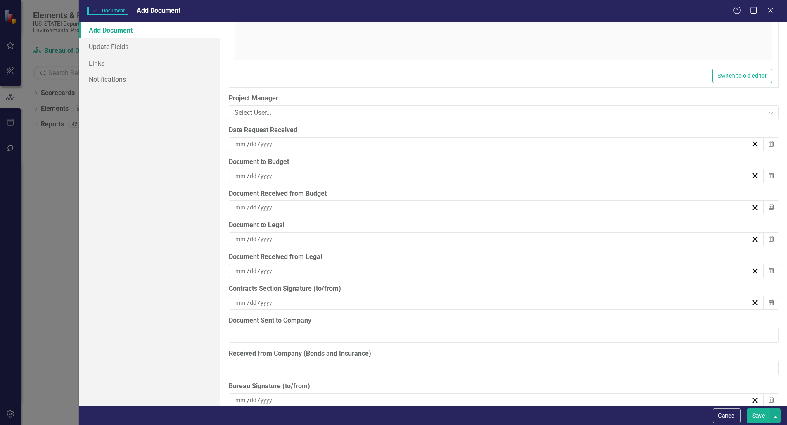
scroll to position [2105, 0]
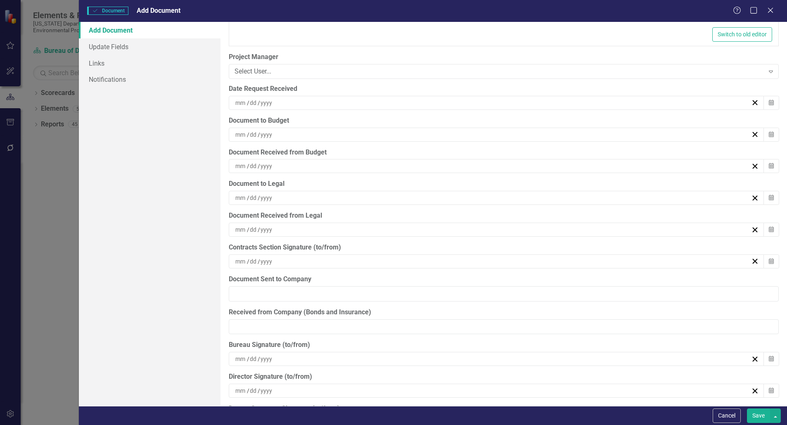
click at [284, 135] on div "/ /" at bounding box center [492, 134] width 517 height 8
click at [517, 213] on abbr "19" at bounding box center [534, 212] width 7 height 7
click at [302, 159] on div "/ /" at bounding box center [496, 166] width 535 height 14
click at [517, 243] on abbr "19" at bounding box center [534, 243] width 7 height 7
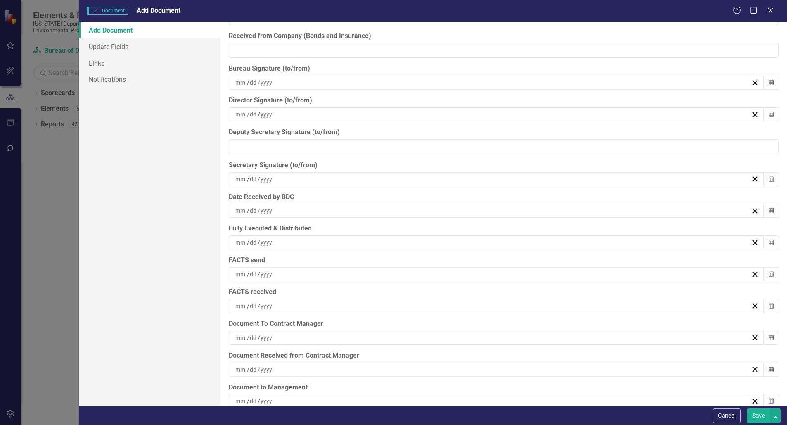
scroll to position [2491, 0]
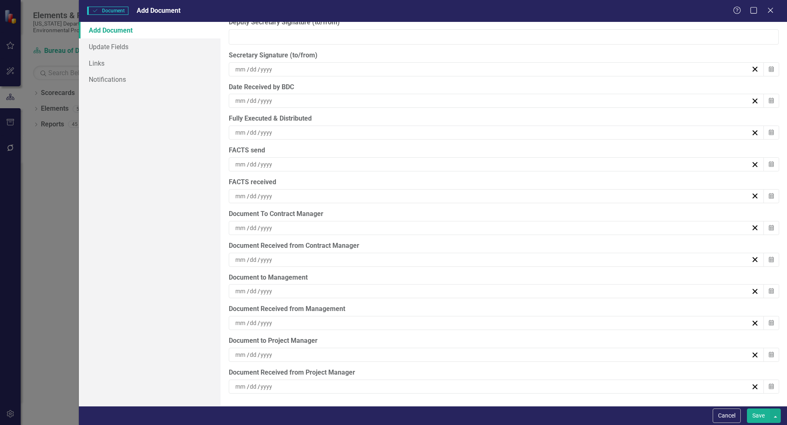
click at [271, 352] on input at bounding box center [266, 354] width 13 height 8
click at [517, 305] on abbr "19" at bounding box center [534, 305] width 7 height 7
click at [307, 383] on div "/ /" at bounding box center [492, 386] width 517 height 8
click at [517, 337] on abbr "19" at bounding box center [534, 337] width 7 height 7
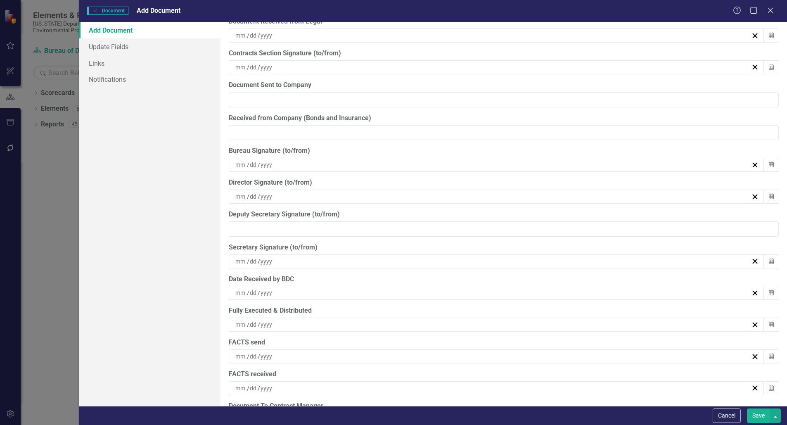
scroll to position [2284, 0]
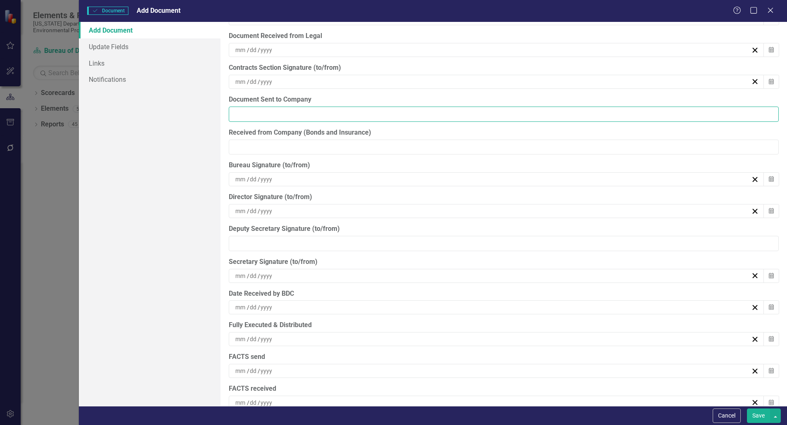
click at [282, 113] on input "Document Sent to Company" at bounding box center [504, 113] width 550 height 15
type input "09/19/2025"
click at [292, 139] on input "Received from Company (Bonds and Insurance)" at bounding box center [504, 146] width 550 height 15
type input "09/22/2025"
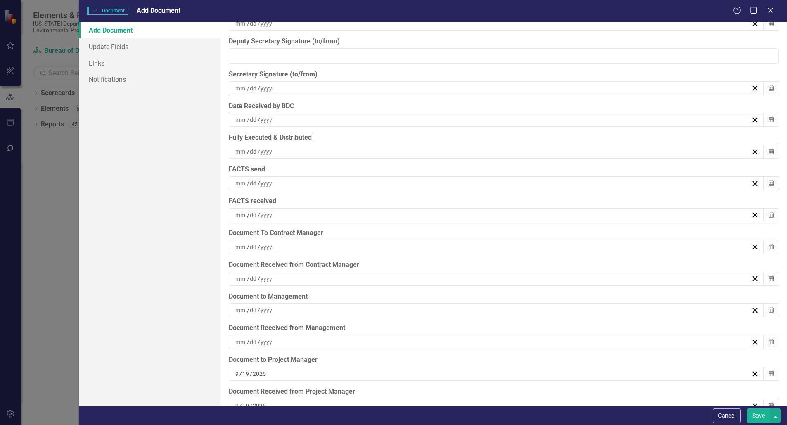
scroll to position [2491, 0]
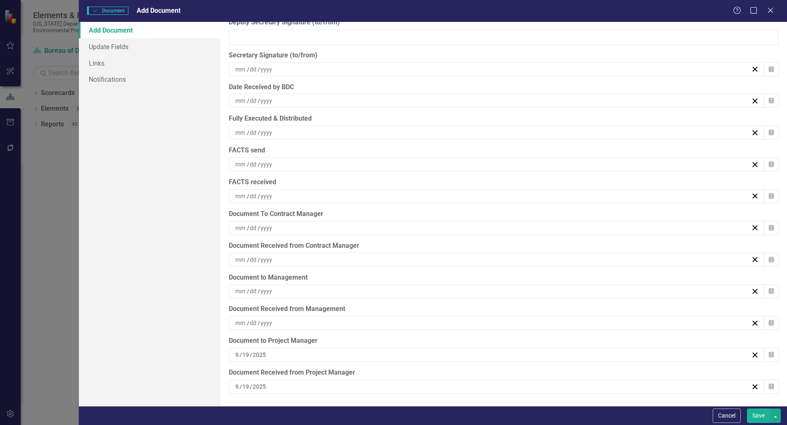
click at [298, 291] on div "/ /" at bounding box center [492, 291] width 517 height 8
click at [455, 382] on abbr "22" at bounding box center [452, 383] width 7 height 7
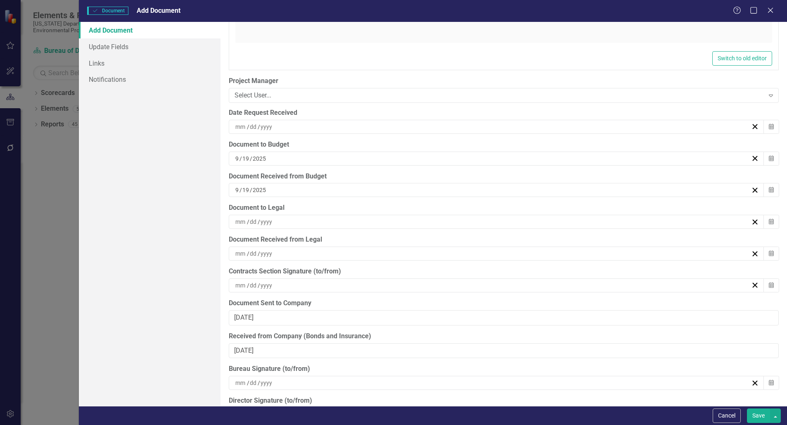
scroll to position [2078, 0]
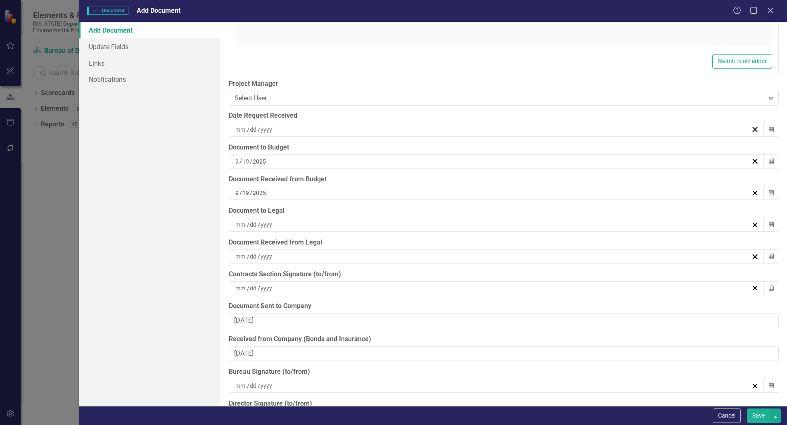
click at [283, 128] on div "/ /" at bounding box center [492, 129] width 517 height 8
click at [517, 210] on button "19" at bounding box center [534, 207] width 21 height 15
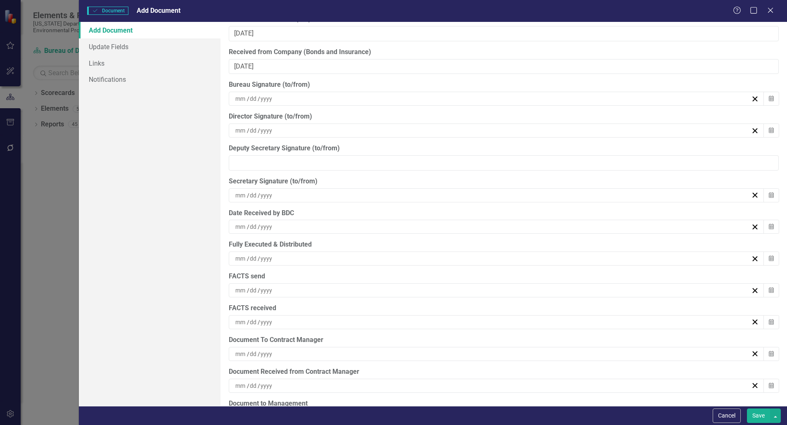
scroll to position [2491, 0]
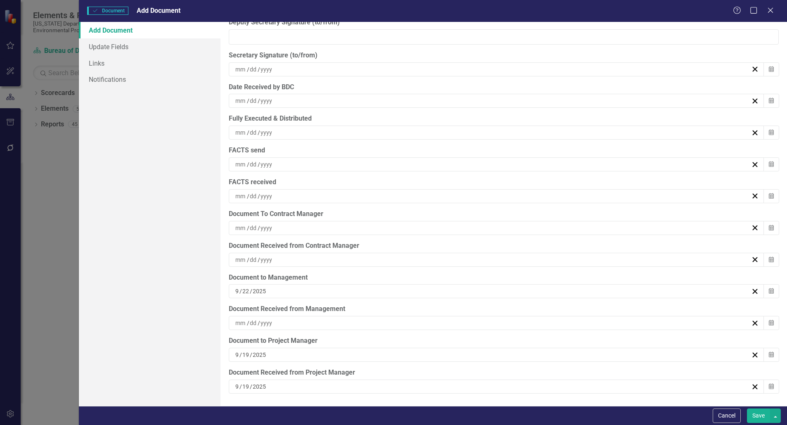
click at [517, 413] on button "Save" at bounding box center [758, 415] width 23 height 14
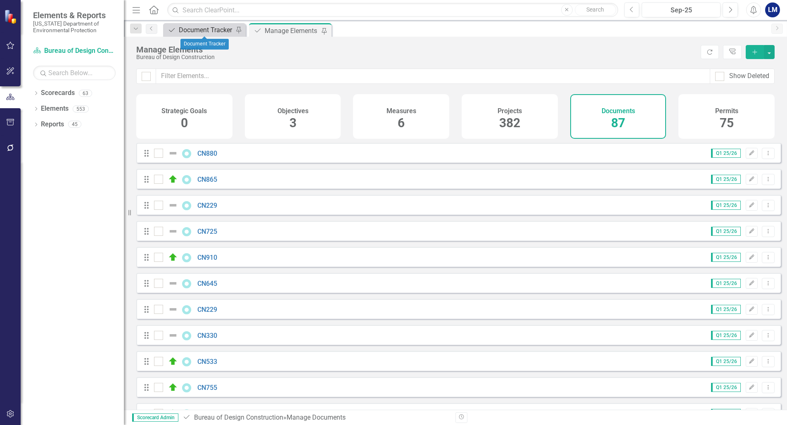
click at [210, 28] on div "Document Tracker" at bounding box center [206, 30] width 54 height 10
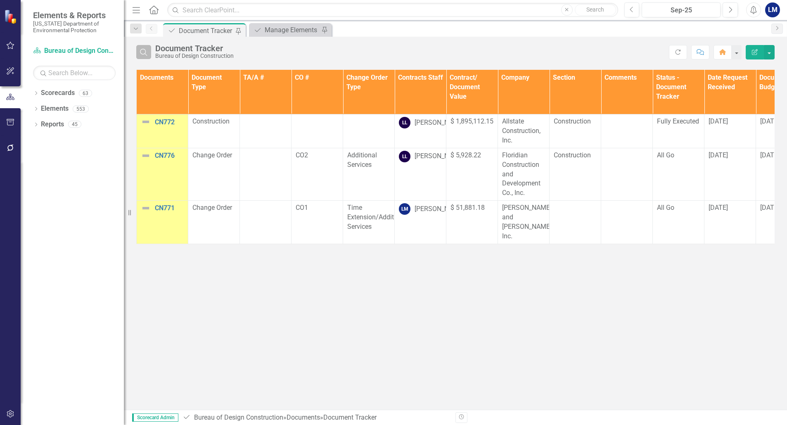
click at [148, 51] on icon "Search" at bounding box center [143, 51] width 9 height 7
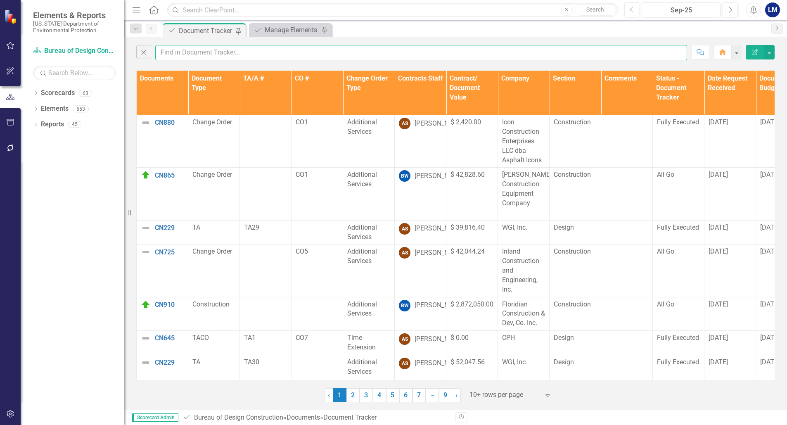
click at [168, 53] on input "text" at bounding box center [421, 52] width 532 height 15
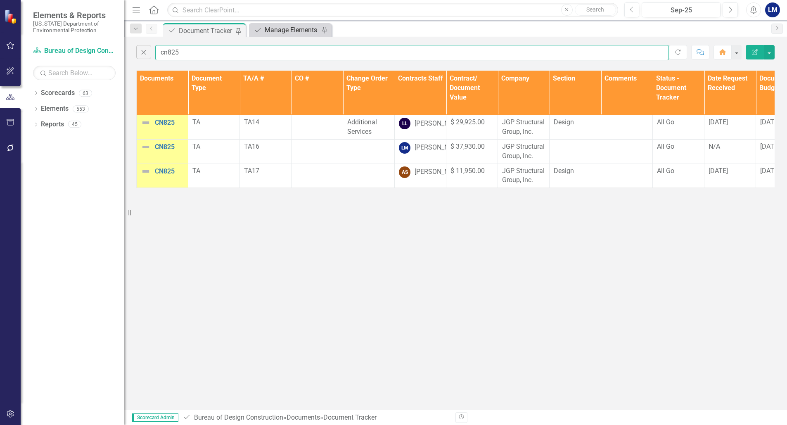
type input "cn825"
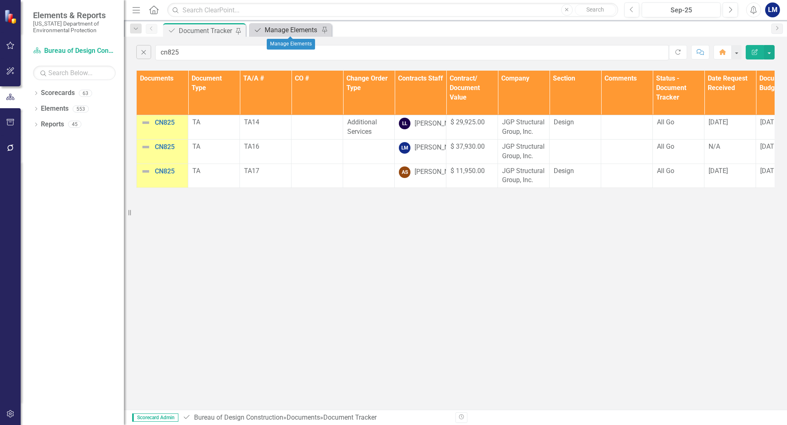
click at [286, 30] on div "Manage Elements" at bounding box center [292, 30] width 54 height 10
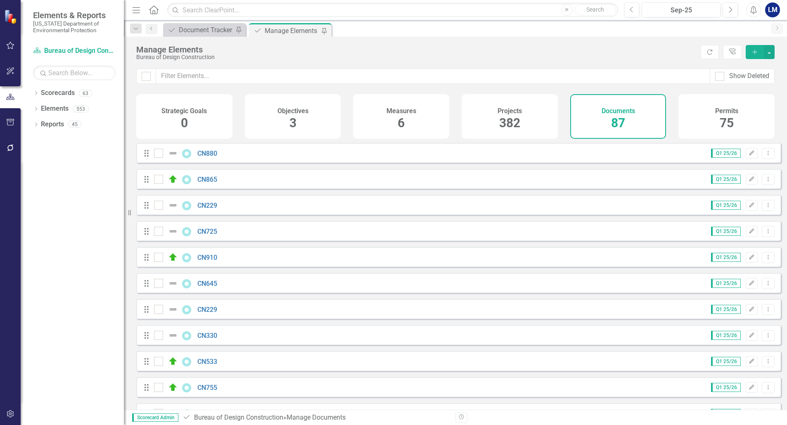
click at [517, 117] on div "Documents 87" at bounding box center [618, 116] width 96 height 45
click at [517, 51] on icon "Add" at bounding box center [754, 52] width 7 height 6
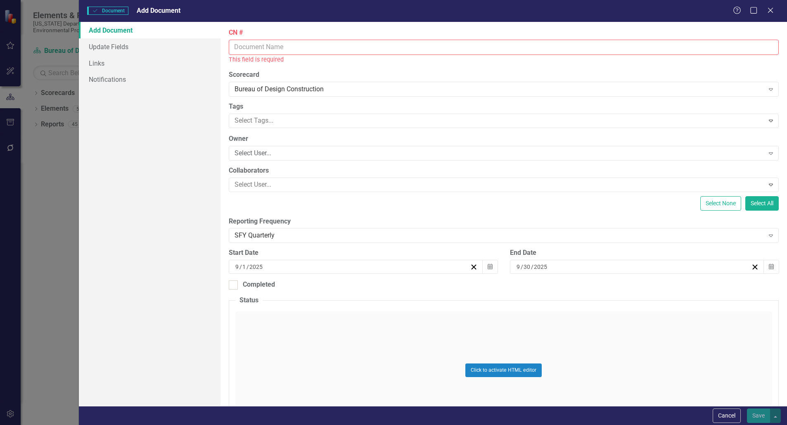
click at [269, 48] on input "CN #" at bounding box center [504, 47] width 550 height 15
click at [517, 416] on button "Cancel" at bounding box center [726, 415] width 28 height 14
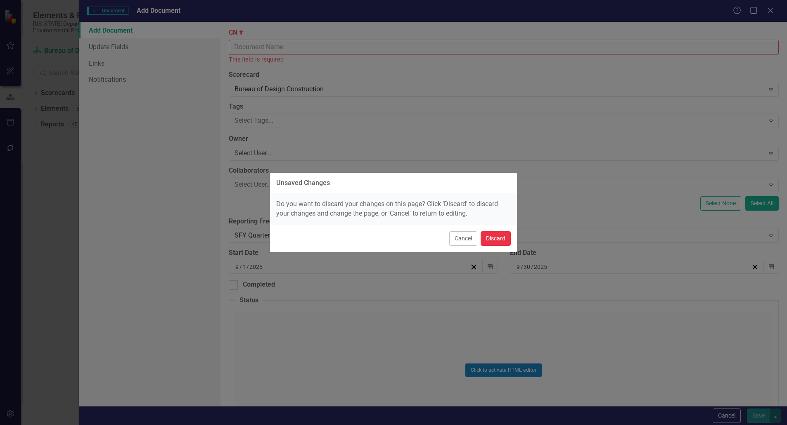
click at [487, 238] on button "Discard" at bounding box center [495, 238] width 30 height 14
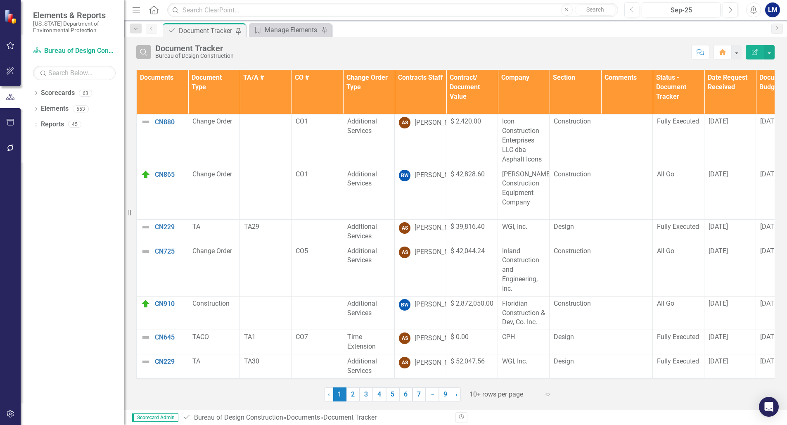
click at [144, 58] on button "Search" at bounding box center [143, 52] width 15 height 14
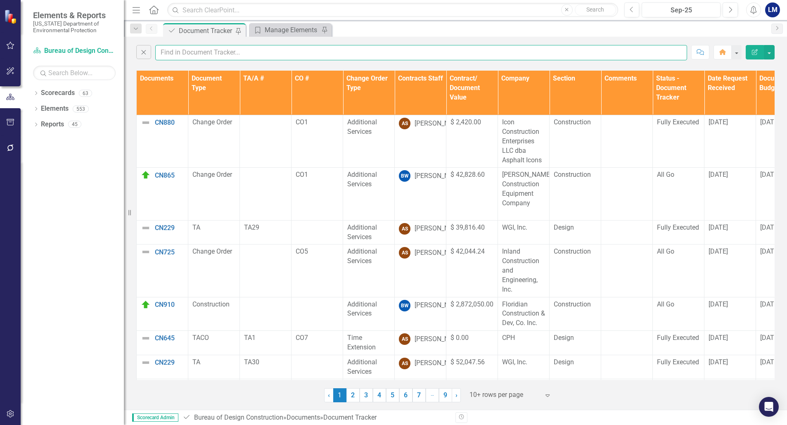
click at [167, 55] on input "text" at bounding box center [421, 52] width 532 height 15
click at [168, 50] on input "text" at bounding box center [421, 52] width 532 height 15
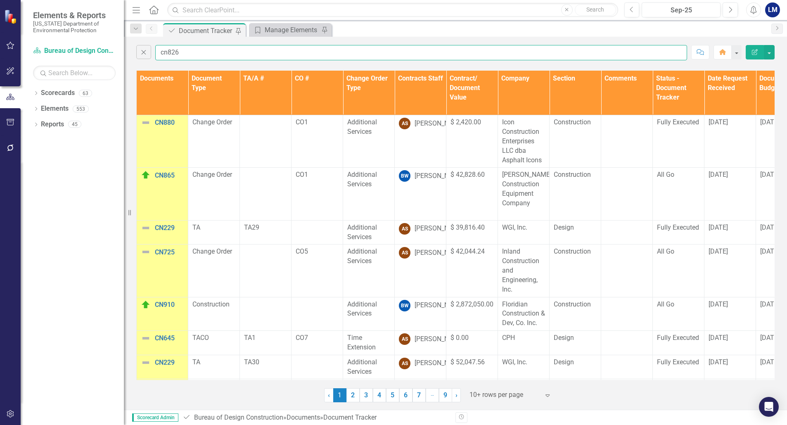
type input "cn826"
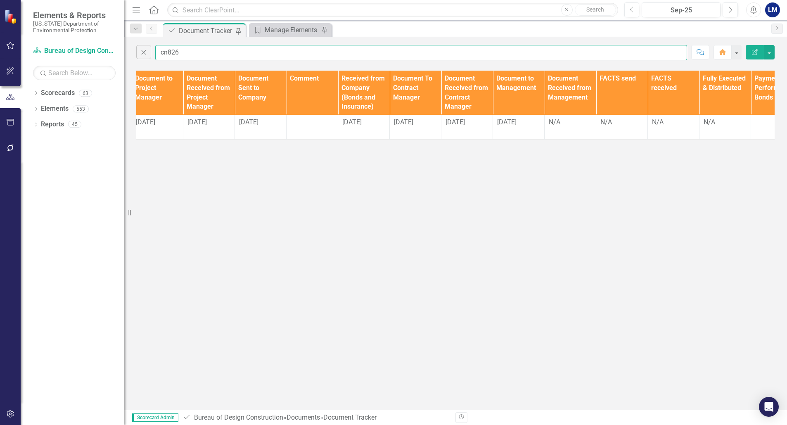
scroll to position [0, 858]
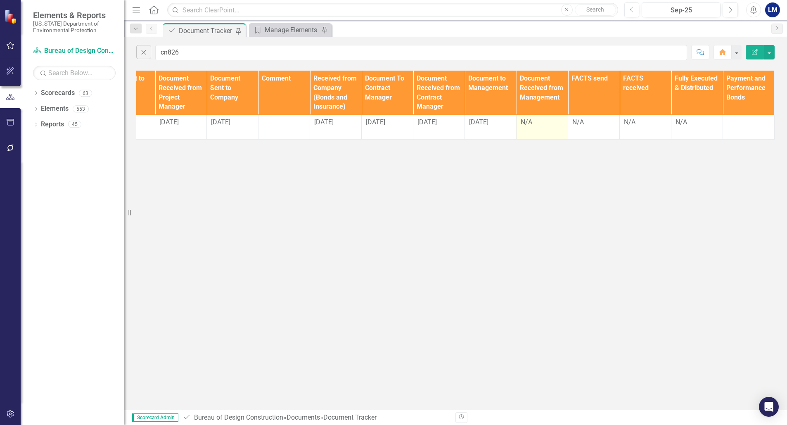
click at [539, 120] on div "N/A" at bounding box center [541, 122] width 43 height 9
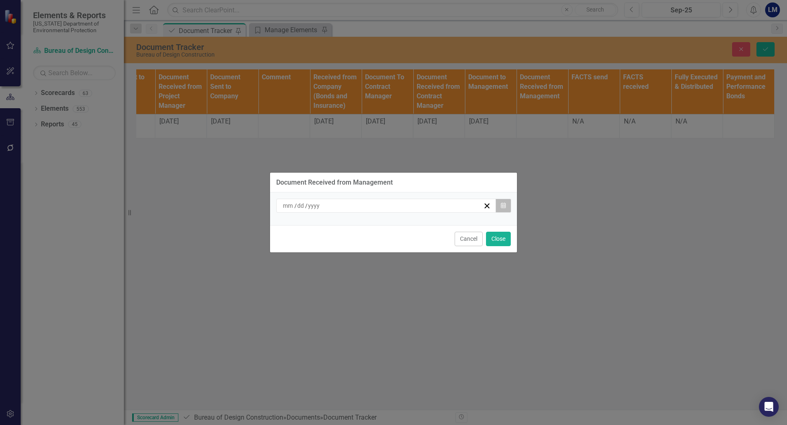
click at [503, 205] on icon "Calendar" at bounding box center [503, 206] width 5 height 6
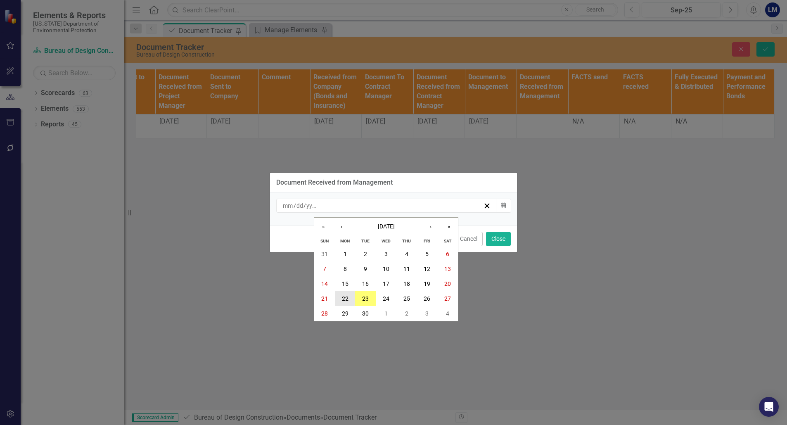
click at [352, 297] on button "22" at bounding box center [345, 298] width 21 height 15
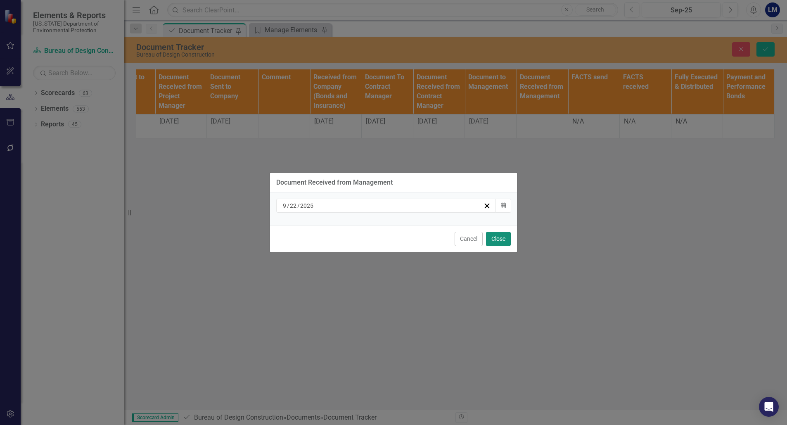
click at [500, 241] on button "Close" at bounding box center [498, 239] width 25 height 14
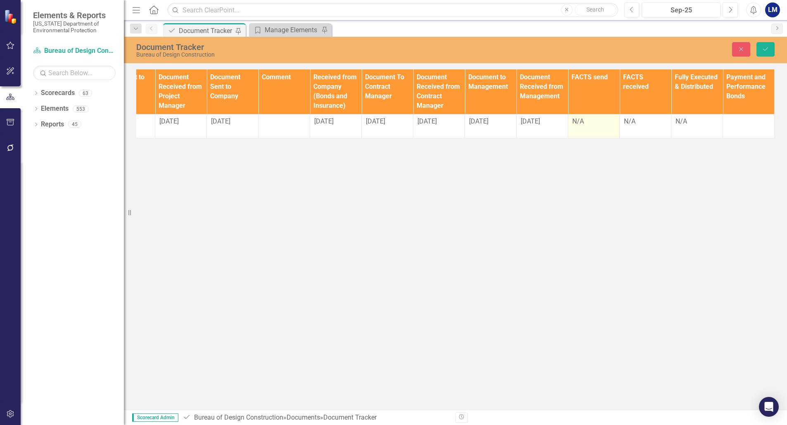
click at [592, 119] on div "N/A" at bounding box center [593, 121] width 43 height 9
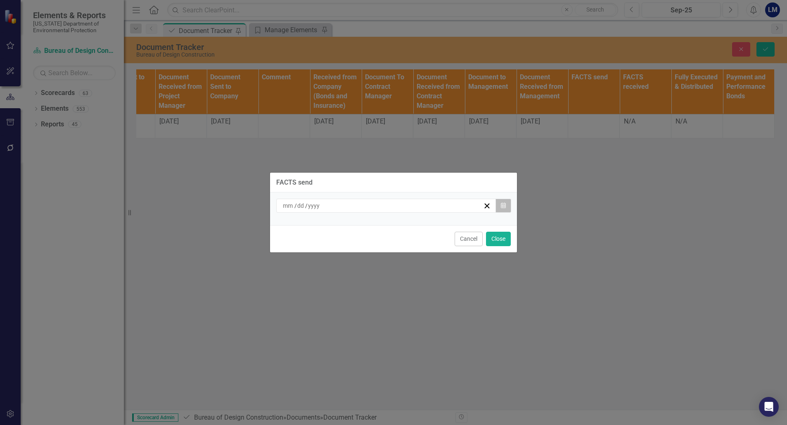
click at [503, 206] on icon "Calendar" at bounding box center [503, 206] width 5 height 6
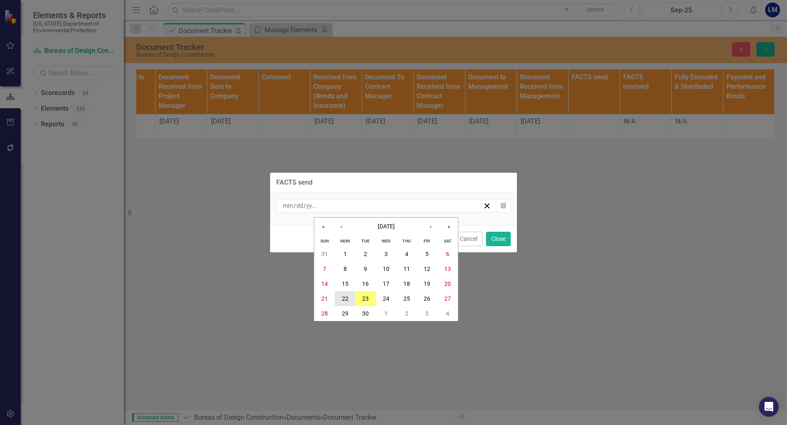
click at [343, 302] on button "22" at bounding box center [345, 298] width 21 height 15
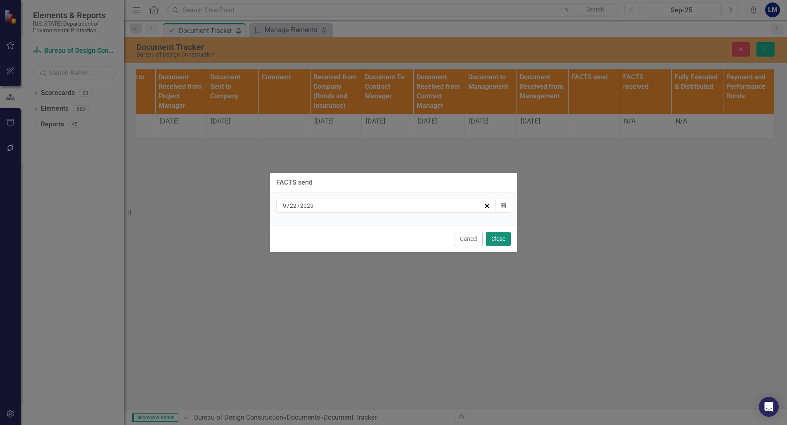
click at [496, 240] on button "Close" at bounding box center [498, 239] width 25 height 14
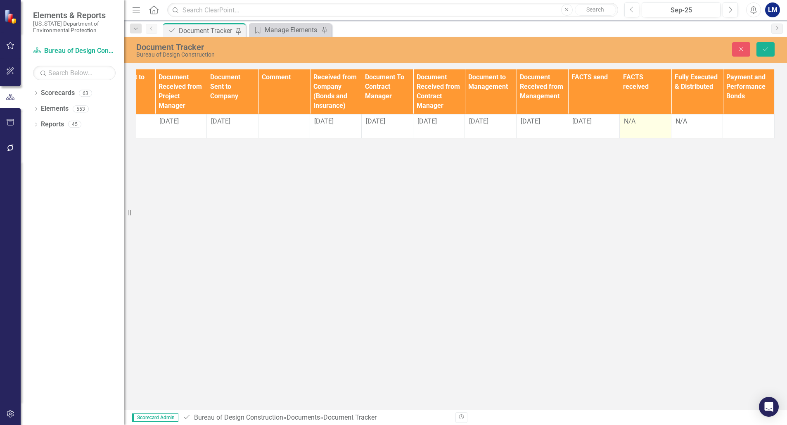
click at [632, 118] on div "N/A" at bounding box center [645, 121] width 43 height 9
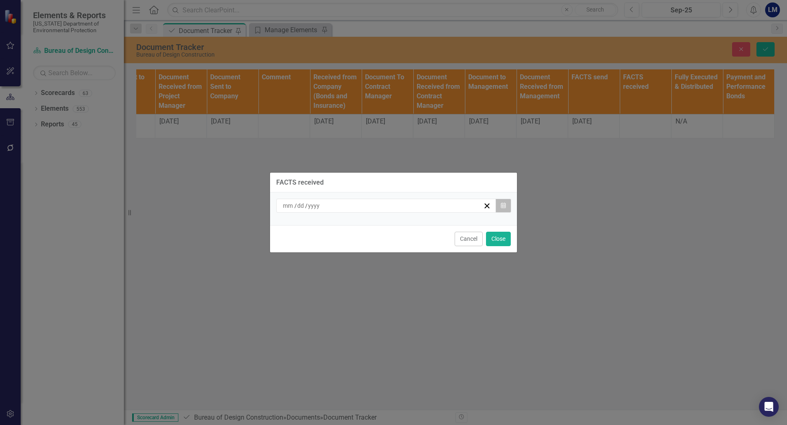
click at [501, 206] on icon "Calendar" at bounding box center [503, 206] width 5 height 6
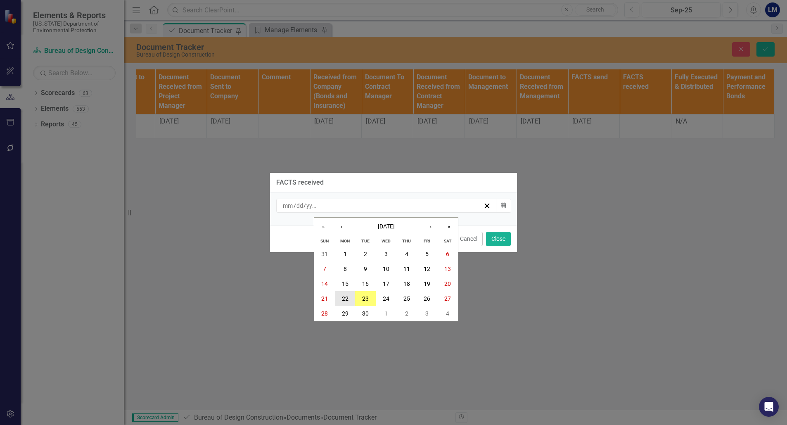
click at [344, 296] on abbr "22" at bounding box center [345, 298] width 7 height 7
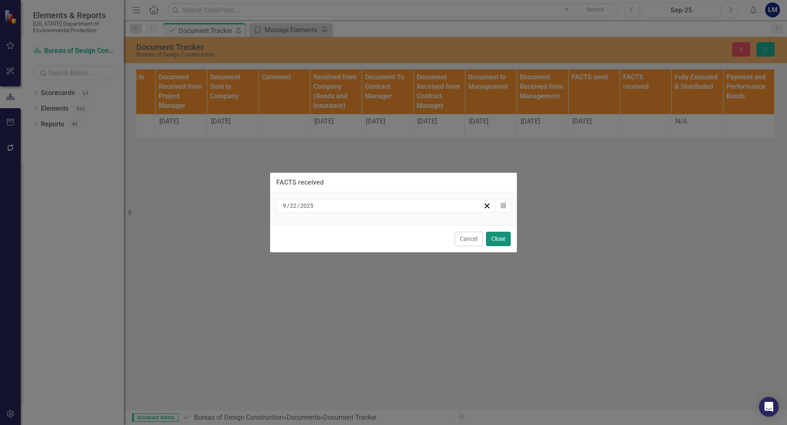
drag, startPoint x: 492, startPoint y: 240, endPoint x: 513, endPoint y: 237, distance: 20.4
click at [492, 240] on button "Close" at bounding box center [498, 239] width 25 height 14
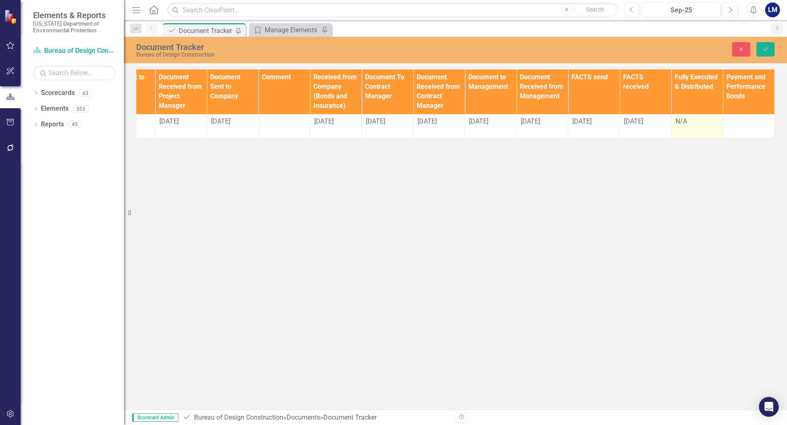
click at [688, 118] on div "N/A" at bounding box center [696, 121] width 43 height 9
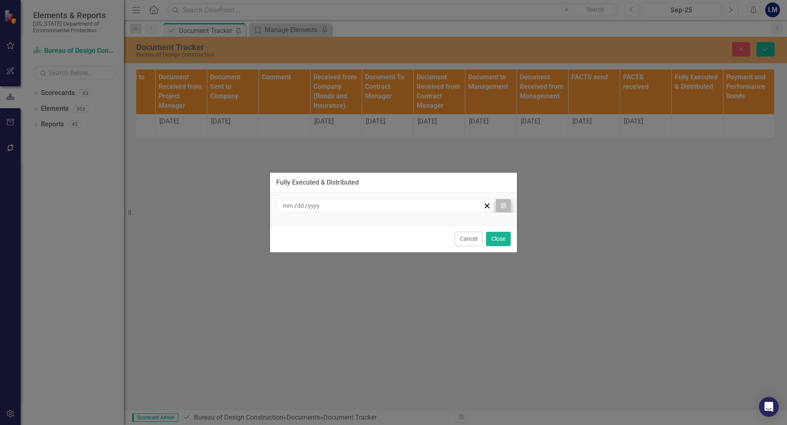
click at [506, 198] on div "/ / Calendar" at bounding box center [393, 208] width 247 height 33
click at [506, 199] on button "Calendar" at bounding box center [503, 205] width 16 height 14
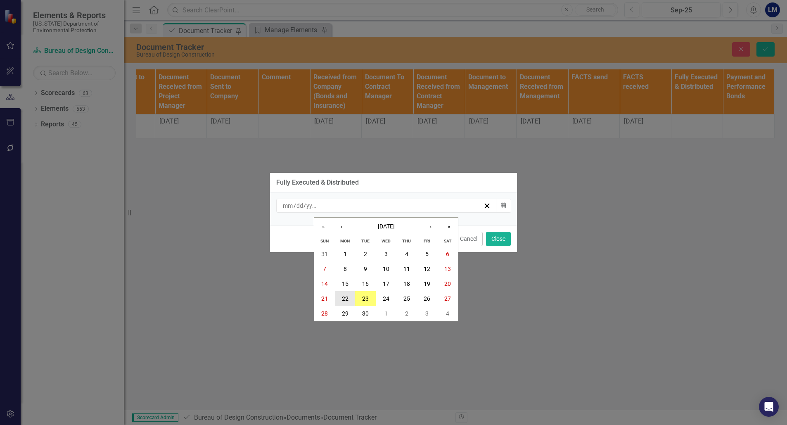
click at [346, 297] on abbr "22" at bounding box center [345, 298] width 7 height 7
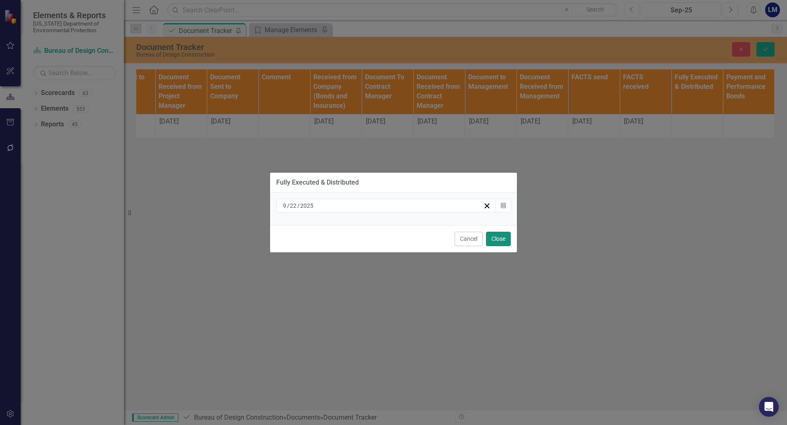
click at [498, 235] on button "Close" at bounding box center [498, 239] width 25 height 14
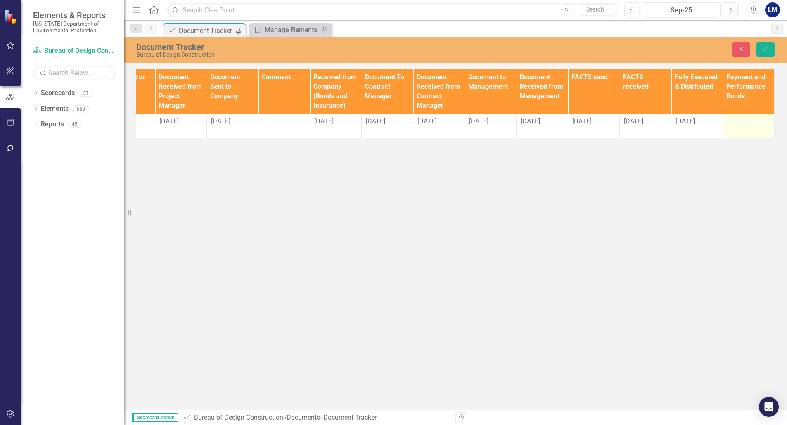
click at [737, 121] on div at bounding box center [748, 122] width 43 height 10
click at [741, 123] on div at bounding box center [748, 122] width 43 height 10
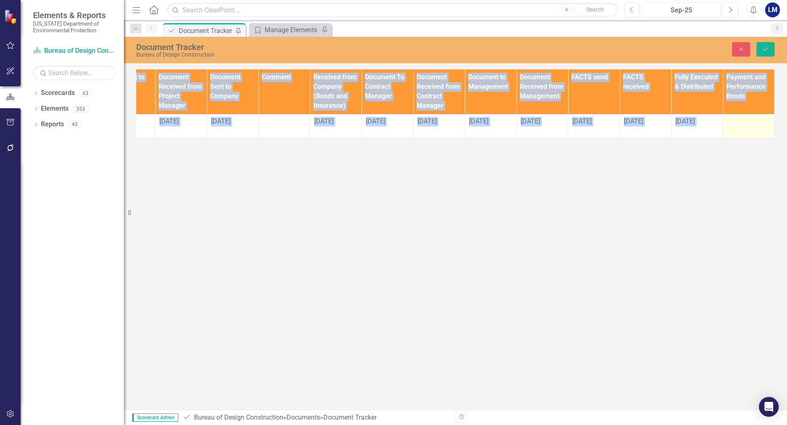
click at [741, 123] on div at bounding box center [748, 122] width 43 height 10
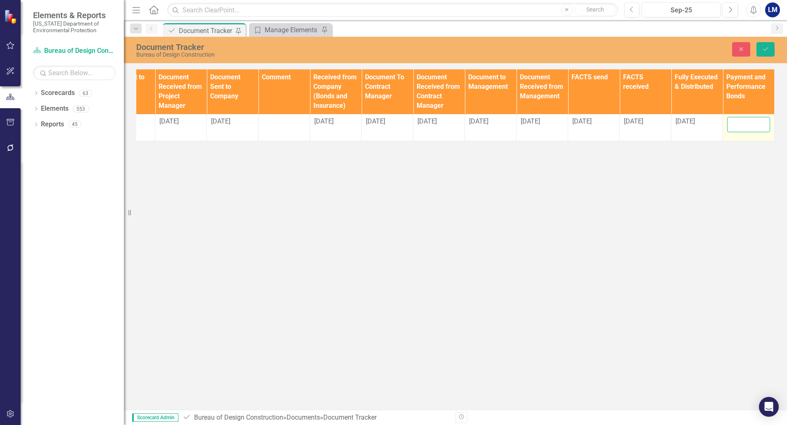
click at [741, 123] on input "text" at bounding box center [748, 124] width 43 height 15
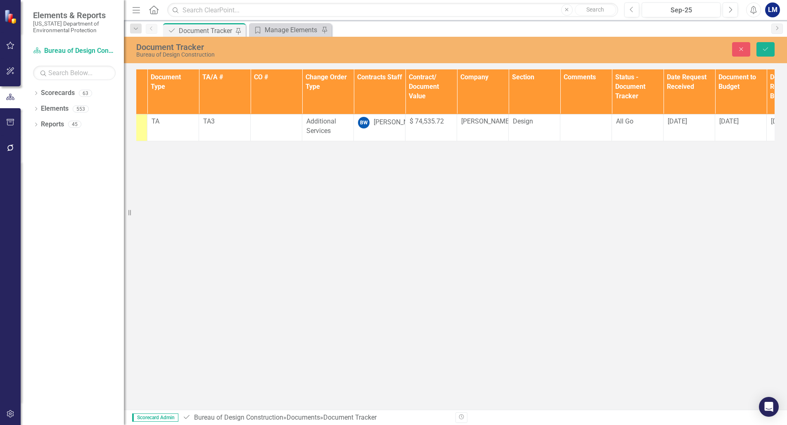
scroll to position [0, 0]
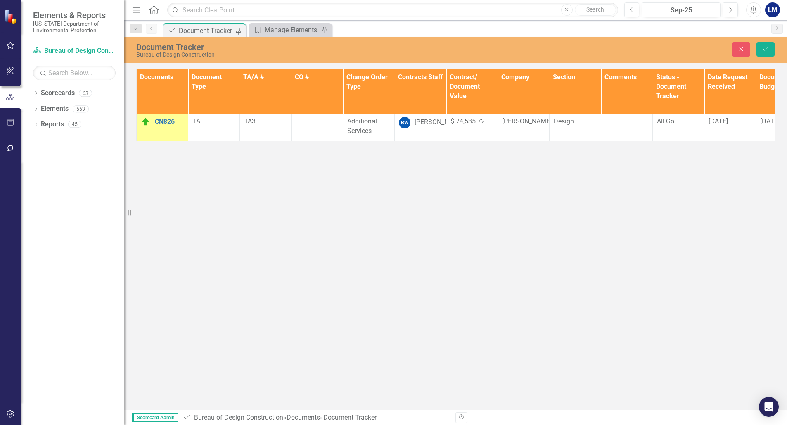
type input "n/a"
click at [144, 120] on img at bounding box center [146, 122] width 10 height 10
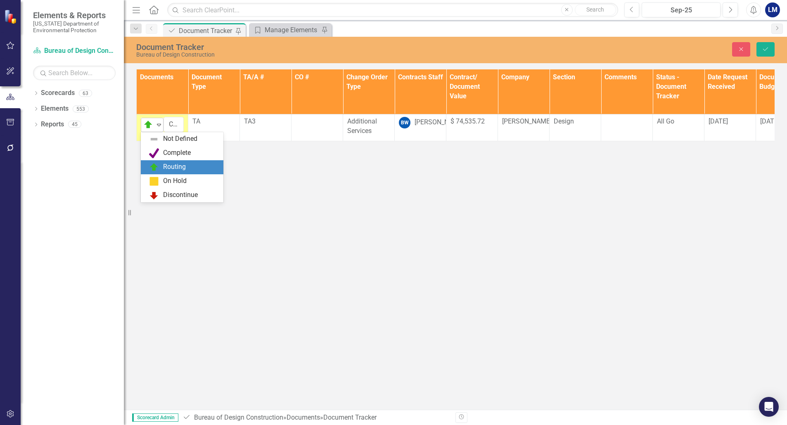
click at [158, 124] on icon at bounding box center [159, 125] width 4 height 2
click at [170, 154] on div "Complete" at bounding box center [177, 152] width 28 height 9
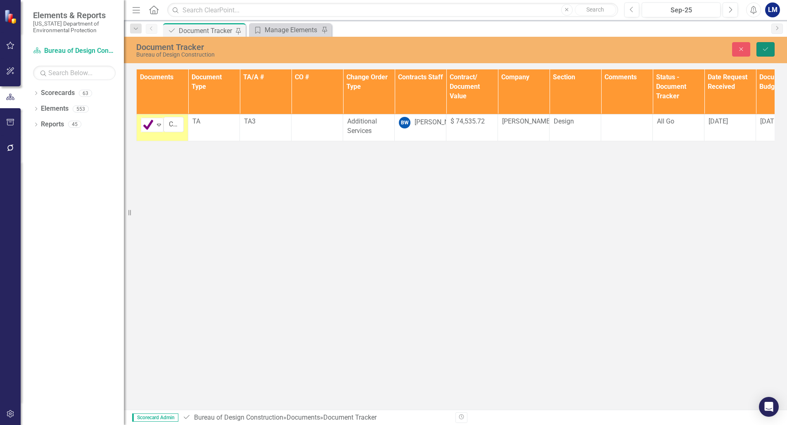
click at [767, 48] on icon "submit" at bounding box center [765, 48] width 5 height 3
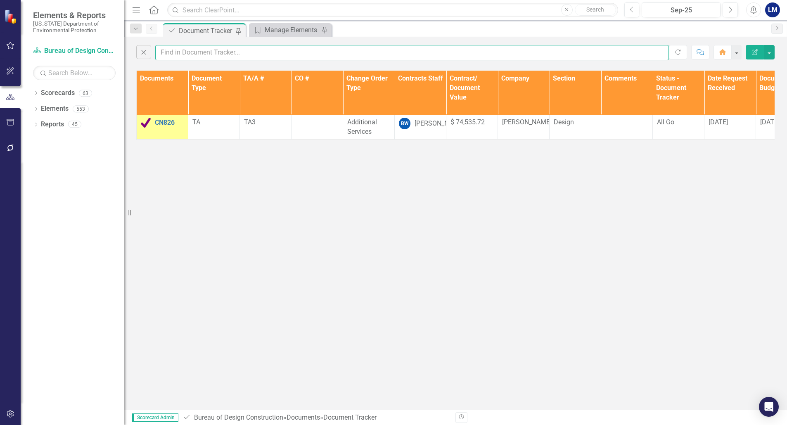
click at [198, 47] on input "text" at bounding box center [411, 52] width 513 height 15
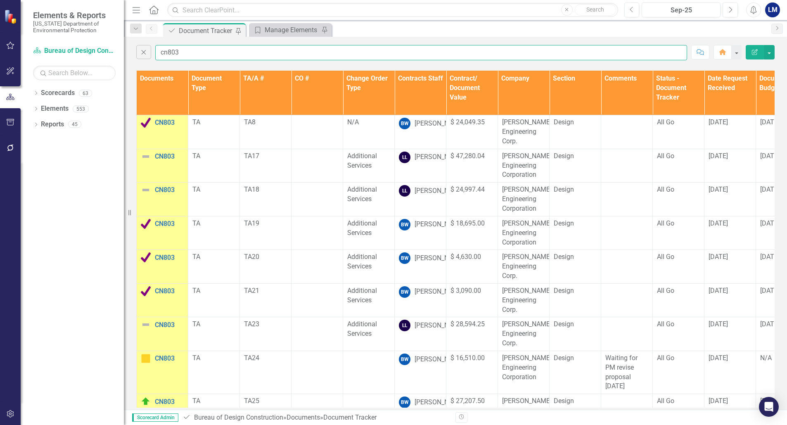
type input "cn803"
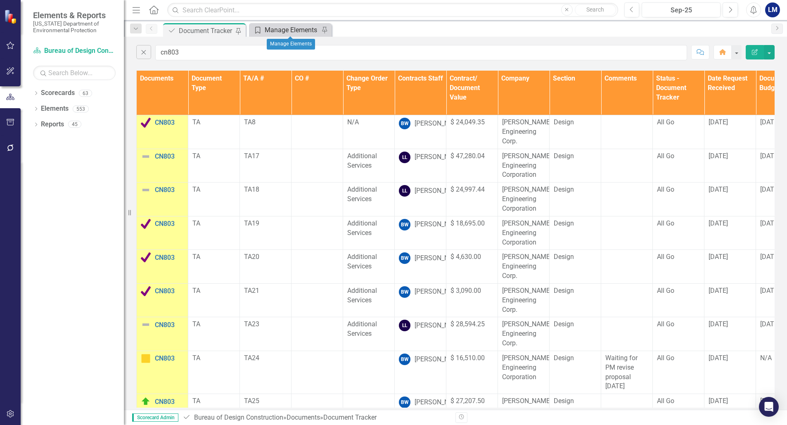
click at [277, 26] on div "Manage Elements" at bounding box center [292, 30] width 54 height 10
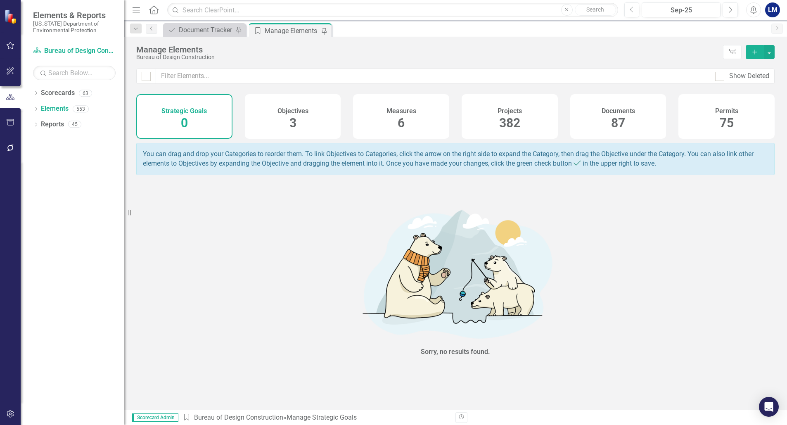
click at [627, 110] on h4 "Documents" at bounding box center [617, 110] width 33 height 7
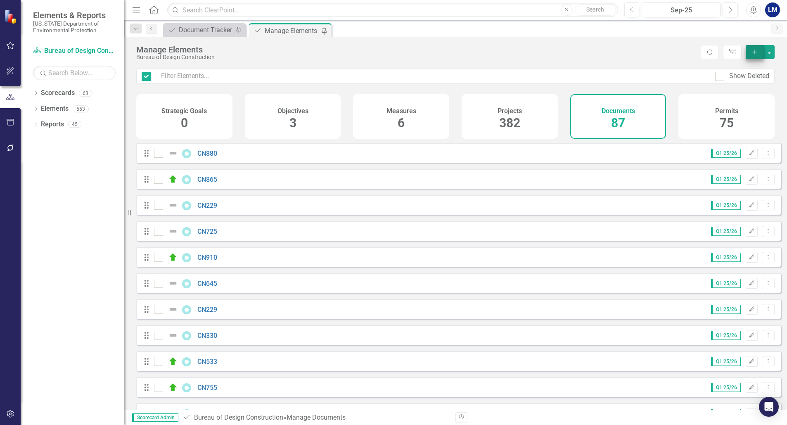
checkbox input "false"
click at [755, 48] on button "Add" at bounding box center [754, 52] width 18 height 14
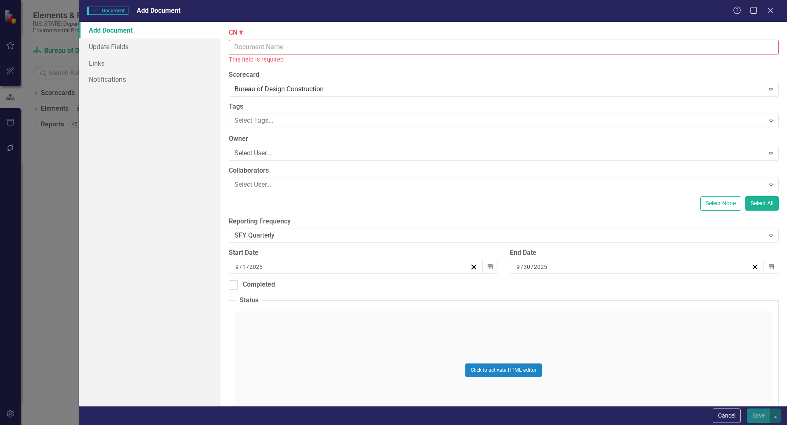
click at [250, 43] on input "CN #" at bounding box center [504, 47] width 550 height 15
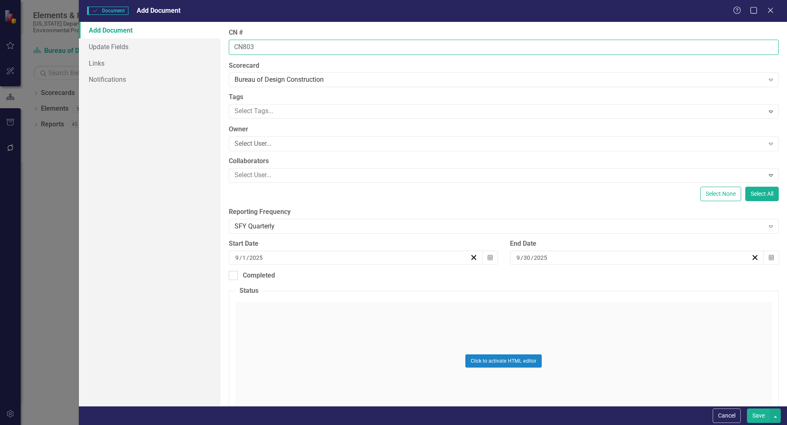
type input "CN803"
click at [265, 317] on div "Click to activate HTML editor" at bounding box center [503, 361] width 536 height 118
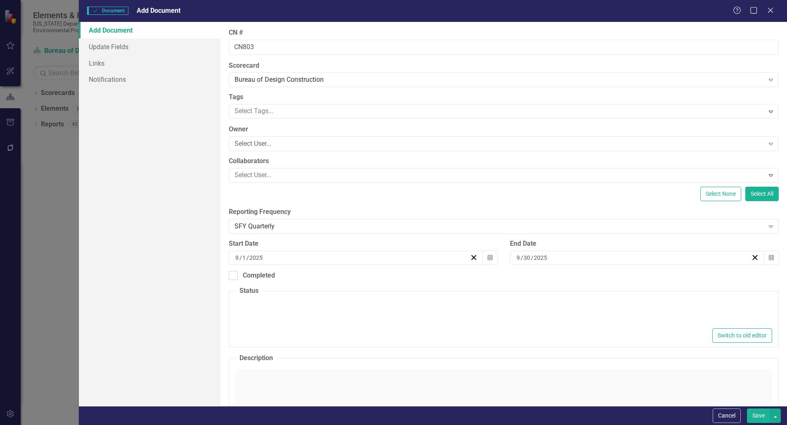
click at [261, 313] on div at bounding box center [503, 313] width 536 height 26
click at [252, 335] on body "Rich Text Area. Press ALT-0 for help." at bounding box center [503, 384] width 535 height 124
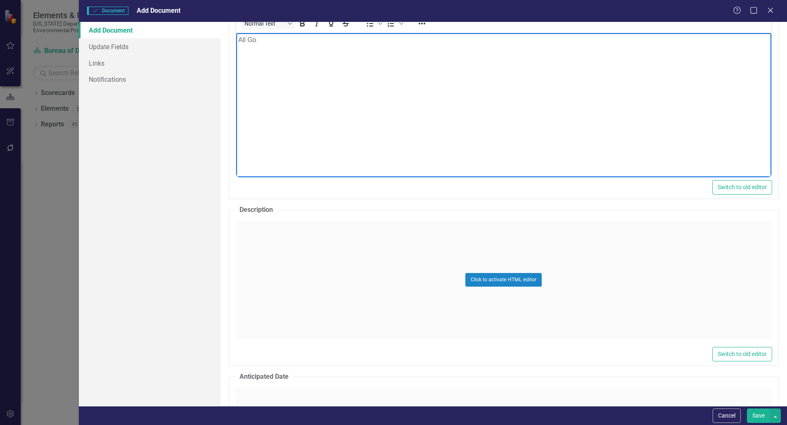
scroll to position [330, 0]
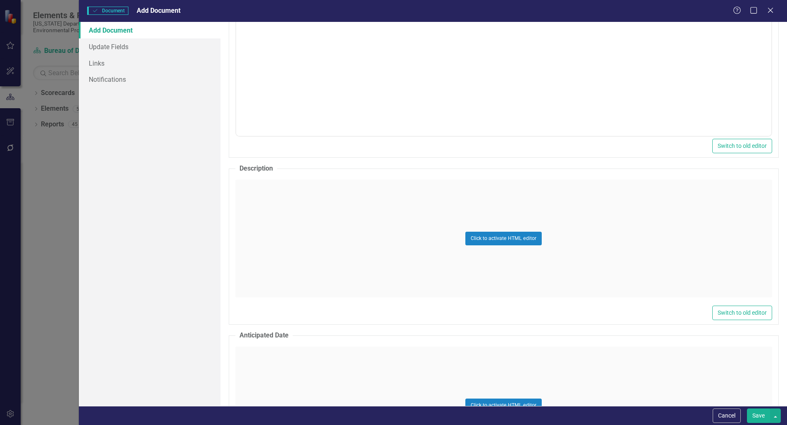
click at [280, 198] on div "Click to activate HTML editor" at bounding box center [503, 239] width 536 height 118
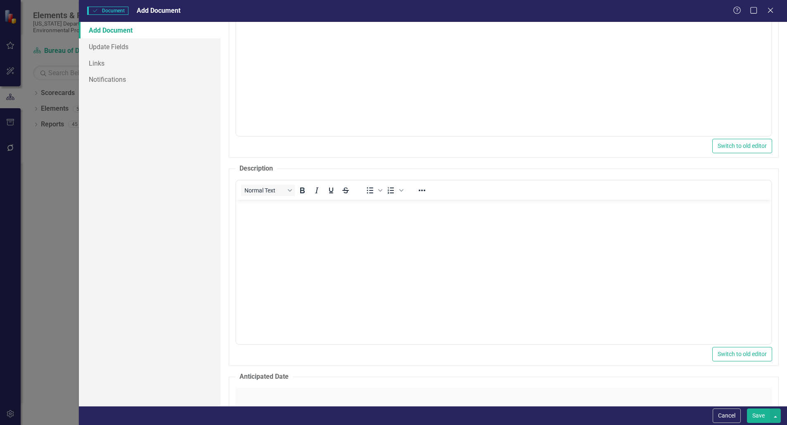
scroll to position [0, 0]
click at [266, 210] on p "Rich Text Area. Press ALT-0 for help." at bounding box center [503, 207] width 531 height 10
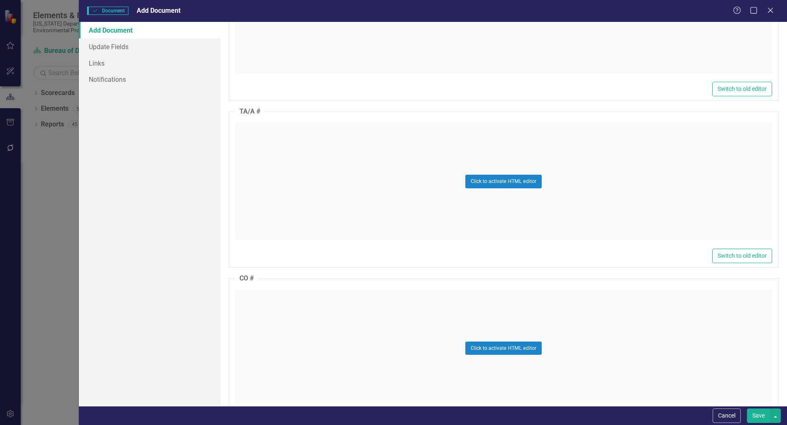
scroll to position [825, 0]
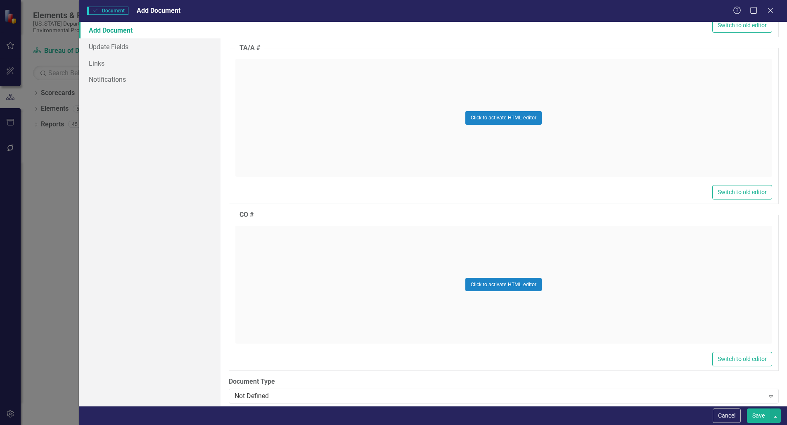
click at [261, 76] on div "Click to activate HTML editor" at bounding box center [503, 118] width 536 height 118
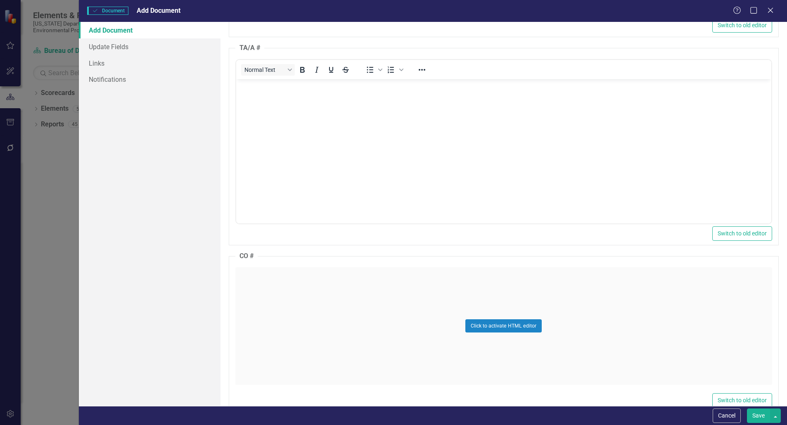
scroll to position [0, 0]
click at [262, 95] on body "Rich Text Area. Press ALT-0 for help." at bounding box center [503, 141] width 535 height 124
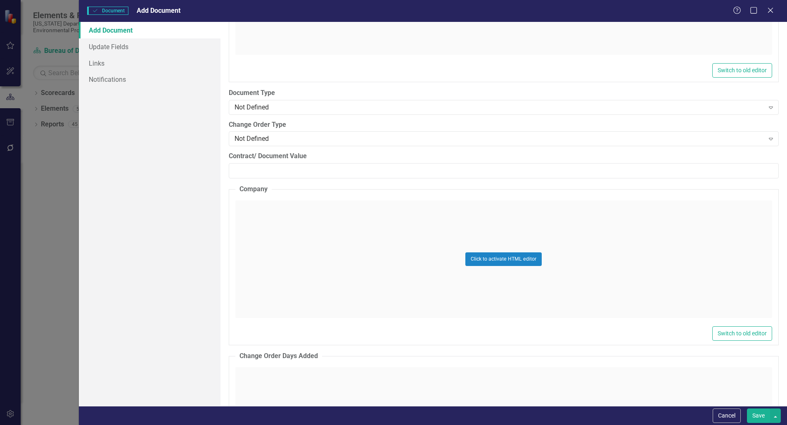
scroll to position [1155, 0]
click at [276, 106] on div "Not Defined" at bounding box center [498, 106] width 529 height 9
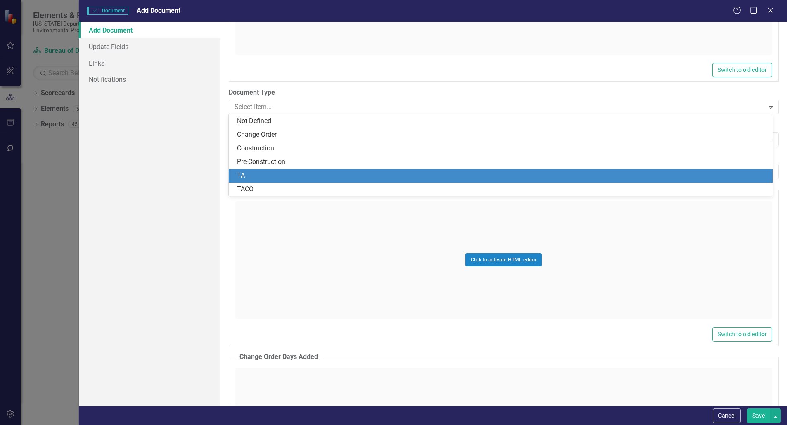
click at [274, 177] on div "TA" at bounding box center [502, 175] width 530 height 9
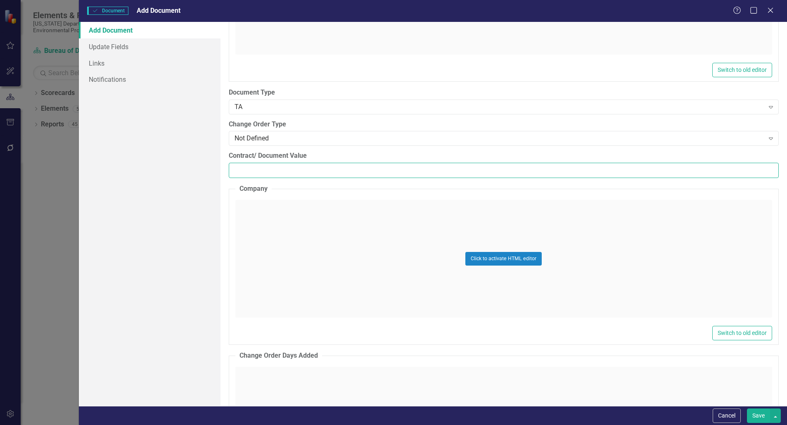
click at [253, 173] on input "Contract/ Document Value" at bounding box center [504, 170] width 550 height 15
paste input "29632.5"
type input "29632.5"
click at [258, 210] on div "Click to activate HTML editor" at bounding box center [503, 259] width 536 height 118
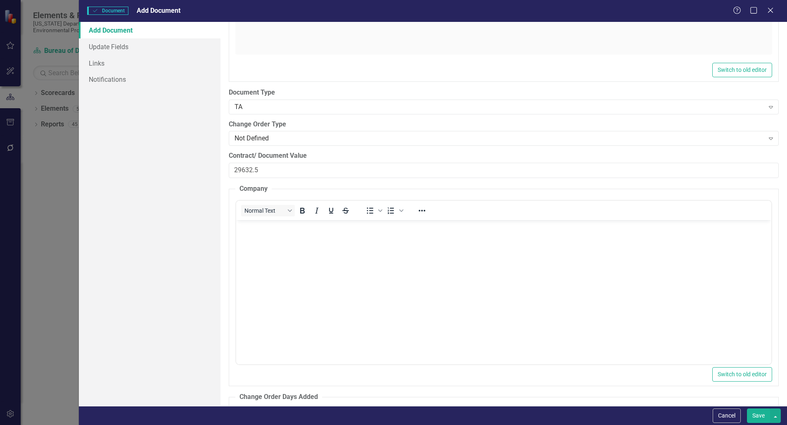
scroll to position [0, 0]
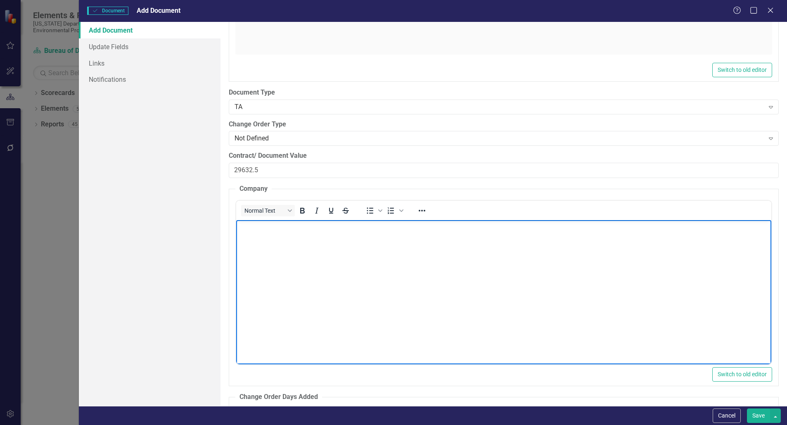
click at [258, 241] on body "Rich Text Area. Press ALT-0 for help." at bounding box center [503, 282] width 535 height 124
paste body "Rich Text Area. Press ALT-0 for help."
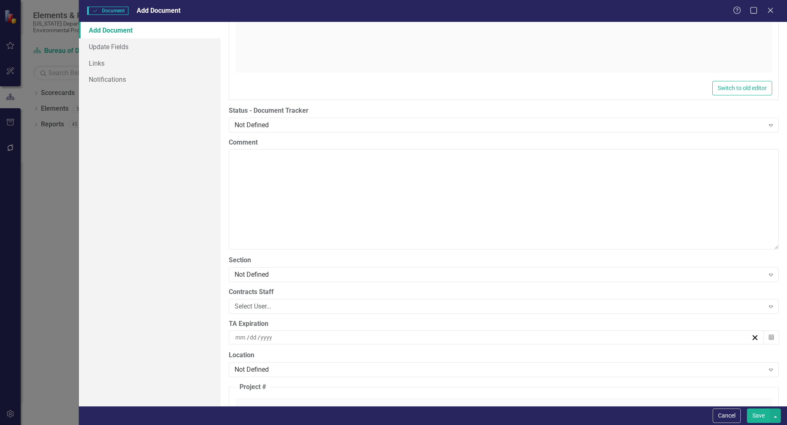
scroll to position [1609, 0]
click at [278, 122] on div "Not Defined" at bounding box center [498, 123] width 529 height 9
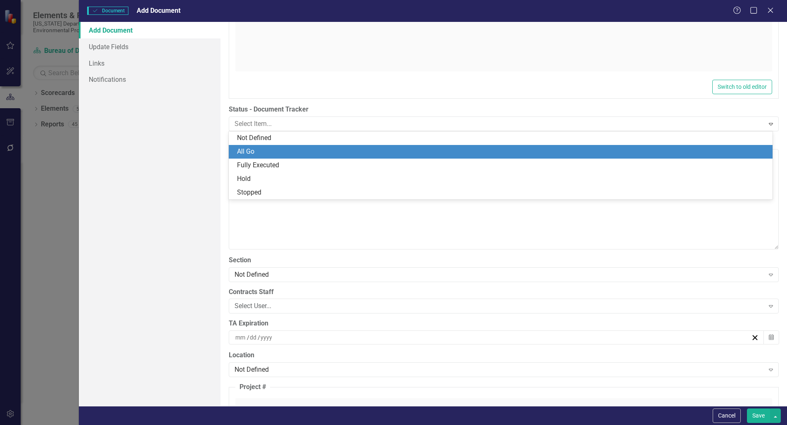
click at [278, 153] on div "All Go" at bounding box center [502, 151] width 530 height 9
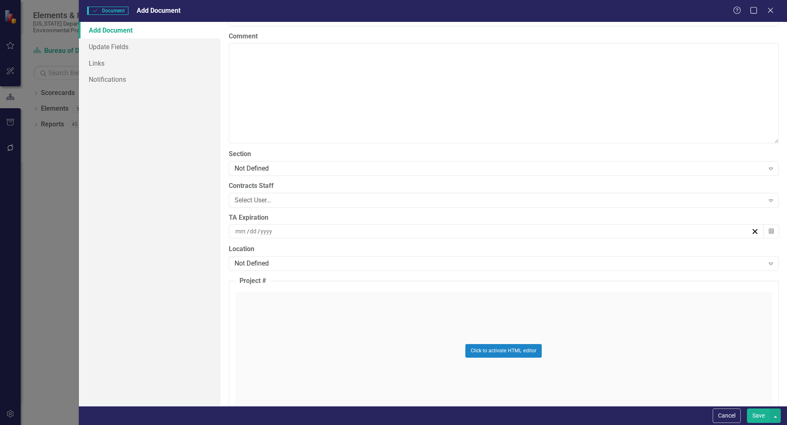
scroll to position [1775, 0]
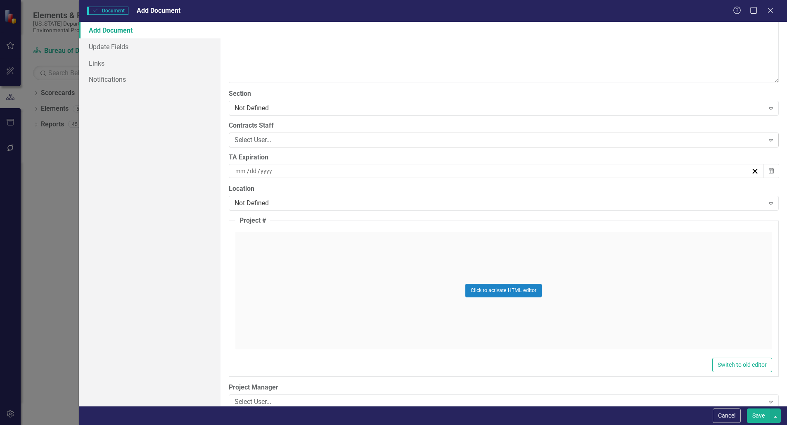
click at [269, 136] on div "Select User..." at bounding box center [498, 139] width 529 height 9
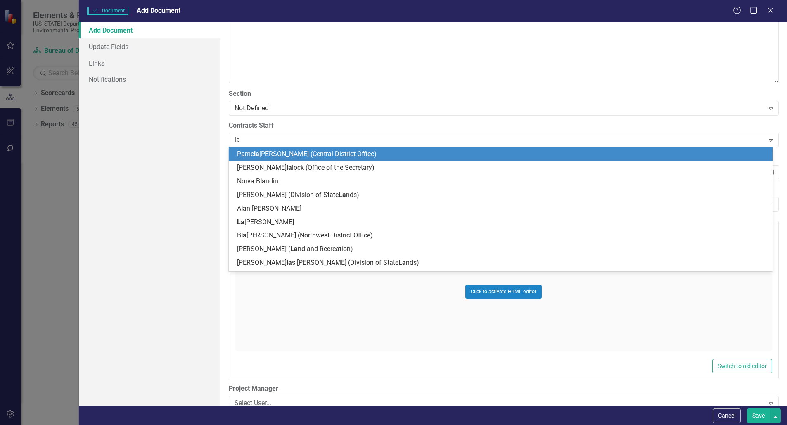
type input "[PERSON_NAME]"
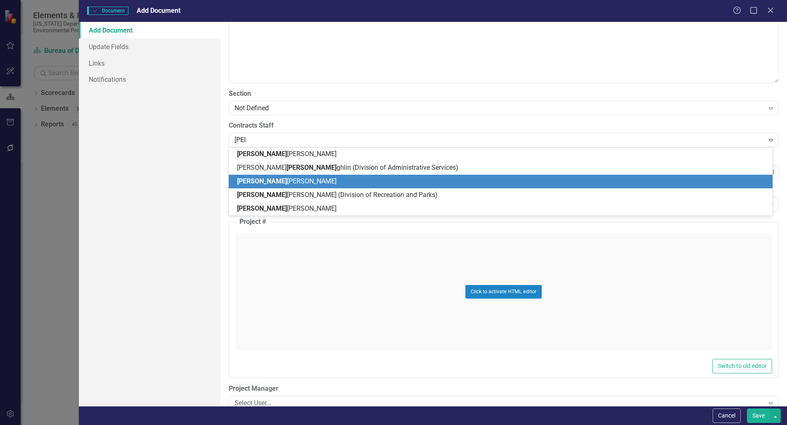
click at [283, 184] on span "[PERSON_NAME] [PERSON_NAME]" at bounding box center [286, 181] width 99 height 8
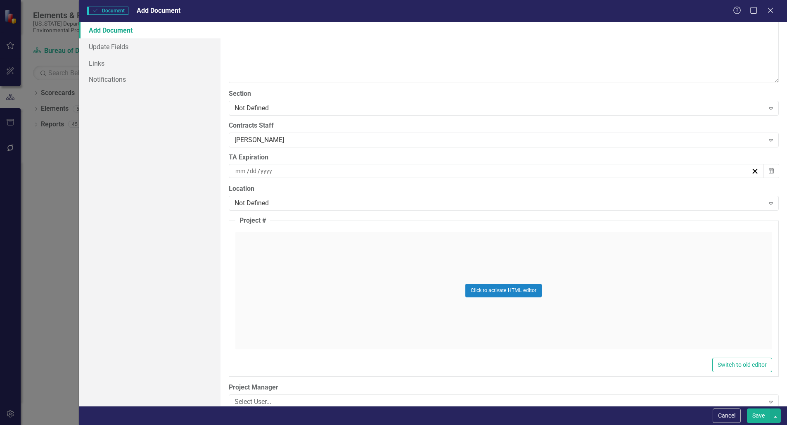
click at [272, 169] on input at bounding box center [266, 171] width 13 height 8
click at [236, 169] on input "number" at bounding box center [240, 171] width 11 height 8
type input "09"
type input "03"
type input "2026"
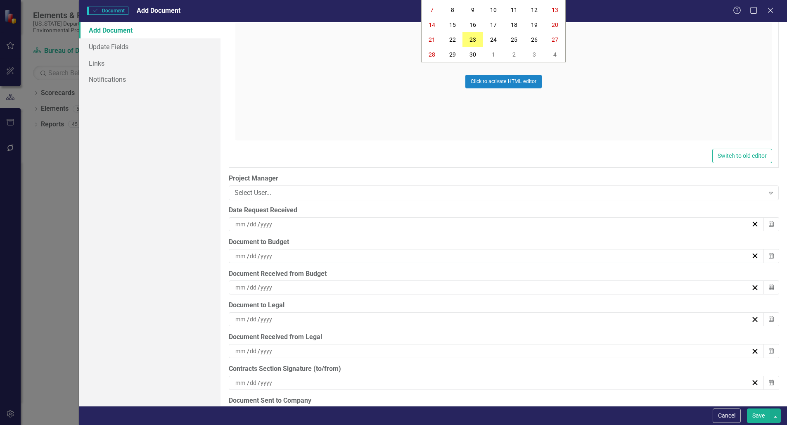
scroll to position [2022, 0]
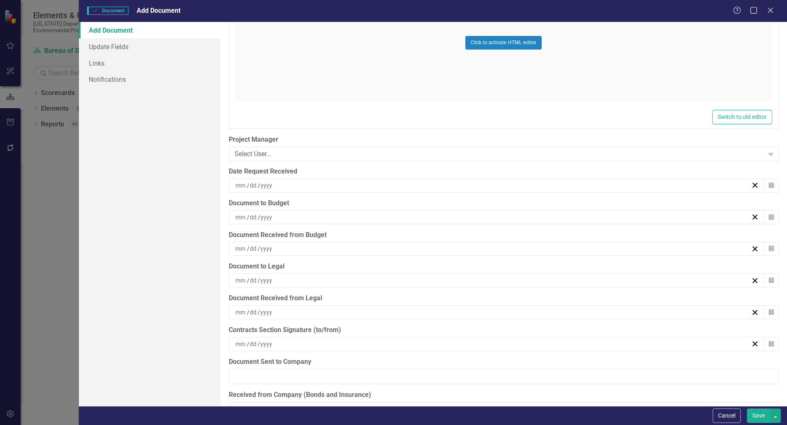
click at [307, 212] on div "/ /" at bounding box center [496, 217] width 535 height 14
click at [308, 216] on div "/ /" at bounding box center [492, 217] width 517 height 8
click at [533, 264] on abbr "5" at bounding box center [533, 265] width 3 height 7
click at [274, 216] on div "9 / 5 / 2025" at bounding box center [492, 217] width 517 height 8
click at [528, 295] on button "19" at bounding box center [534, 294] width 21 height 15
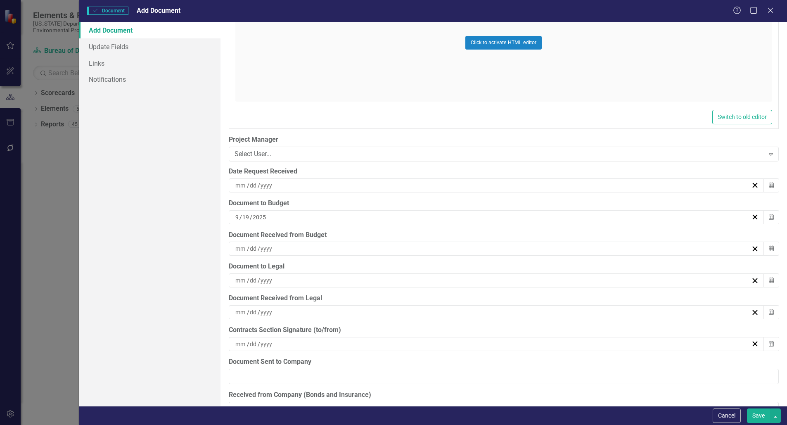
click at [299, 246] on div "/ /" at bounding box center [492, 248] width 517 height 8
click at [455, 339] on abbr "22" at bounding box center [452, 341] width 7 height 7
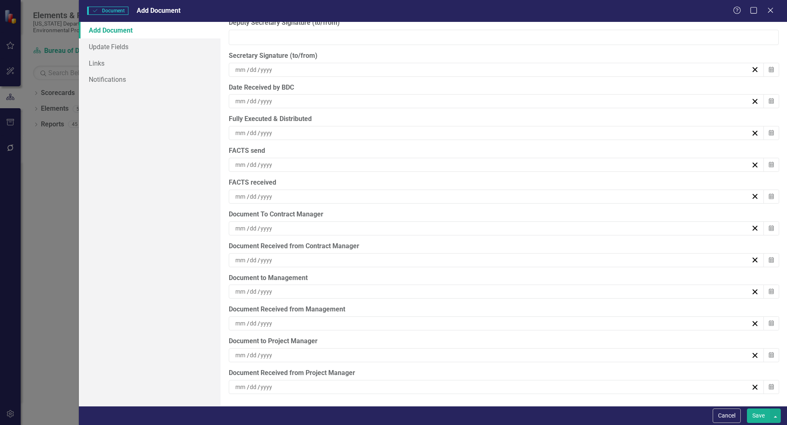
scroll to position [2491, 0]
click at [314, 355] on div "/ /" at bounding box center [492, 354] width 517 height 8
click at [456, 318] on button "22" at bounding box center [452, 320] width 21 height 15
click at [326, 383] on div "/ /" at bounding box center [492, 386] width 517 height 8
click at [452, 354] on abbr "22" at bounding box center [452, 352] width 7 height 7
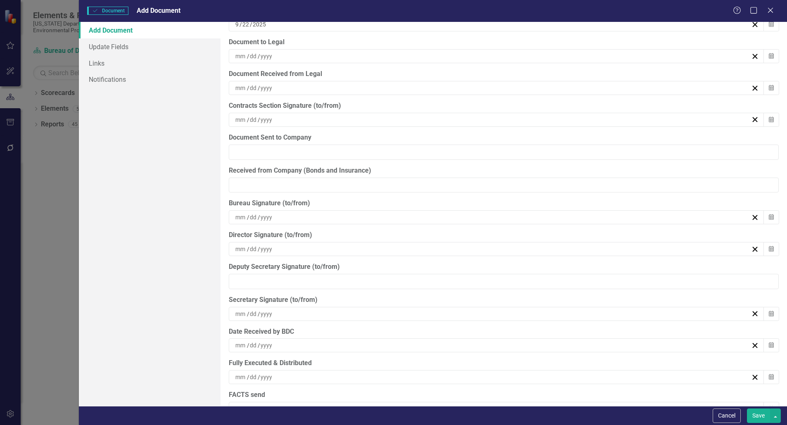
scroll to position [2243, 0]
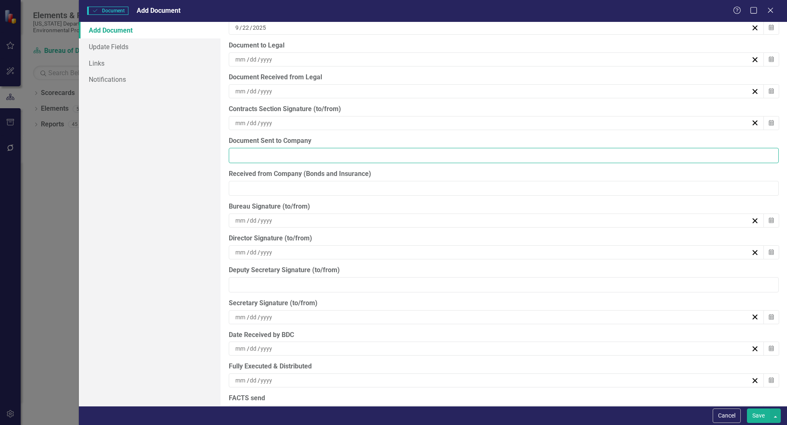
click at [301, 154] on input "Document Sent to Company" at bounding box center [504, 155] width 550 height 15
type input "09/22/2025"
click at [418, 216] on div "/ /" at bounding box center [492, 220] width 517 height 8
click at [452, 311] on abbr "22" at bounding box center [452, 313] width 7 height 7
click at [751, 221] on icon "button" at bounding box center [755, 221] width 8 height 8
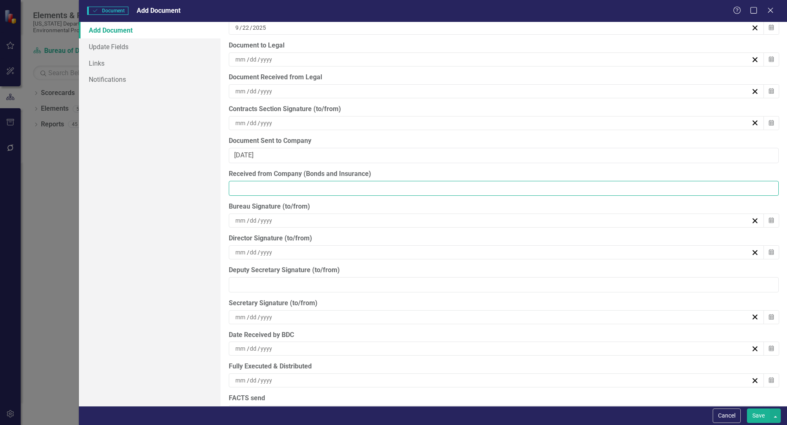
click at [275, 185] on input "Received from Company (Bonds and Insurance)" at bounding box center [504, 188] width 550 height 15
type input "09/22/2025"
click at [377, 223] on div "/ /" at bounding box center [492, 220] width 517 height 8
click at [340, 188] on input "09/22/2025" at bounding box center [504, 188] width 550 height 15
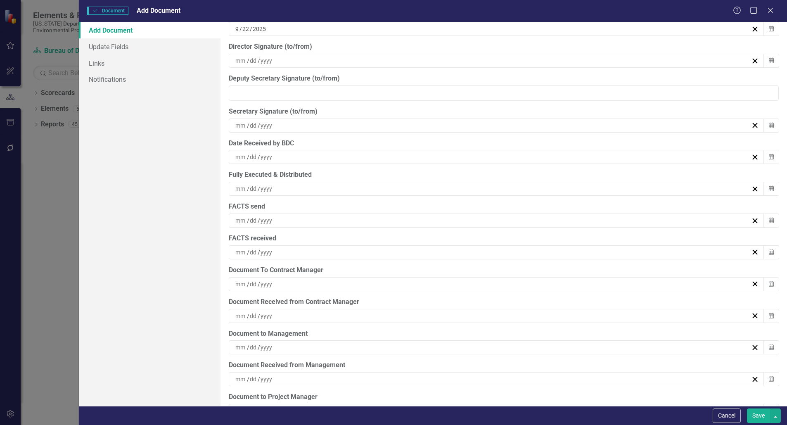
scroll to position [2491, 0]
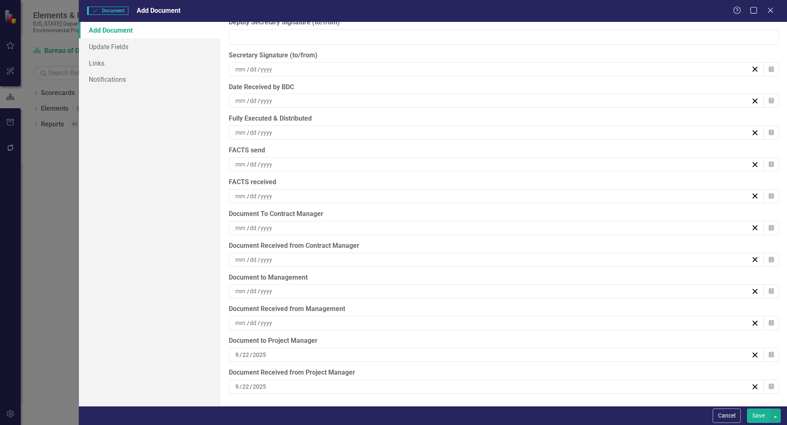
click at [325, 288] on div "/ /" at bounding box center [492, 291] width 517 height 8
click at [449, 383] on abbr "22" at bounding box center [452, 383] width 7 height 7
click at [753, 414] on button "Save" at bounding box center [758, 415] width 23 height 14
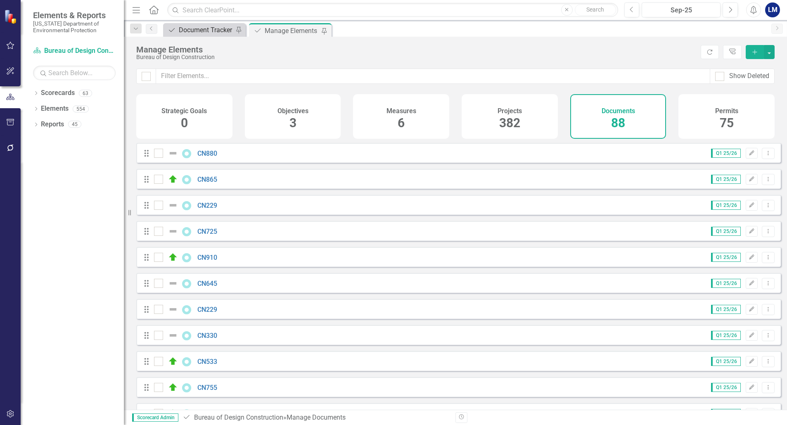
click at [207, 26] on div "Document Tracker" at bounding box center [206, 30] width 54 height 10
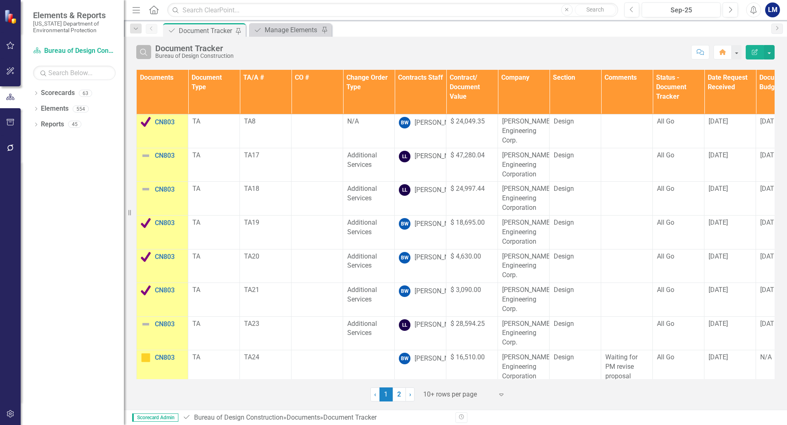
click at [147, 51] on icon "Search" at bounding box center [143, 51] width 9 height 7
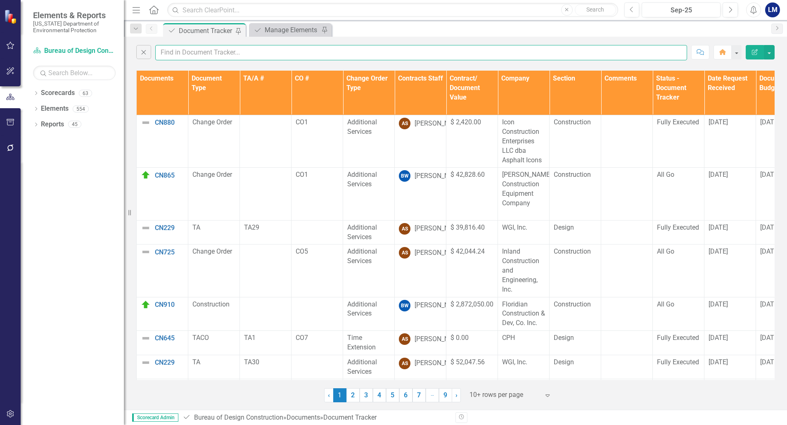
click at [179, 52] on input "text" at bounding box center [421, 52] width 532 height 15
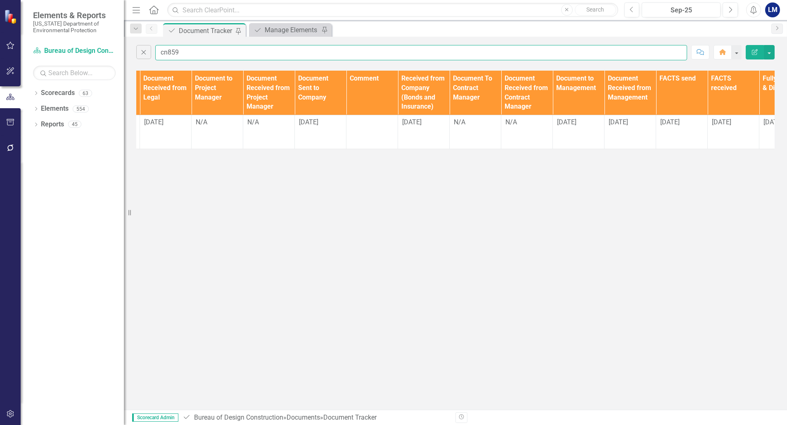
scroll to position [0, 858]
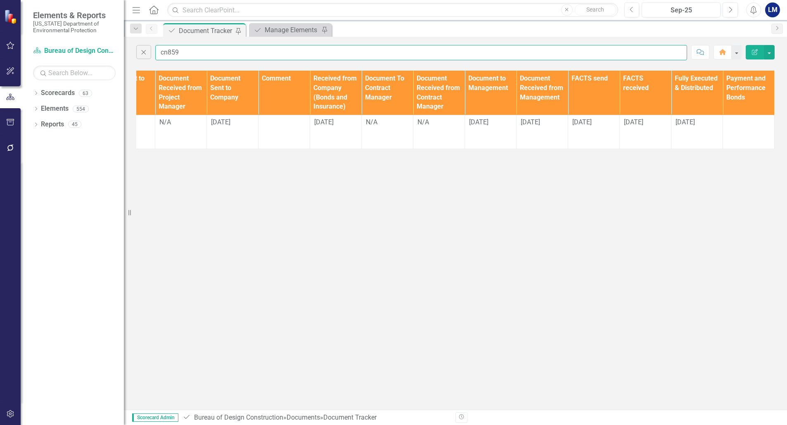
type input "cn859"
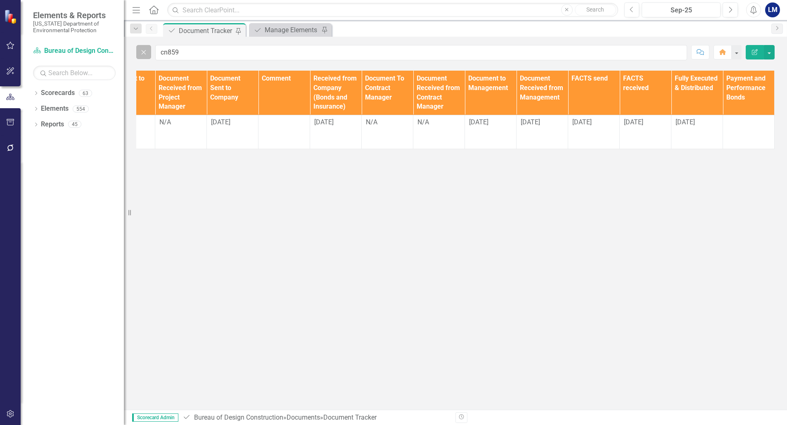
click at [145, 52] on icon "Close" at bounding box center [143, 51] width 9 height 7
